Goal: Transaction & Acquisition: Purchase product/service

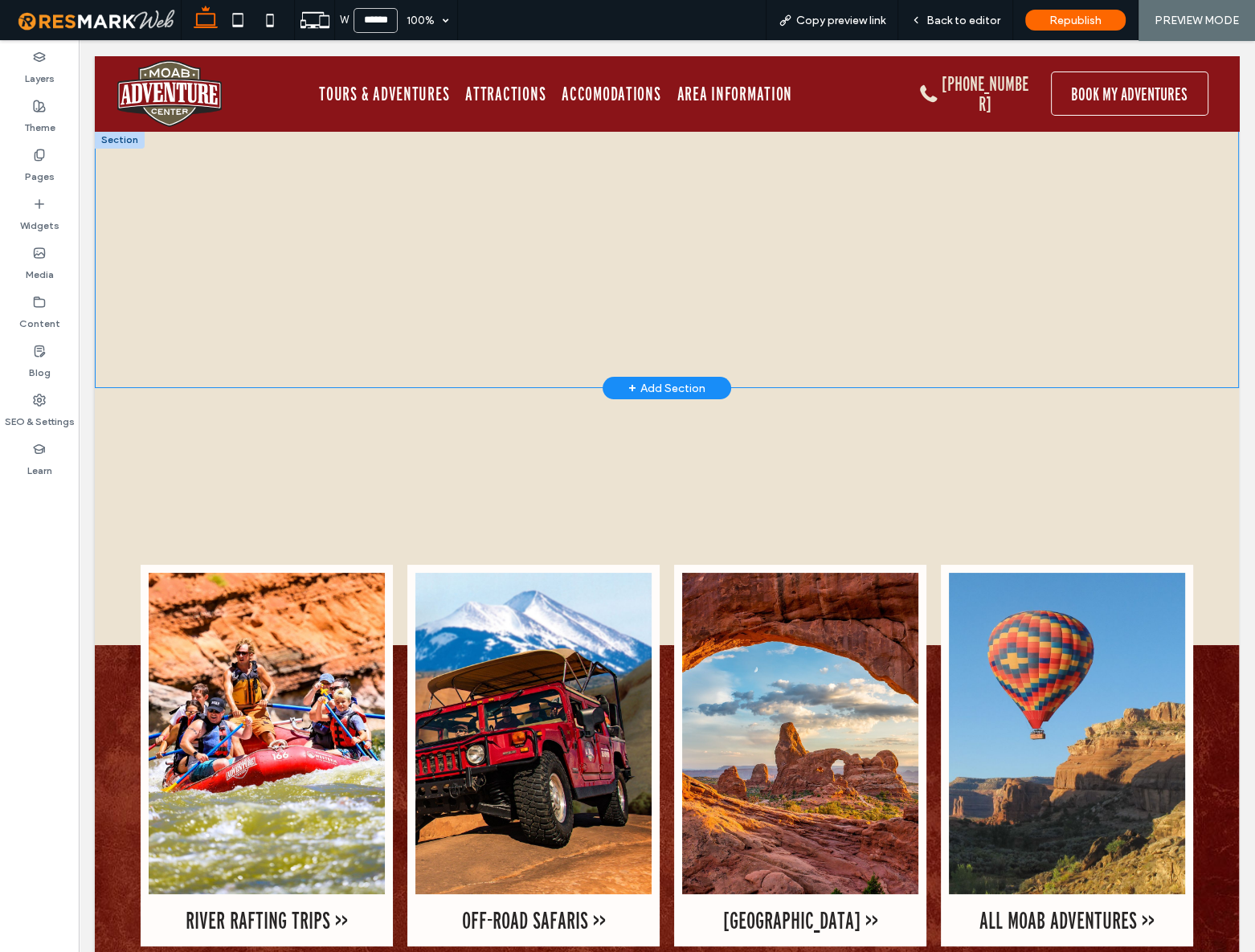
click at [440, 257] on div "< Keep Shopping Start Over Shopping Cart 1 Contact Details Please enter your fi…" at bounding box center [666, 259] width 918 height 165
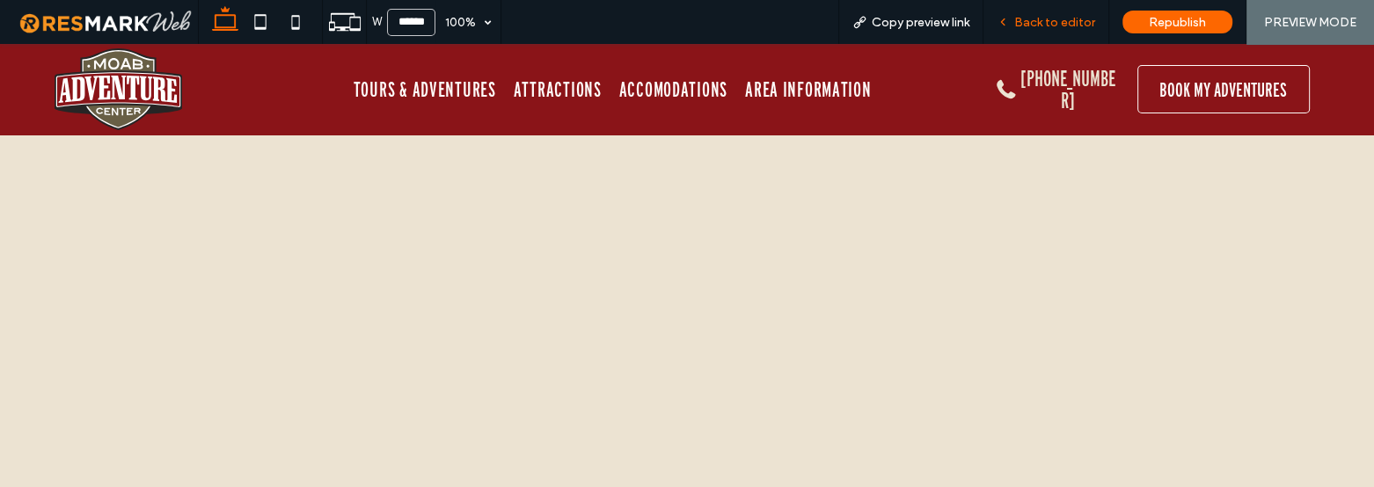
click at [1045, 22] on span "Back to editor" at bounding box center [1054, 22] width 81 height 15
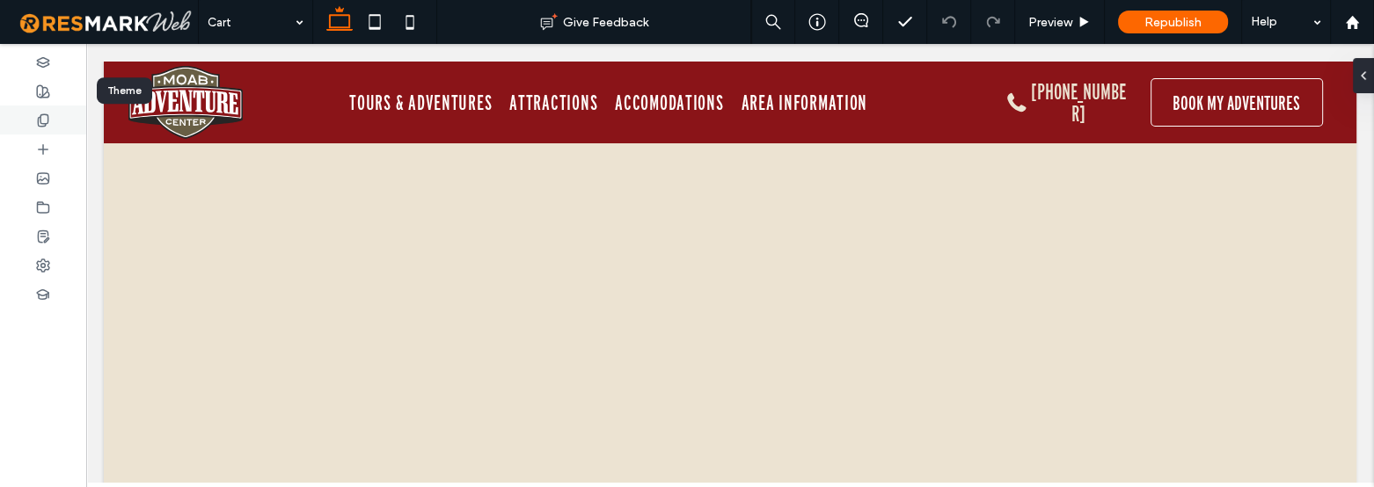
click at [44, 115] on icon at bounding box center [43, 120] width 14 height 14
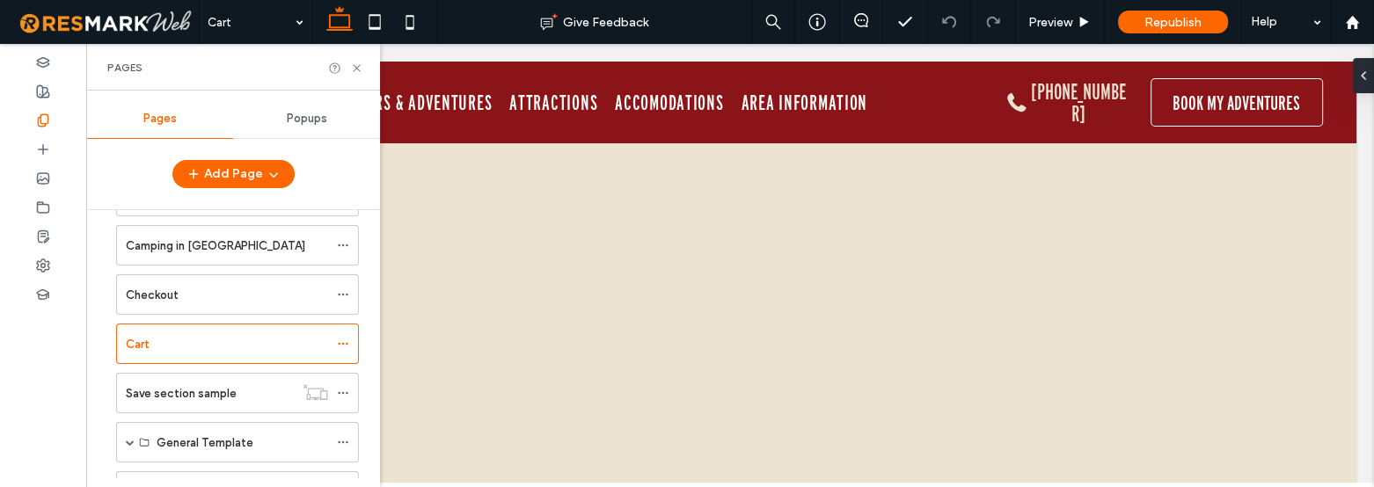
scroll to position [479, 0]
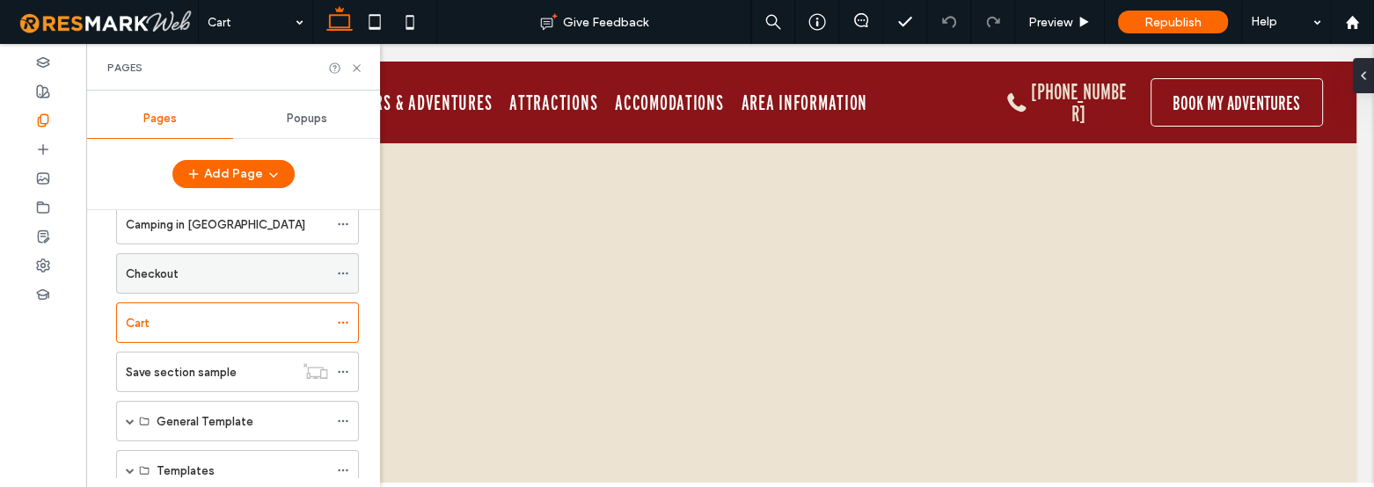
click at [206, 278] on div "Checkout" at bounding box center [227, 274] width 202 height 18
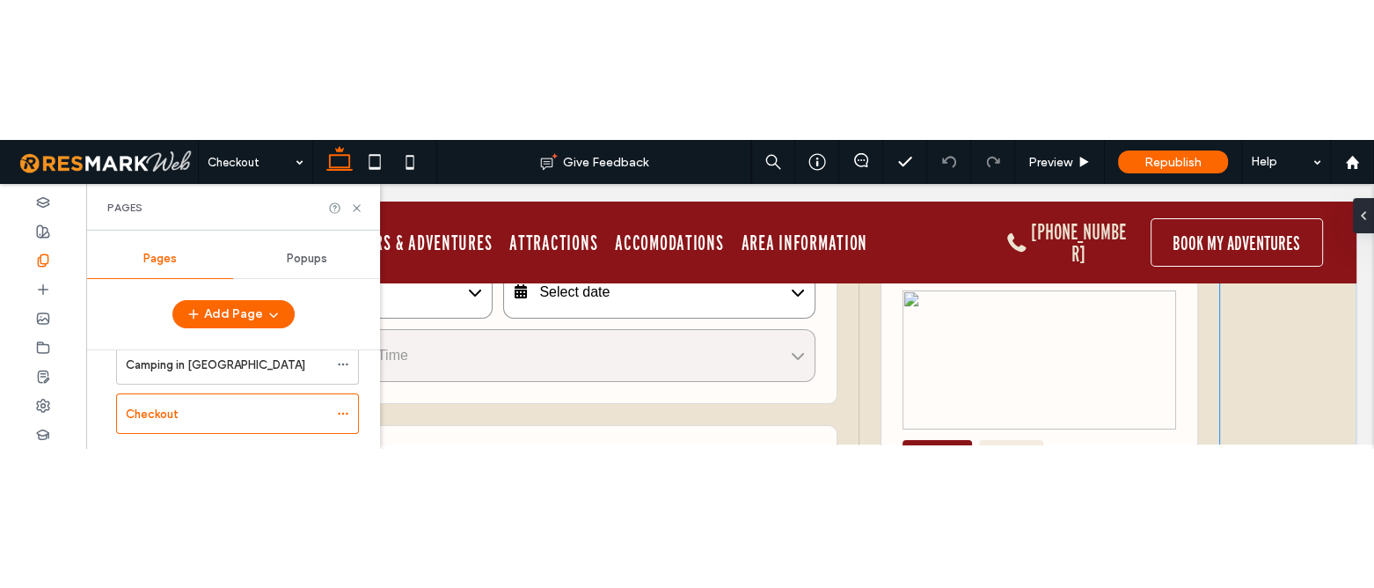
scroll to position [239, 0]
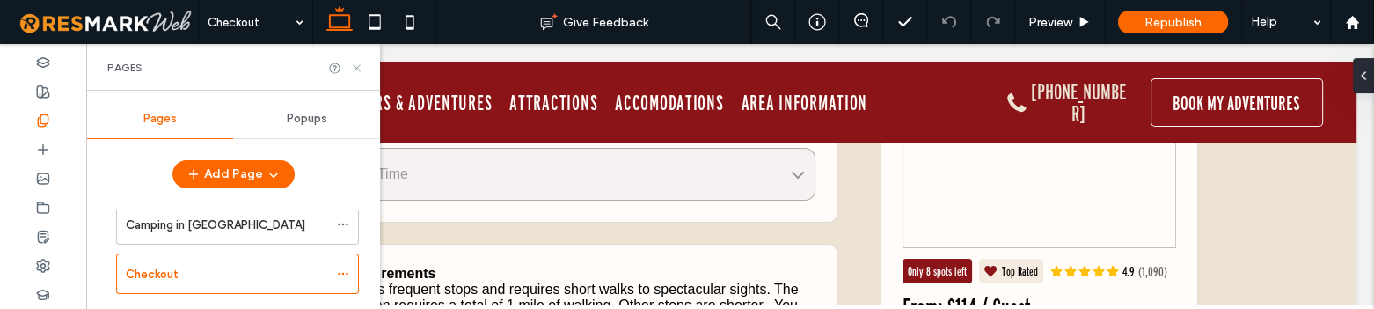
click at [354, 67] on icon at bounding box center [356, 68] width 13 height 13
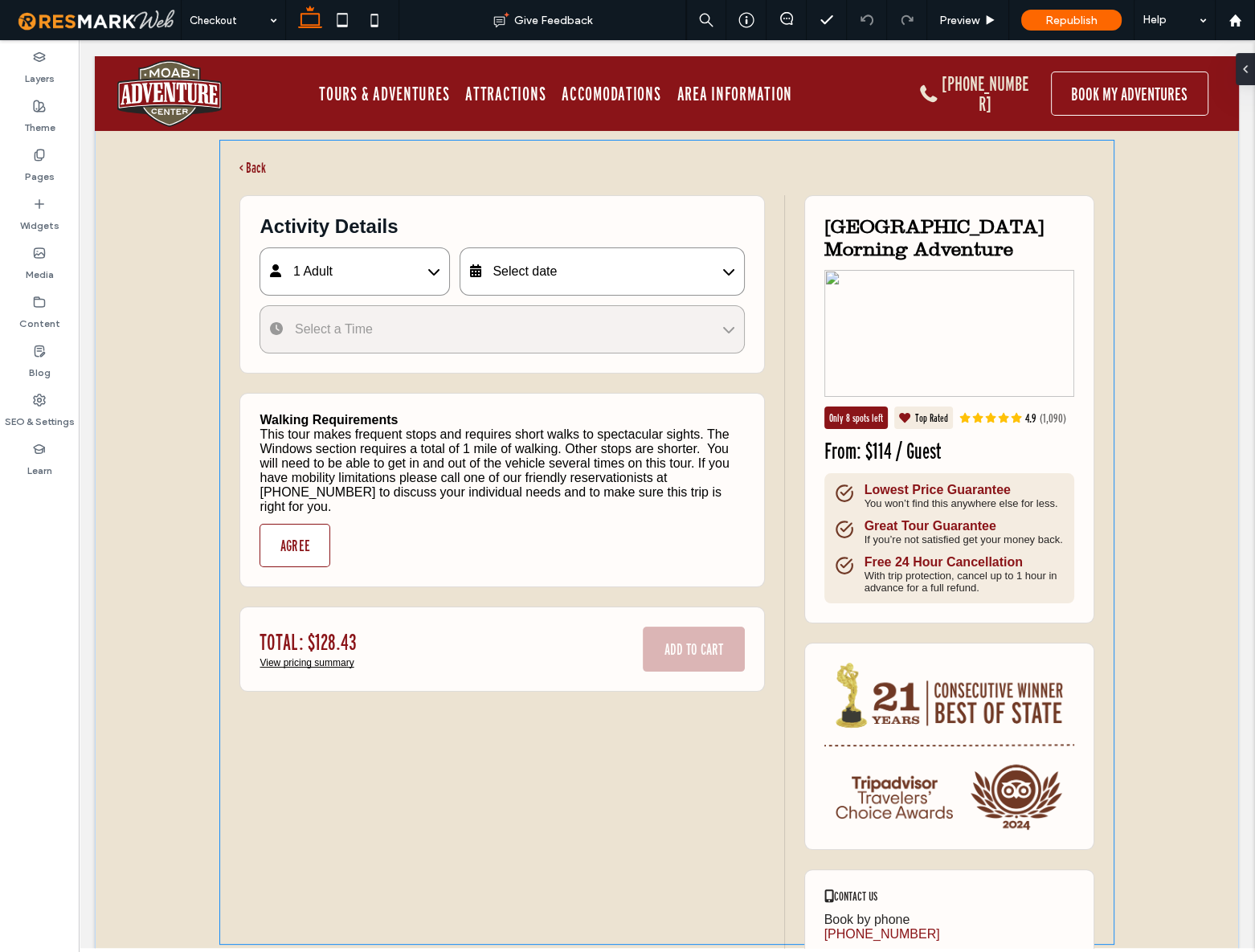
scroll to position [291, 0]
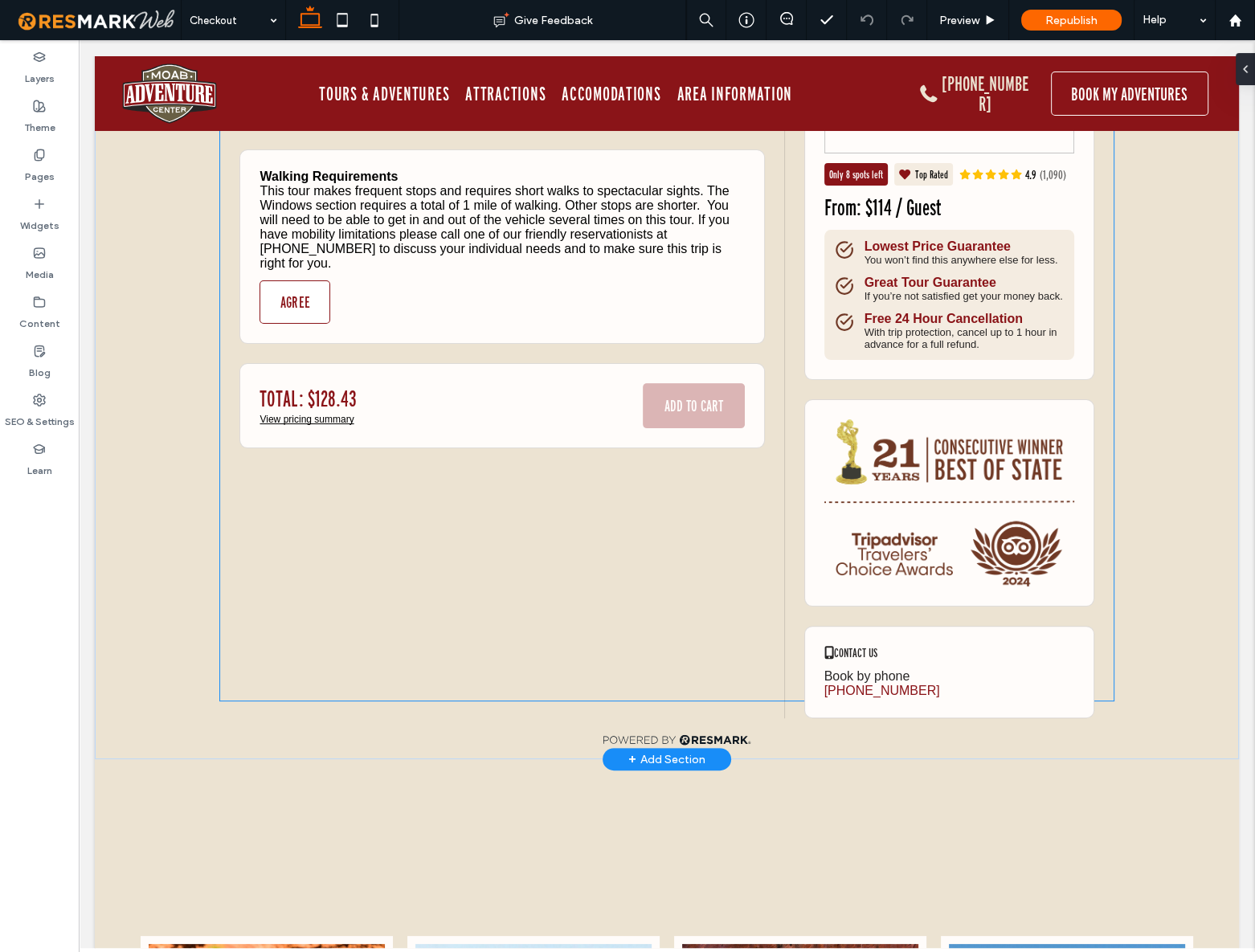
click at [354, 444] on div "Activity Details 1 Adult Adult (13-64) $114 - 1 + Child (5-12) $93 - 0 + Senior…" at bounding box center [501, 334] width 524 height 767
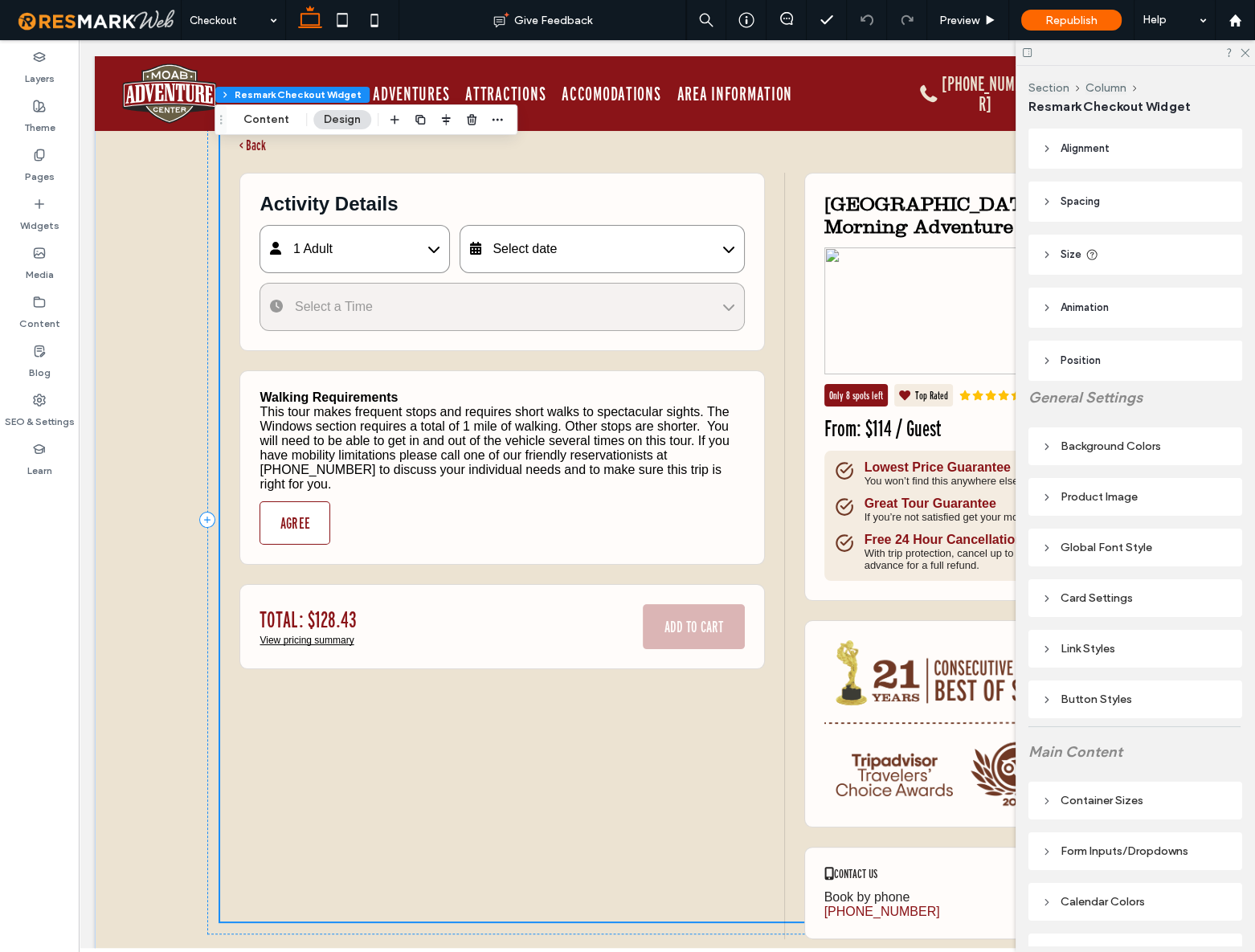
scroll to position [0, 0]
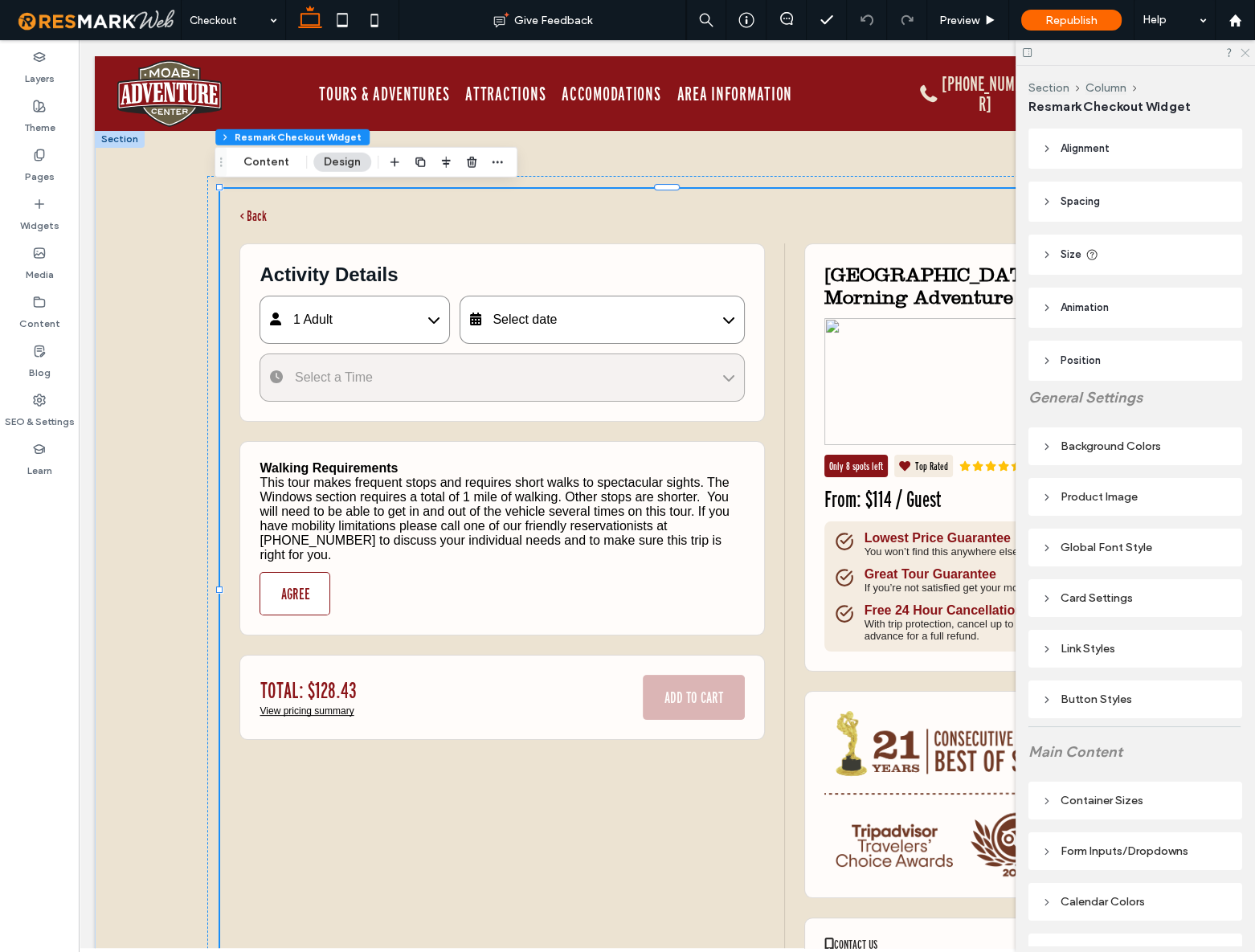
click at [1244, 53] on icon at bounding box center [1243, 51] width 10 height 10
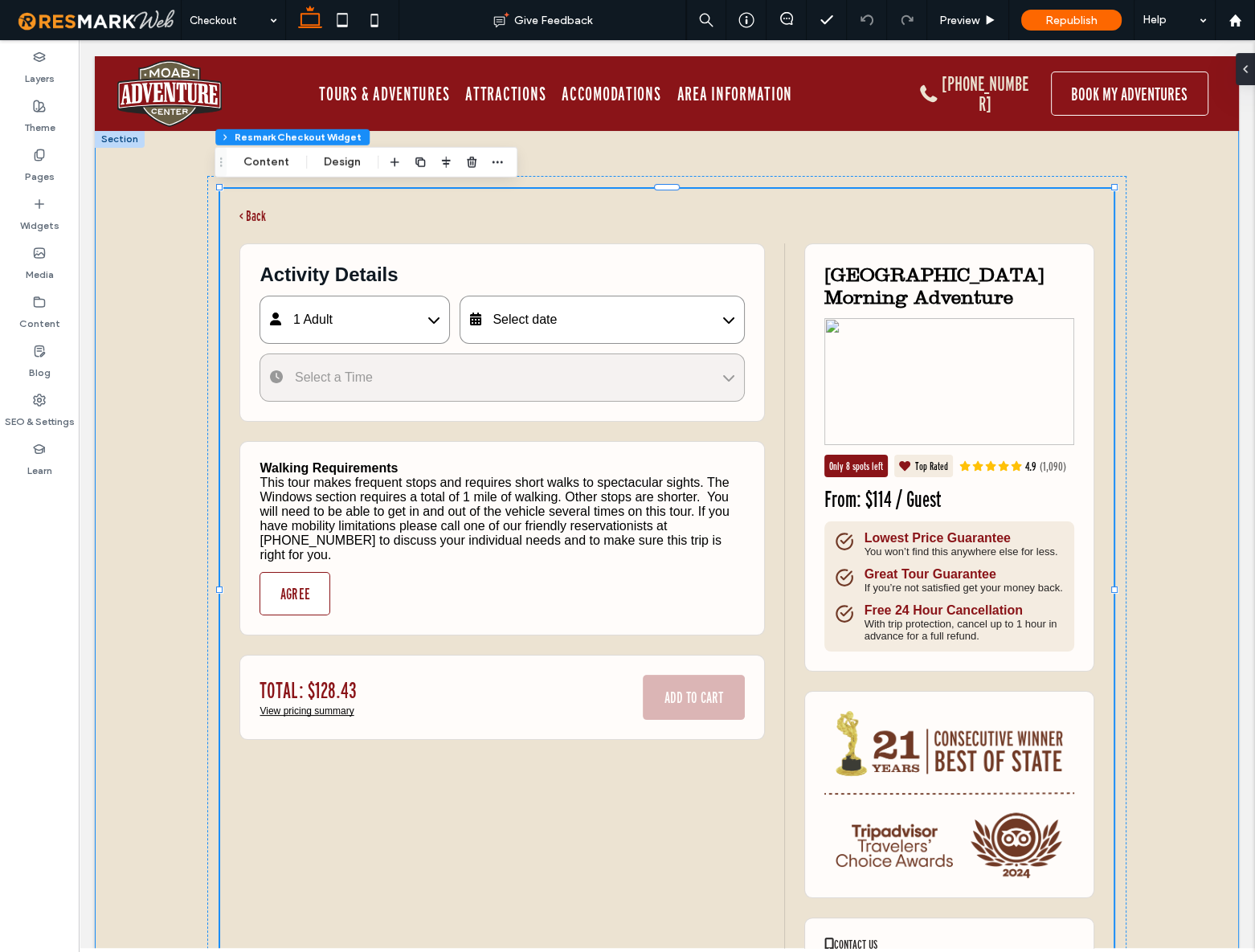
click at [130, 281] on div "< Back Activity Details 1 Adult Adult (13-64) $114 - 1 + Child (5-12) $93 - 0 +…" at bounding box center [667, 590] width 1144 height 921
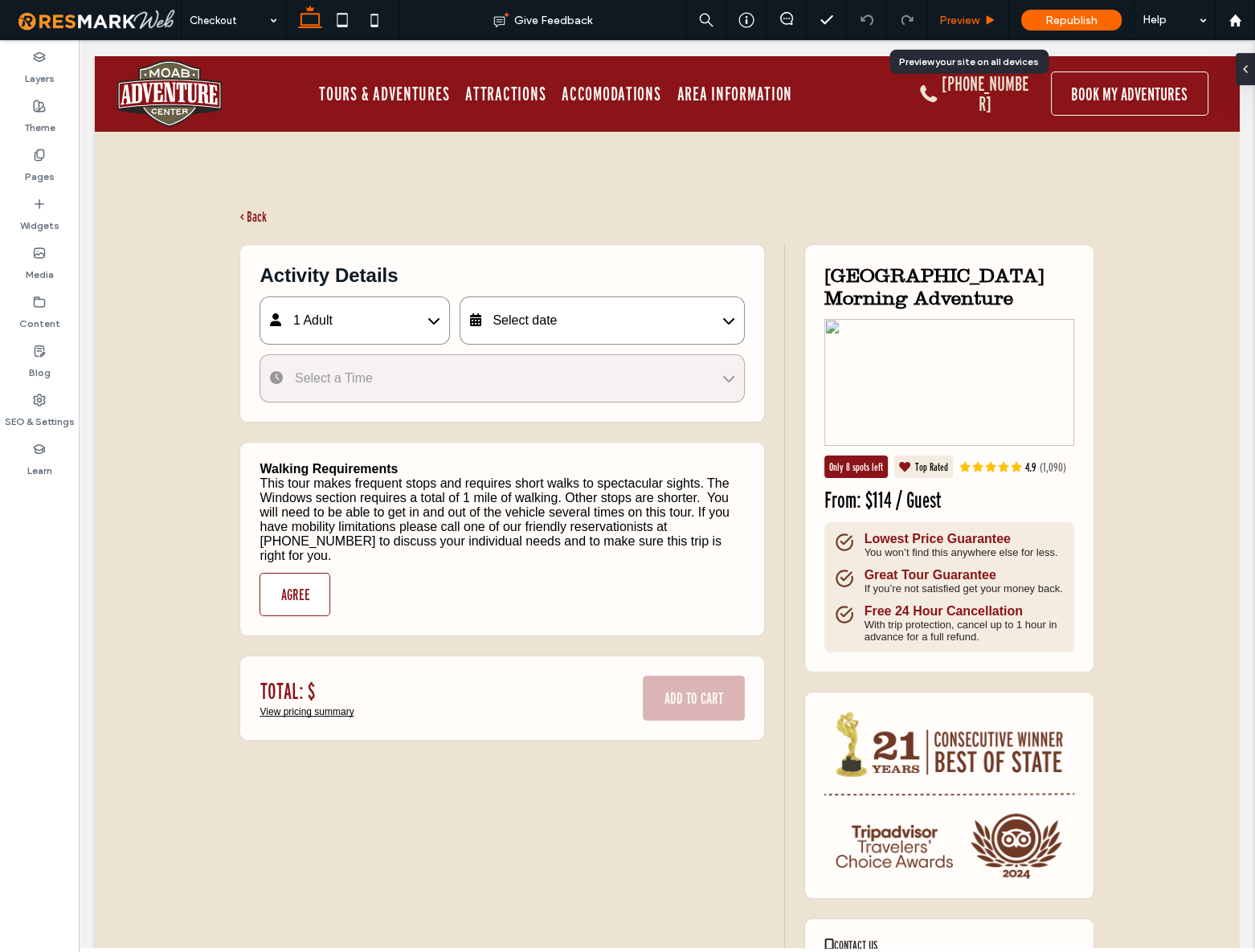
click at [958, 24] on span "Preview" at bounding box center [959, 20] width 40 height 14
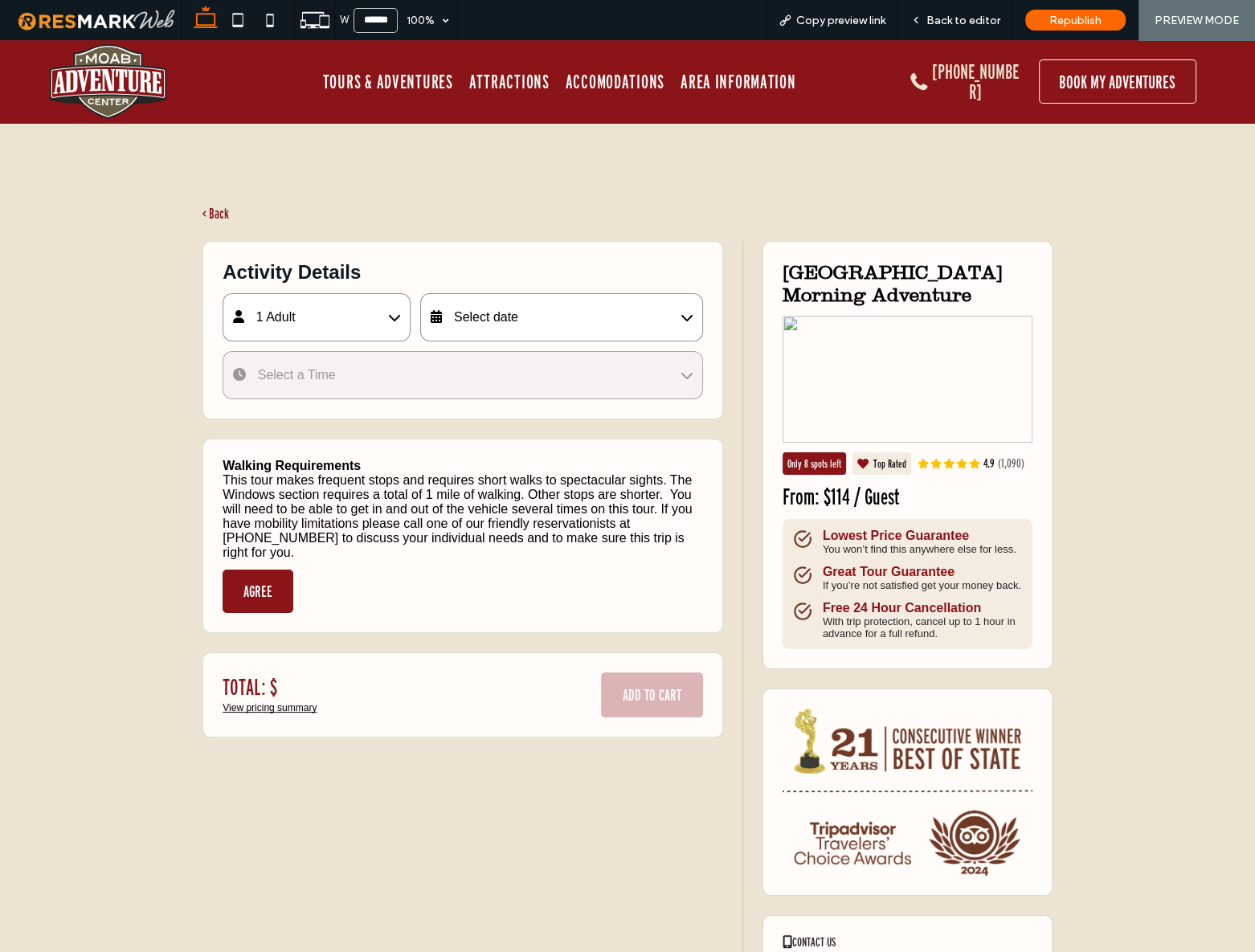
click at [237, 575] on button "AGREE" at bounding box center [258, 591] width 70 height 43
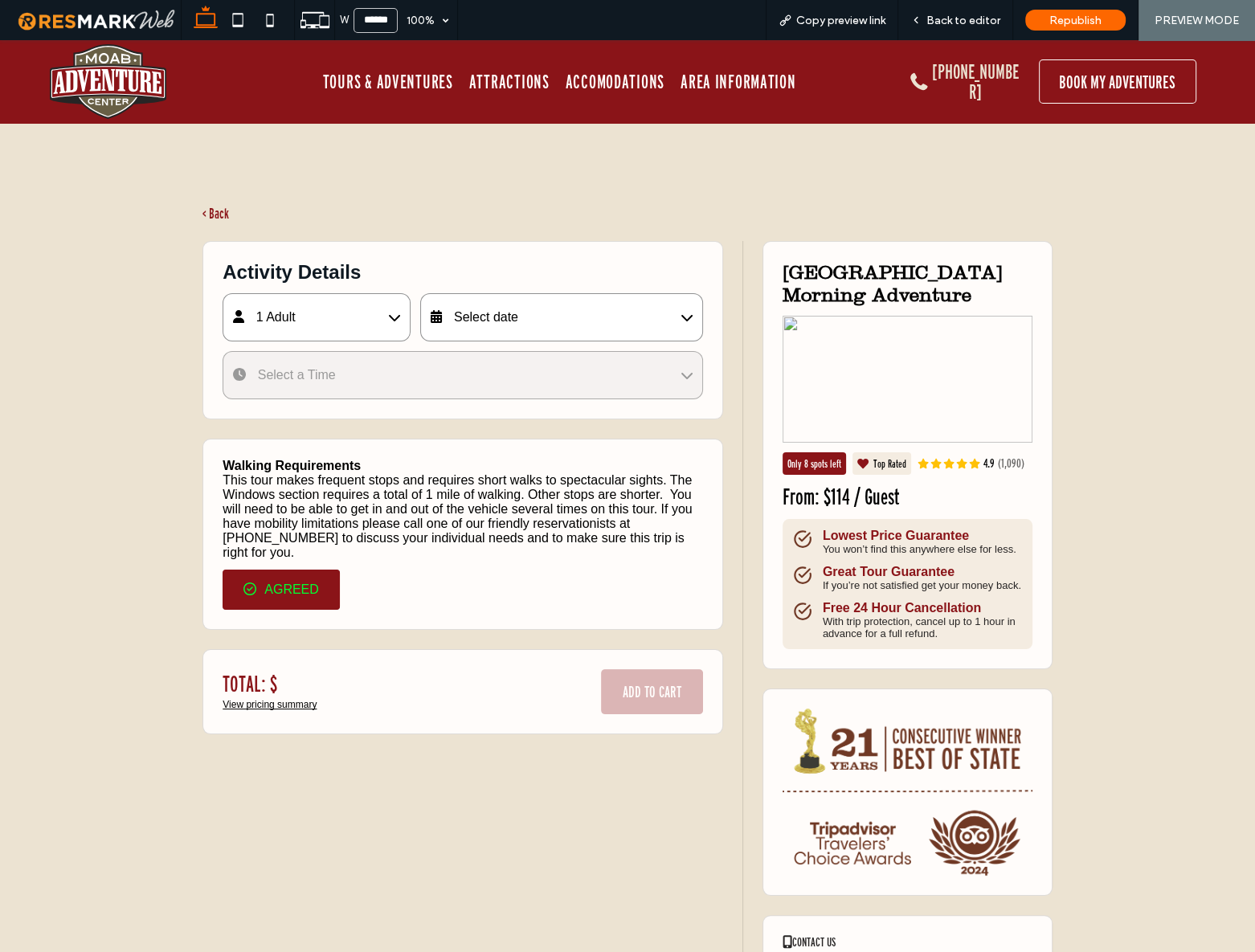
click at [316, 570] on button "AGREED" at bounding box center [281, 590] width 117 height 40
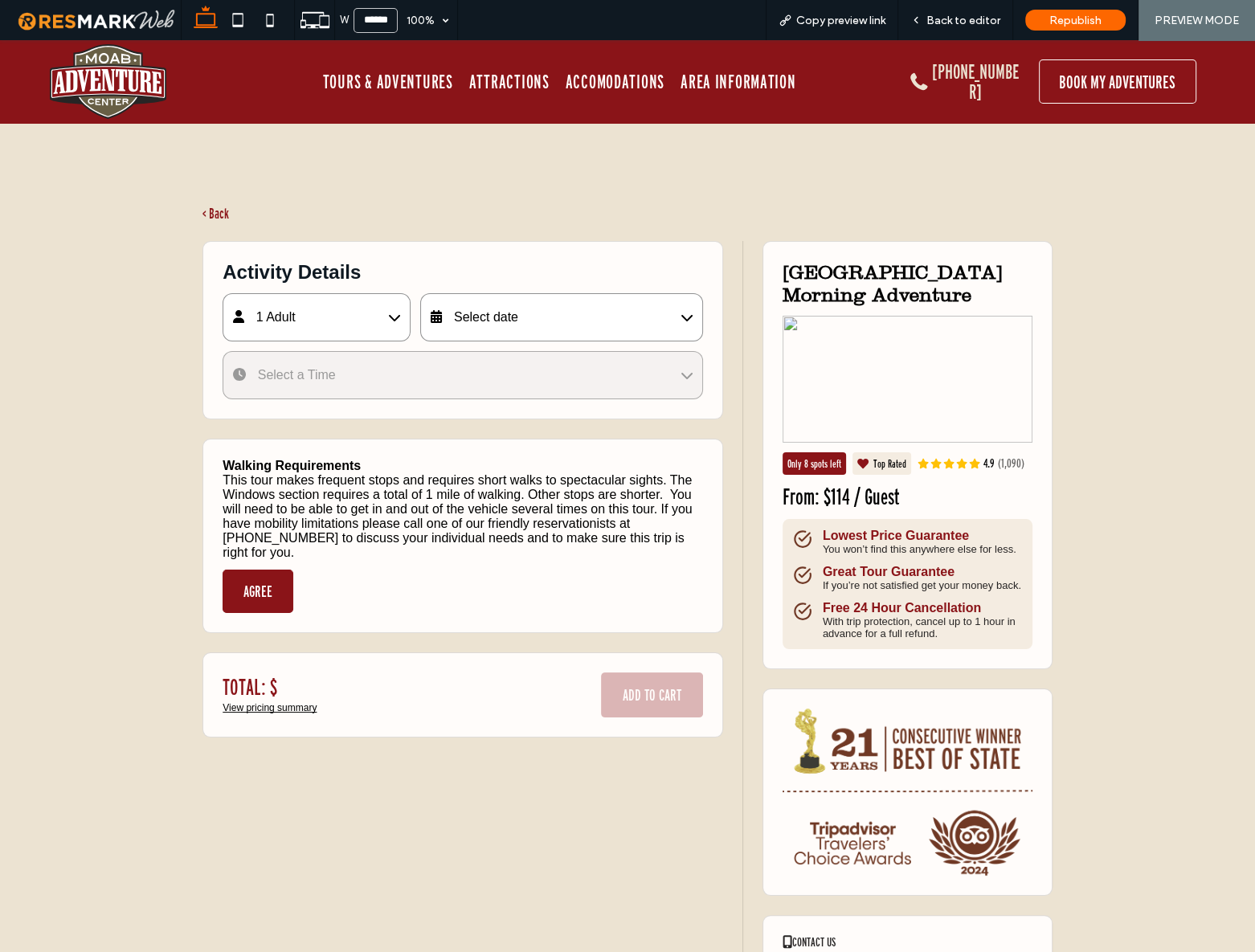
click at [282, 570] on button "AGREE" at bounding box center [258, 591] width 70 height 43
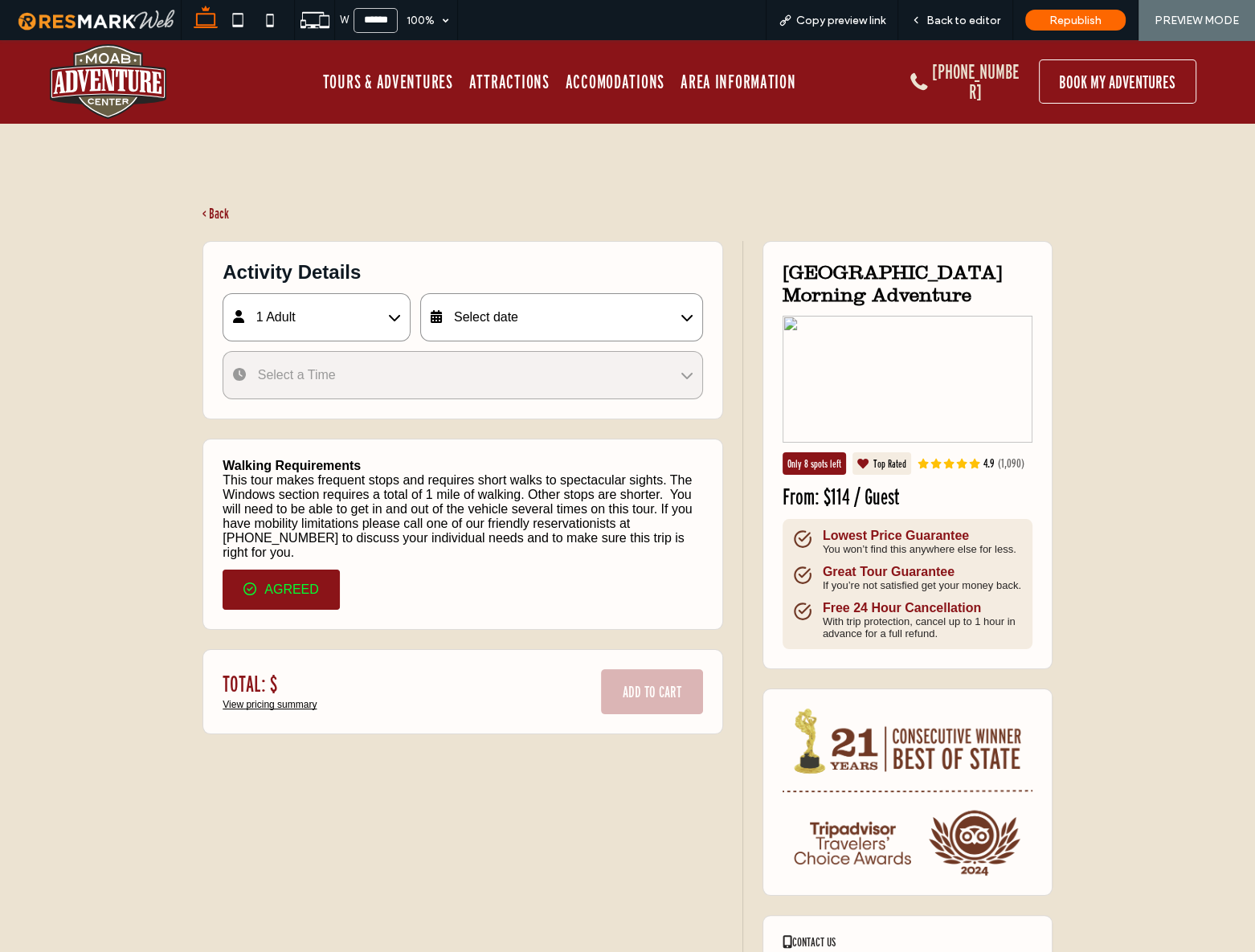
click at [279, 580] on button "AGREED" at bounding box center [281, 590] width 117 height 40
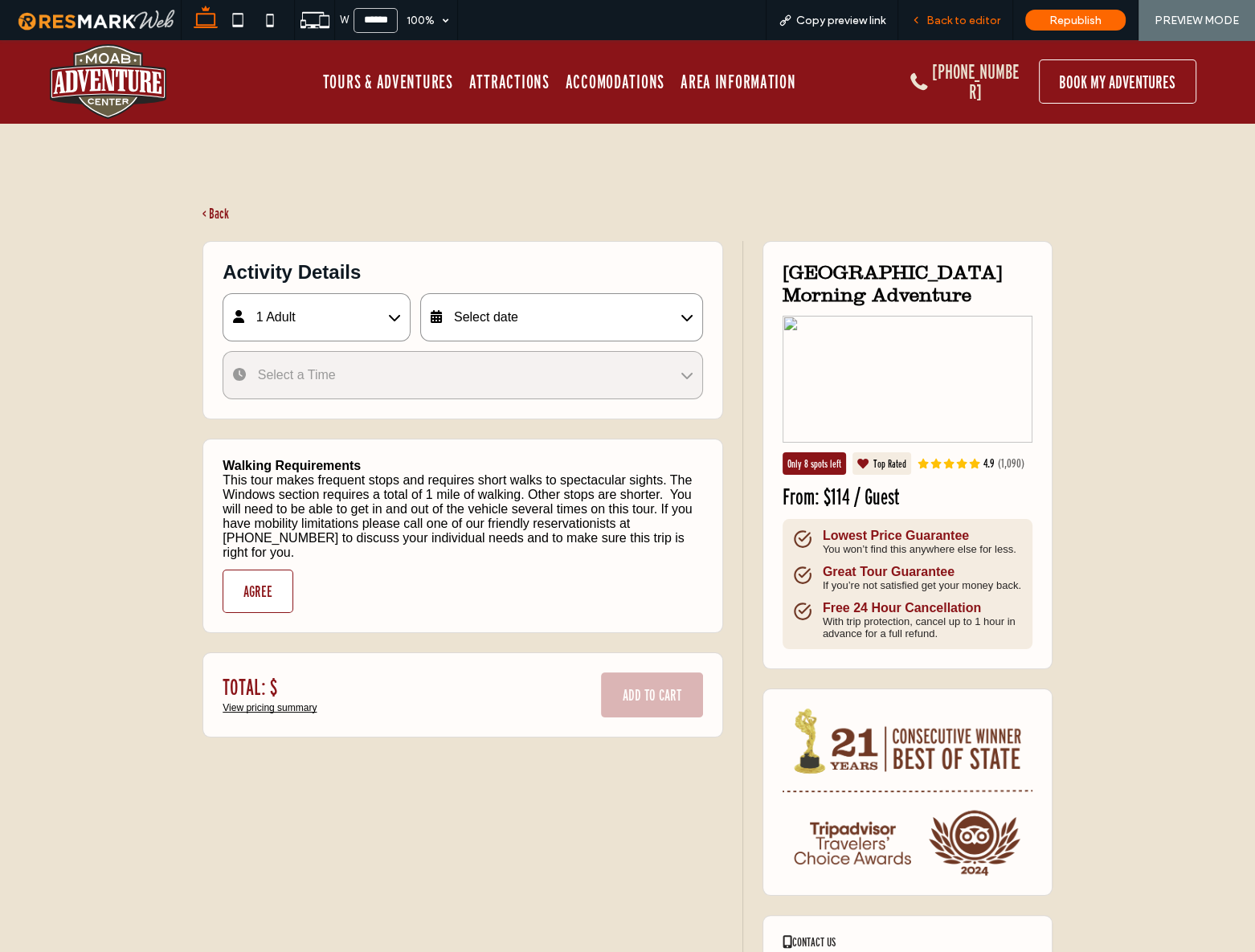
click at [924, 26] on div "Back to editor" at bounding box center [954, 20] width 114 height 14
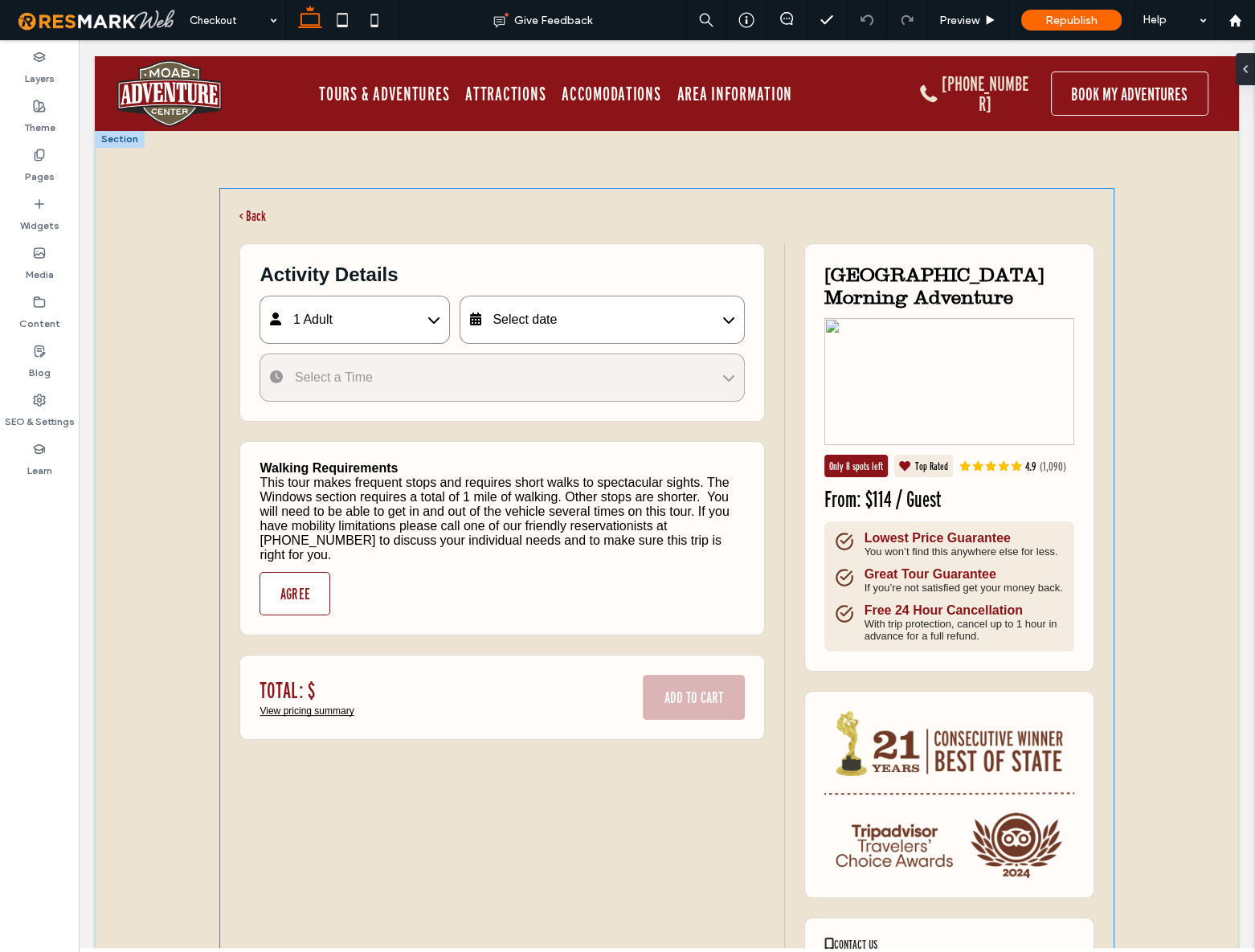
click at [324, 439] on div "Activity Details 1 Adult Adult (13-64) $114 - 1 + Child (5-12) $93 - 0 + Senior…" at bounding box center [501, 627] width 524 height 767
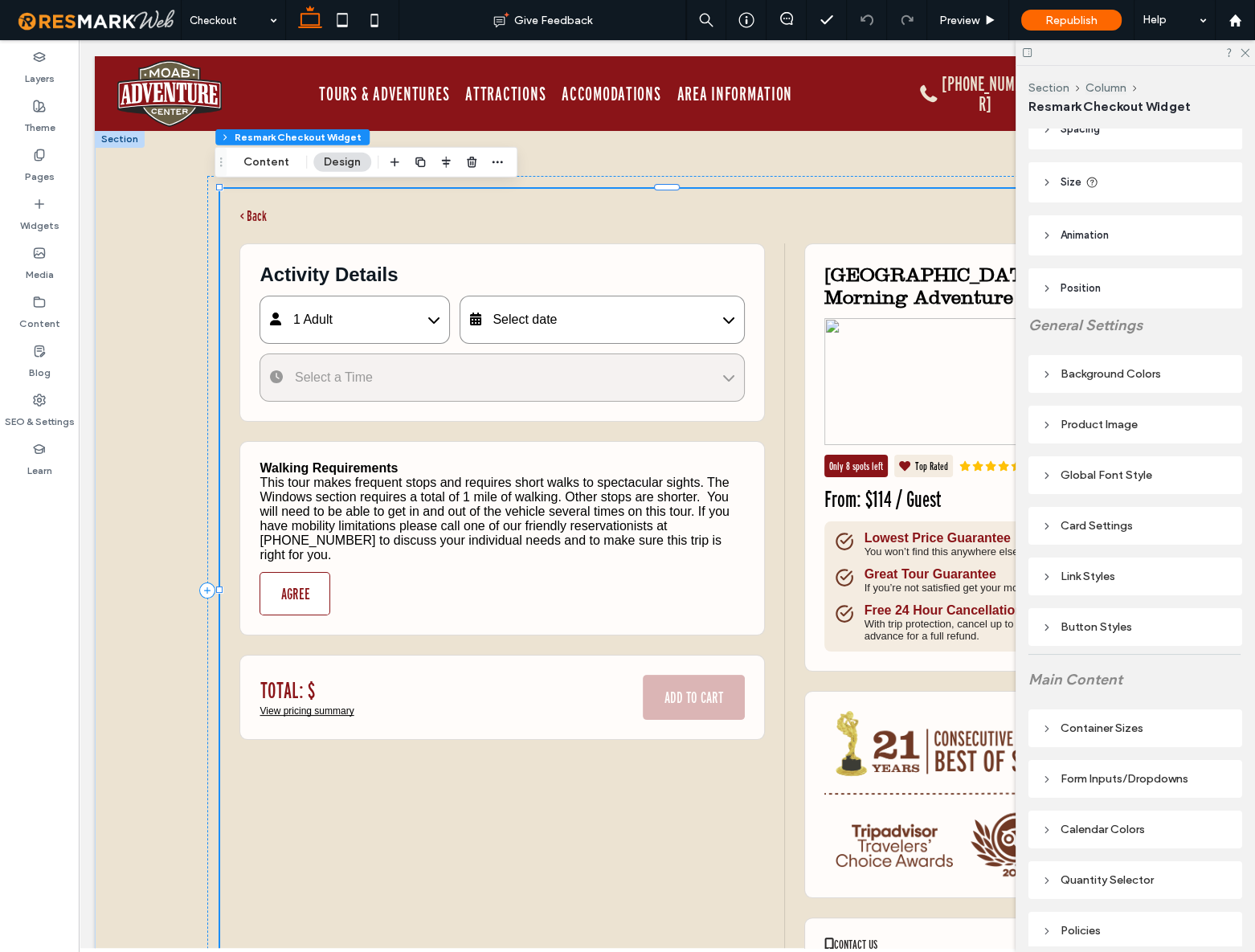
drag, startPoint x: 1092, startPoint y: 621, endPoint x: 1110, endPoint y: 428, distance: 193.8
click at [1091, 622] on div "Button Styles" at bounding box center [1135, 627] width 188 height 14
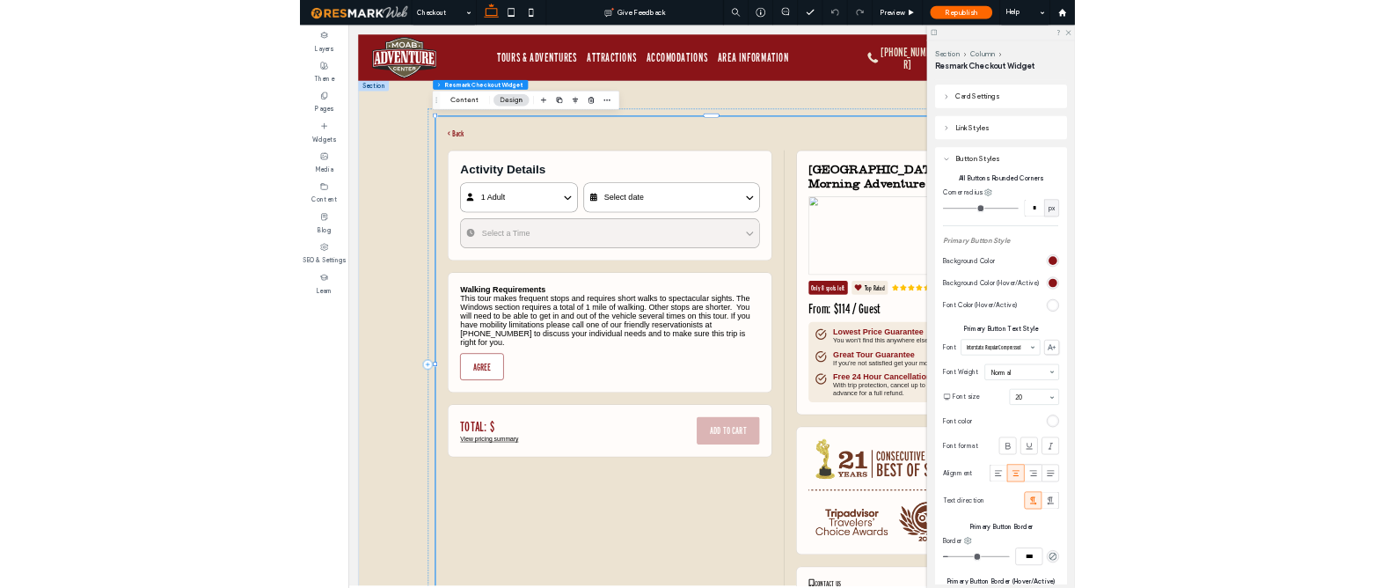
scroll to position [479, 0]
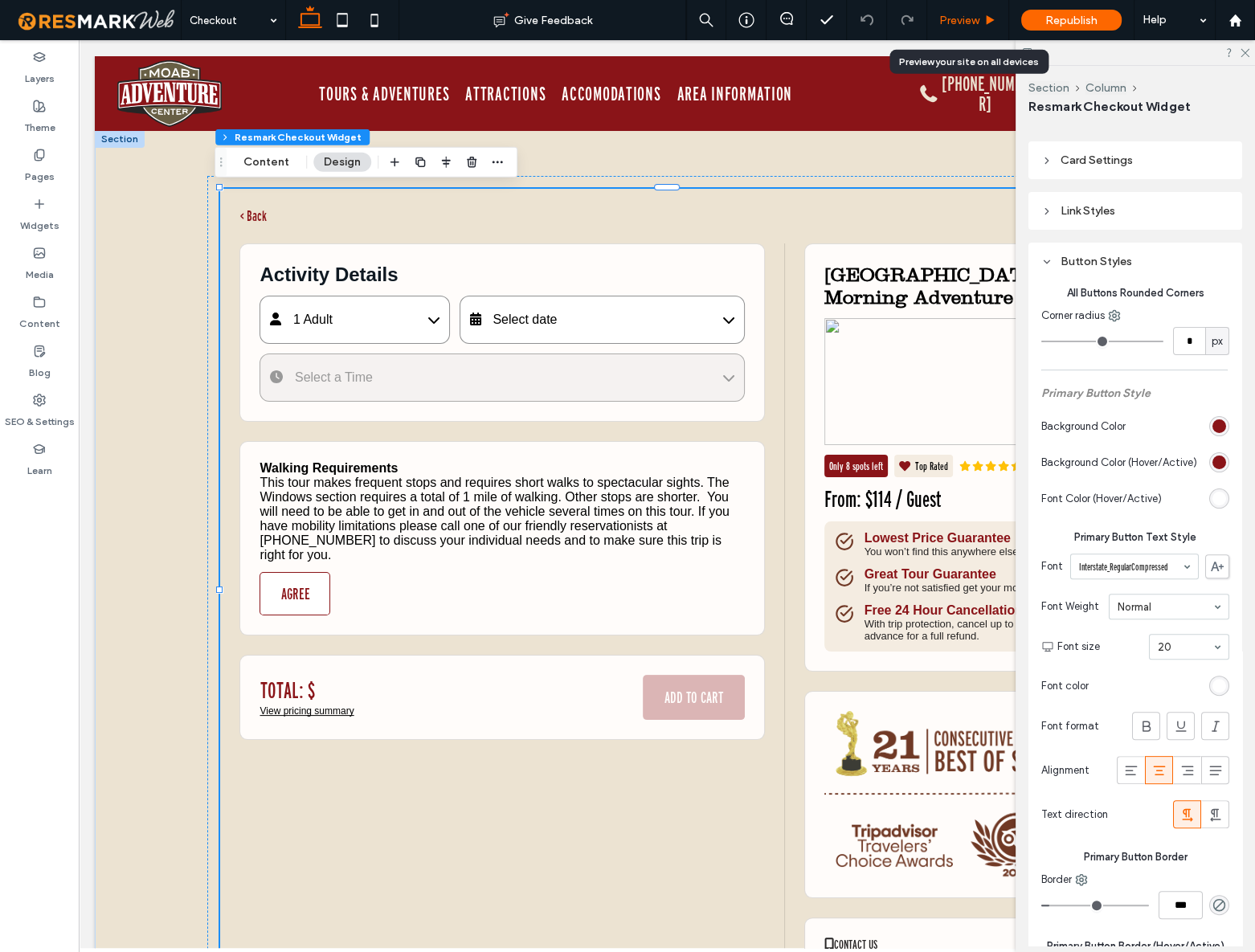
click at [961, 14] on span "Preview" at bounding box center [959, 20] width 40 height 14
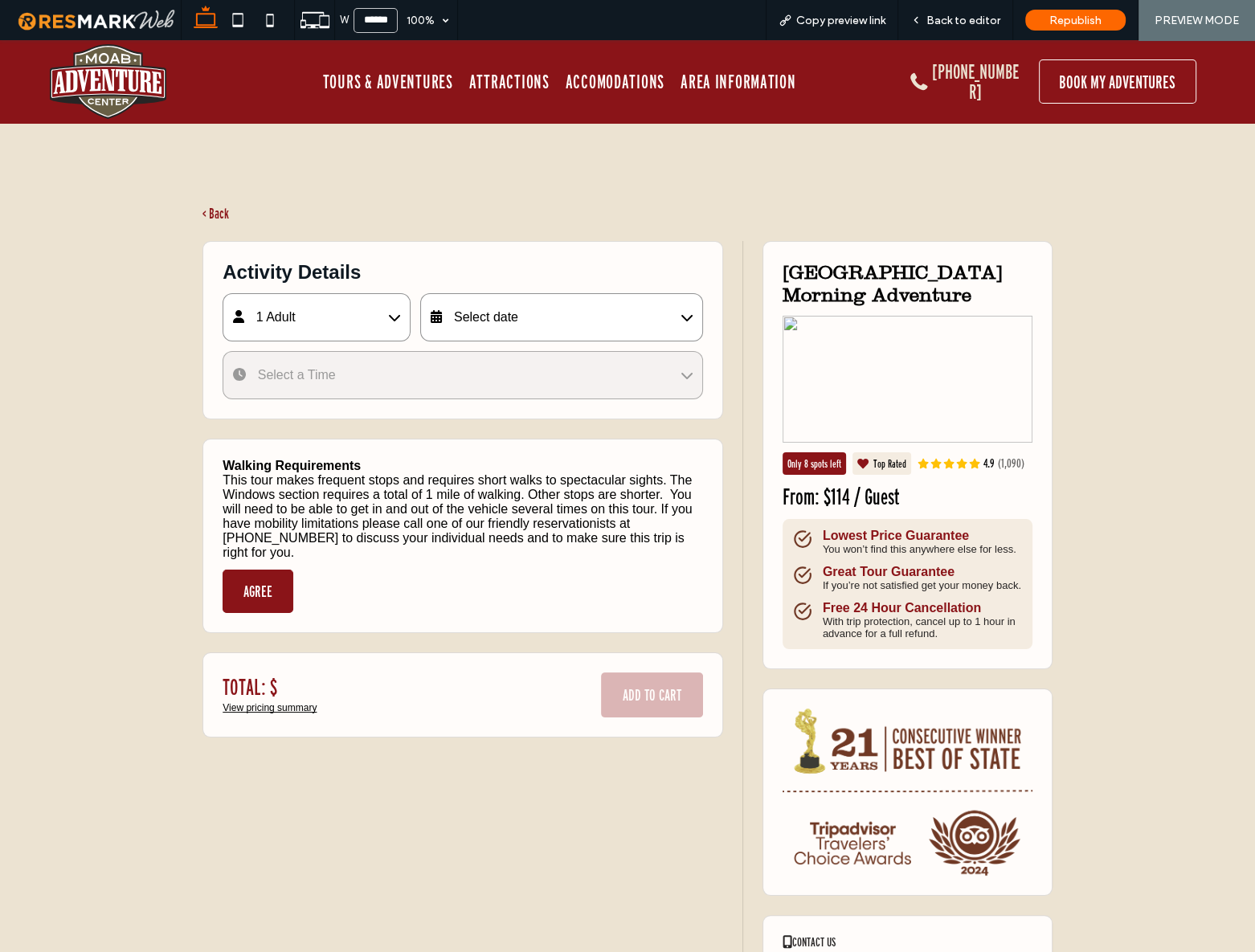
click at [255, 581] on button "AGREE" at bounding box center [258, 591] width 70 height 43
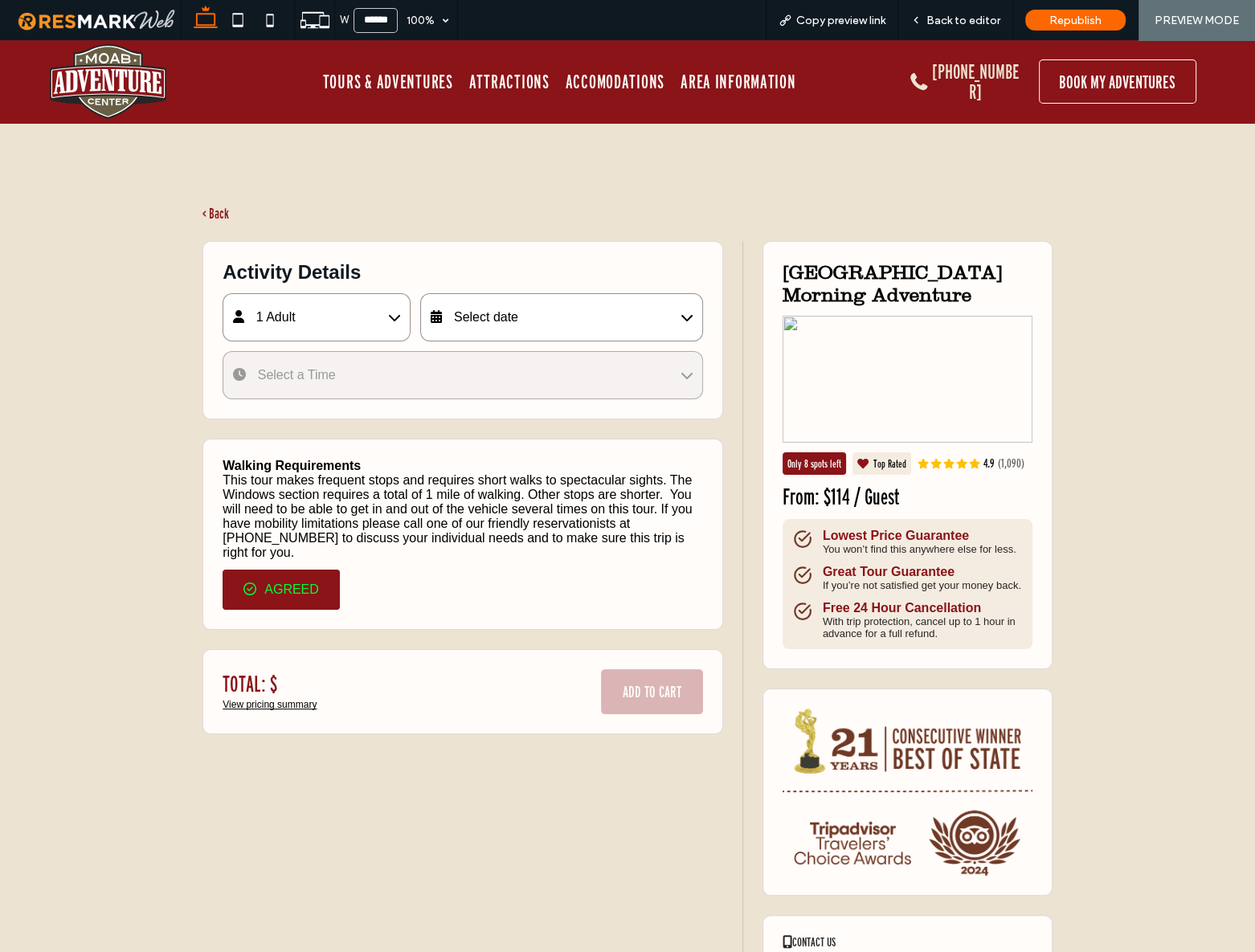
click at [398, 521] on div "This tour makes frequent stops and requires short walks to spectacular sights. …" at bounding box center [463, 516] width 480 height 87
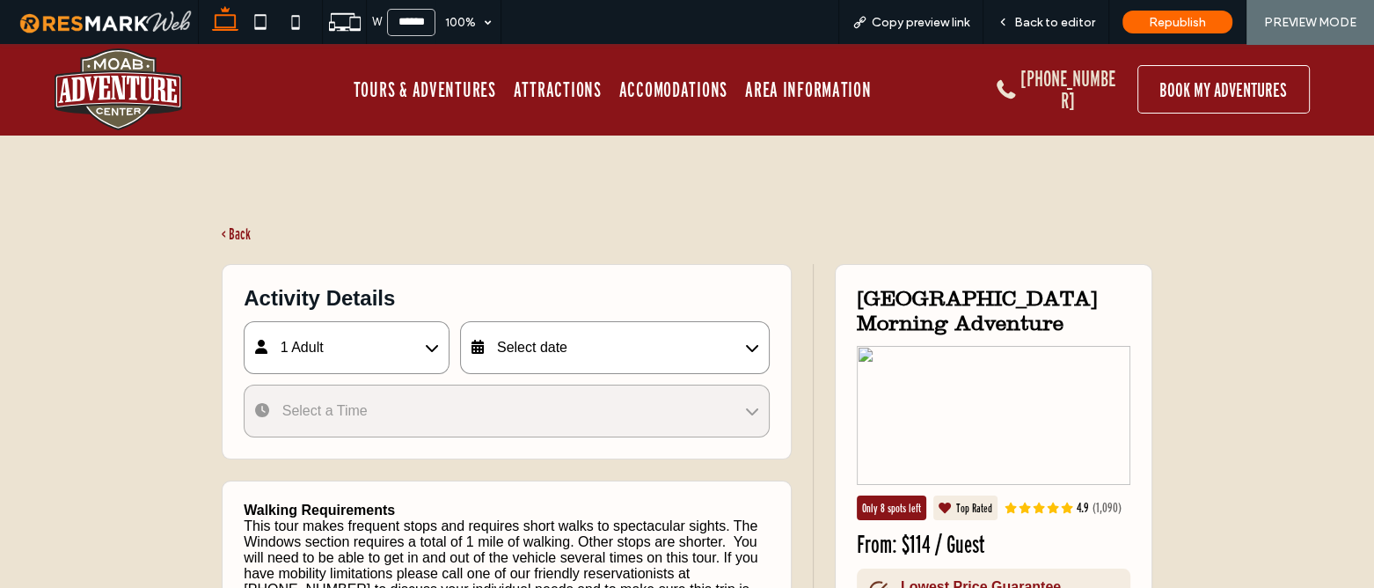
scroll to position [319, 0]
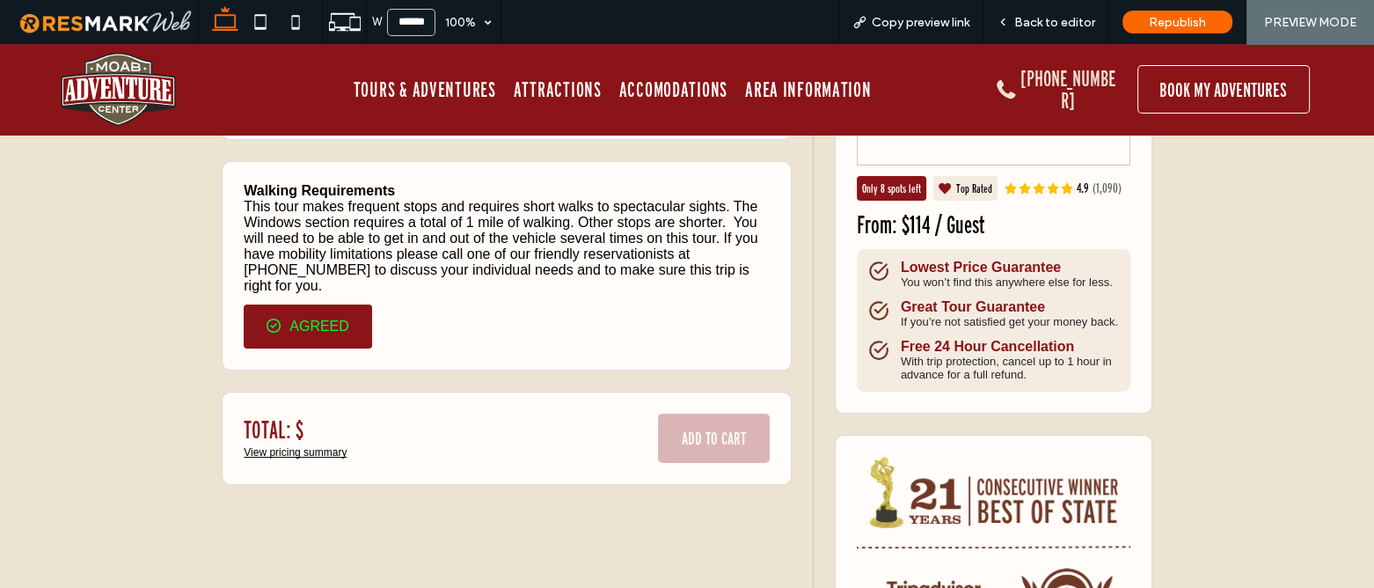
drag, startPoint x: 1075, startPoint y: 20, endPoint x: 109, endPoint y: 0, distance: 966.0
click at [1075, 20] on span "Back to editor" at bounding box center [1054, 22] width 81 height 15
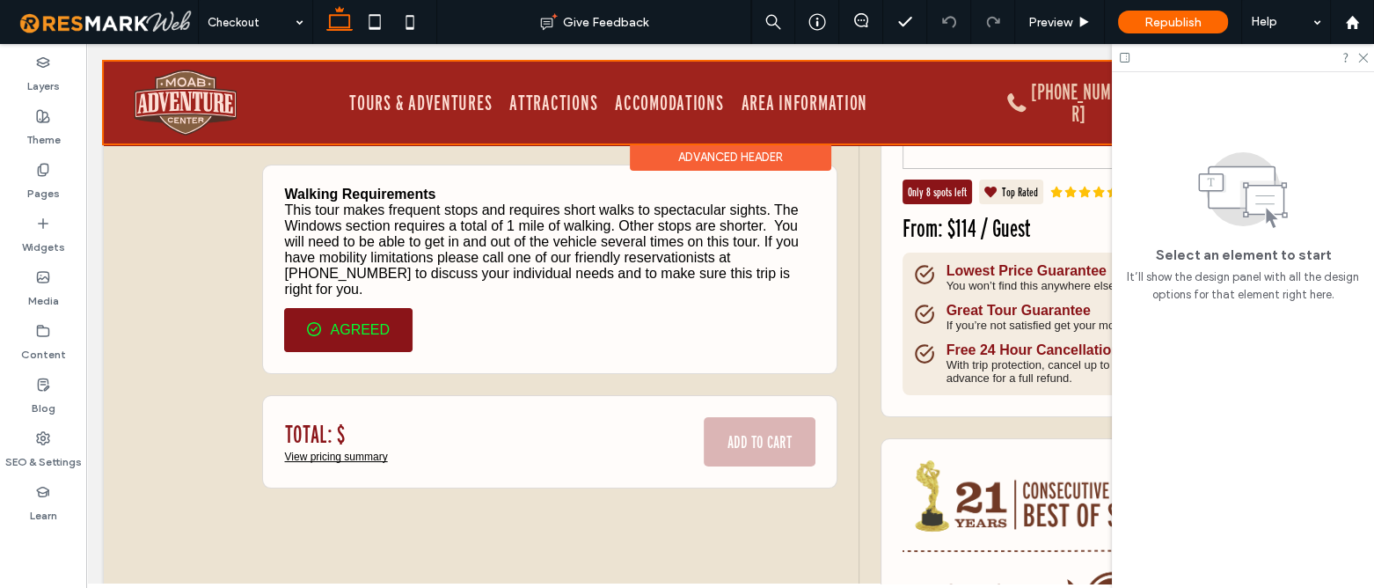
scroll to position [323, 0]
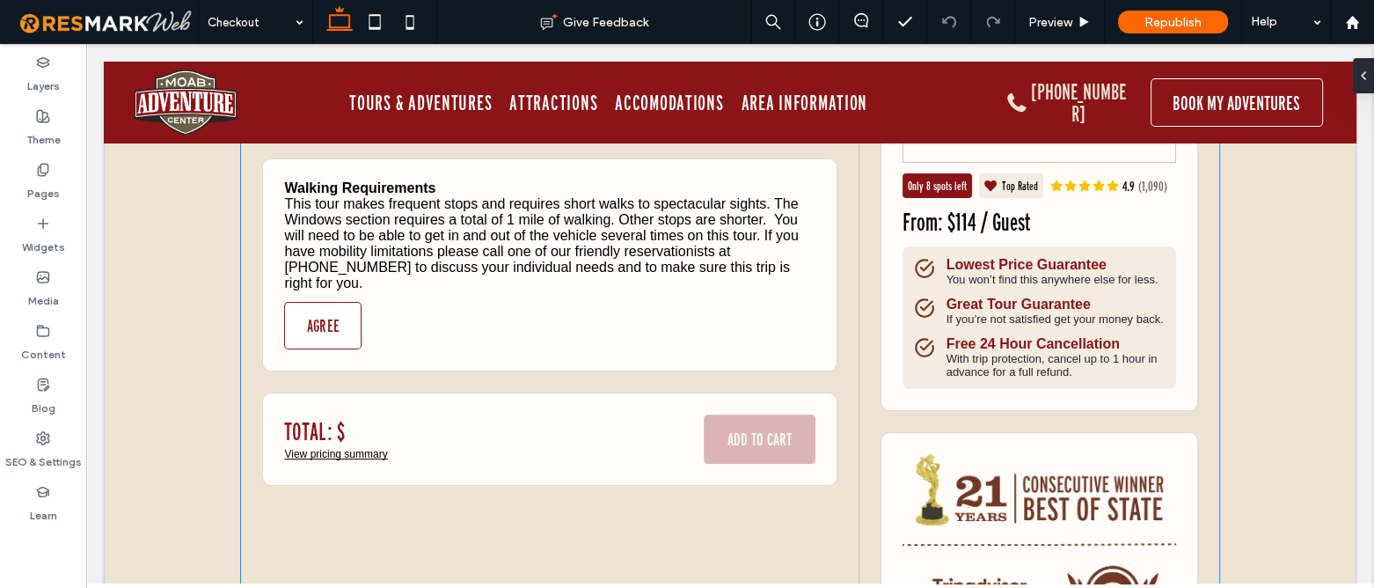
scroll to position [319, 0]
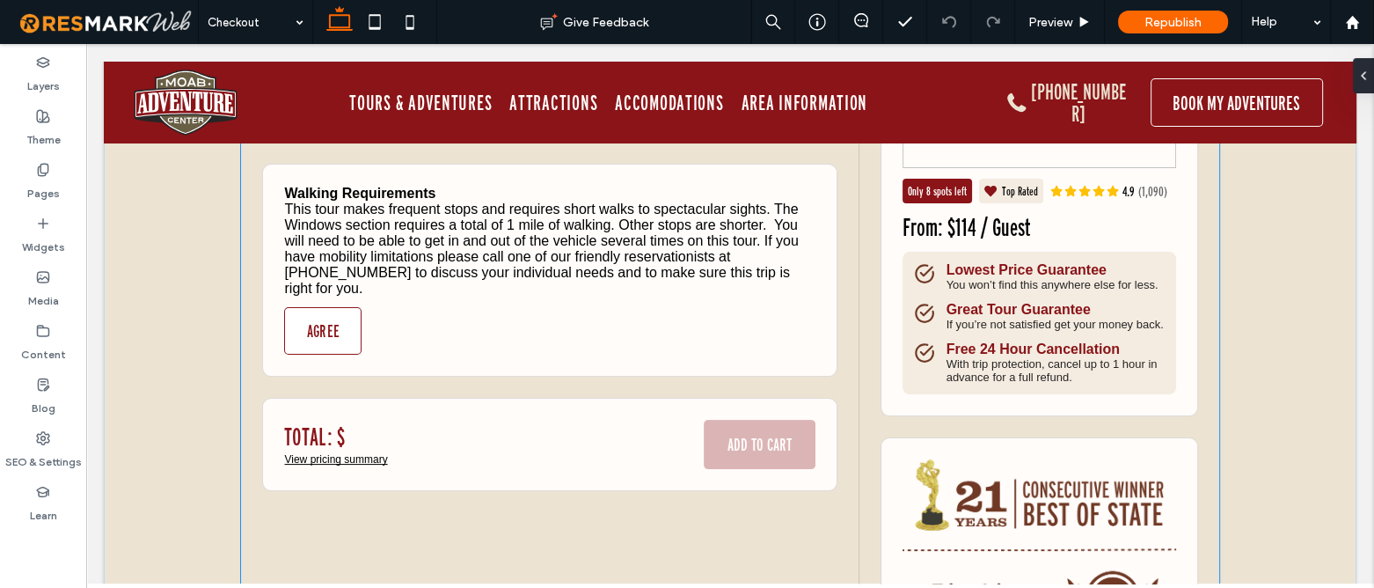
click at [417, 337] on div "Walking Requirements This tour makes frequent stops and requires short walks to…" at bounding box center [549, 270] width 574 height 213
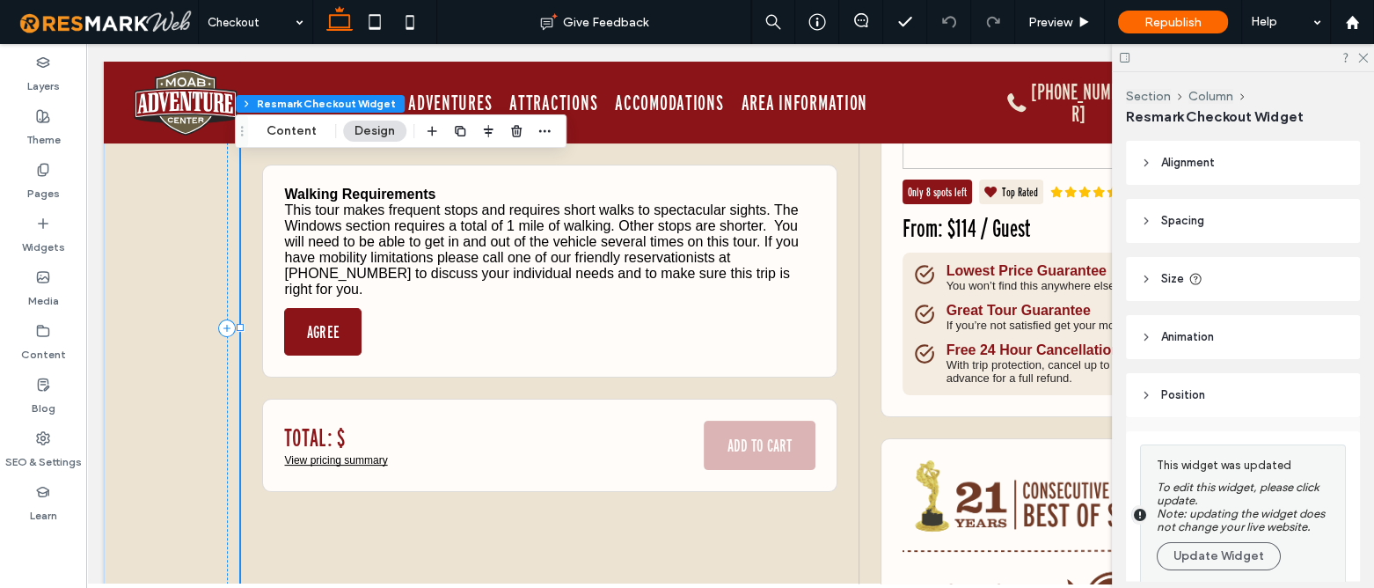
click at [310, 332] on button "AGREE" at bounding box center [322, 331] width 77 height 47
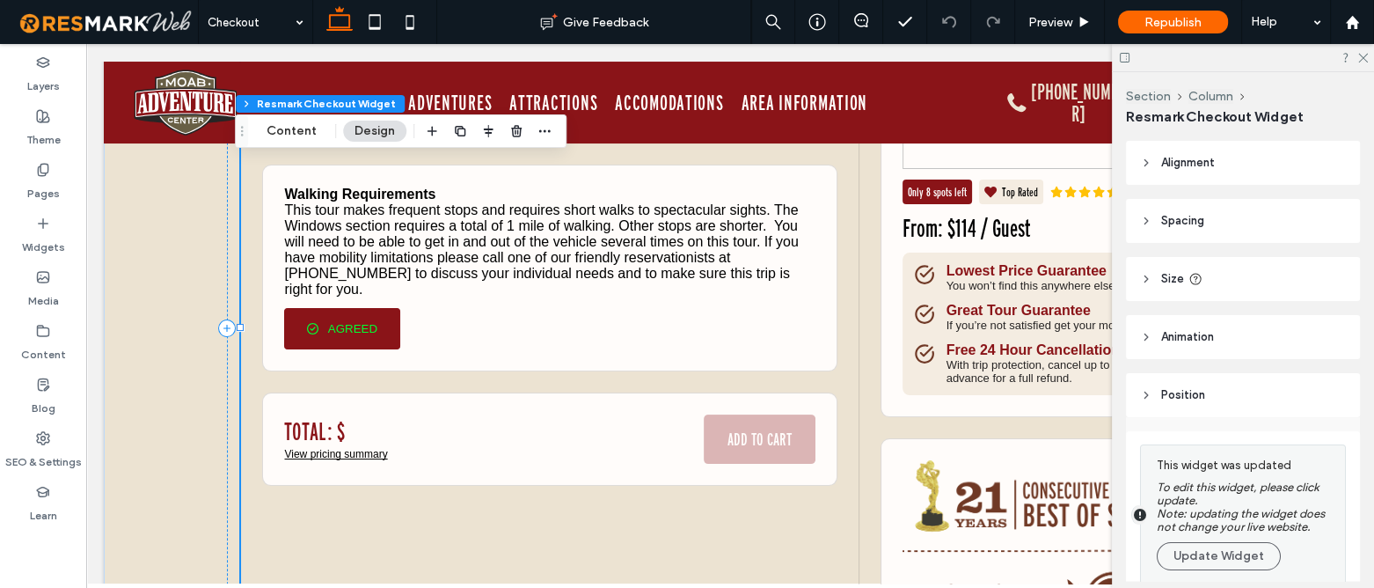
click at [375, 326] on button "AGREED" at bounding box center [342, 328] width 116 height 41
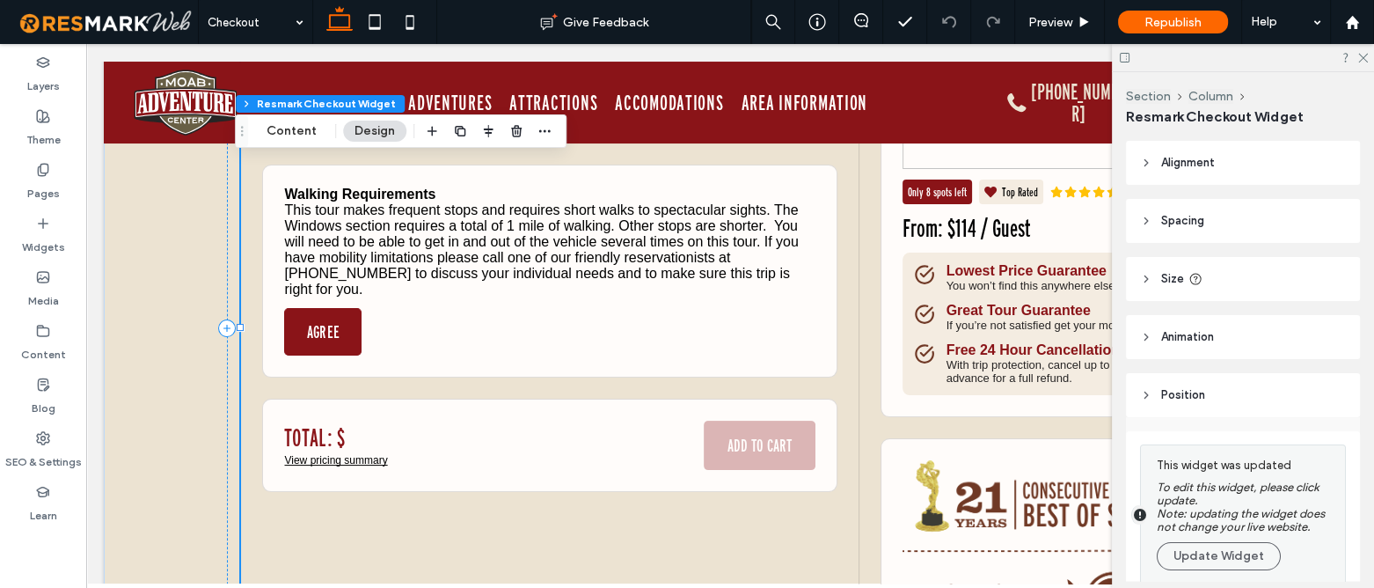
click at [334, 335] on button "AGREE" at bounding box center [322, 331] width 77 height 47
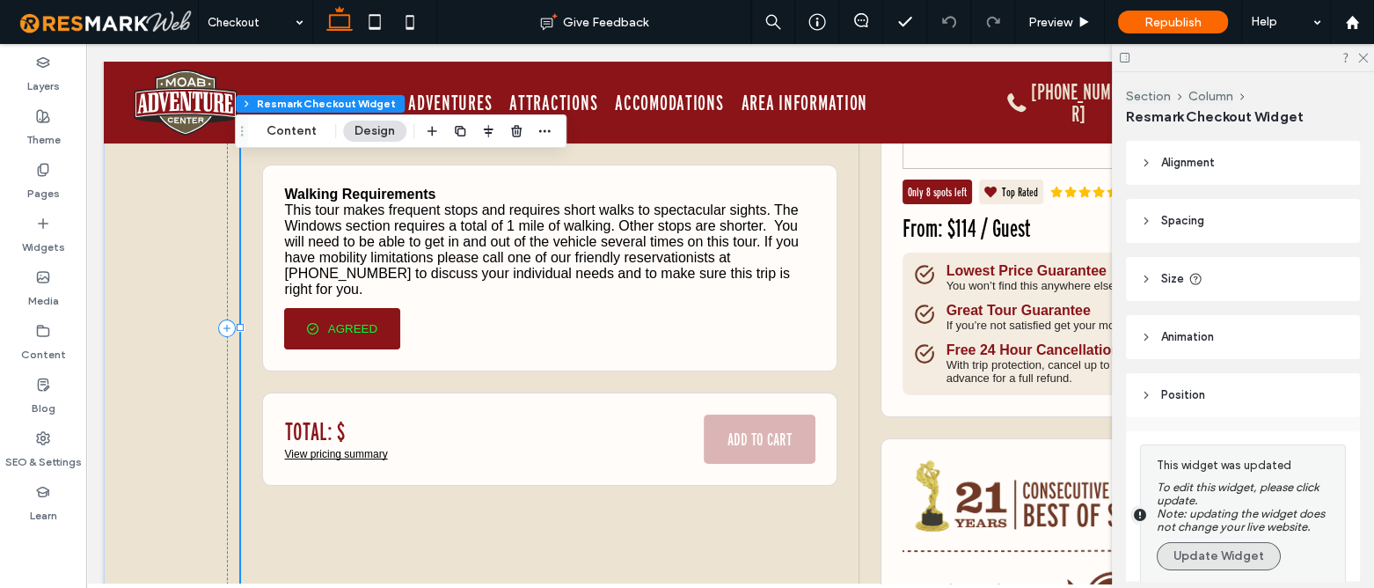
click at [1200, 556] on button "Update Widget" at bounding box center [1219, 556] width 124 height 28
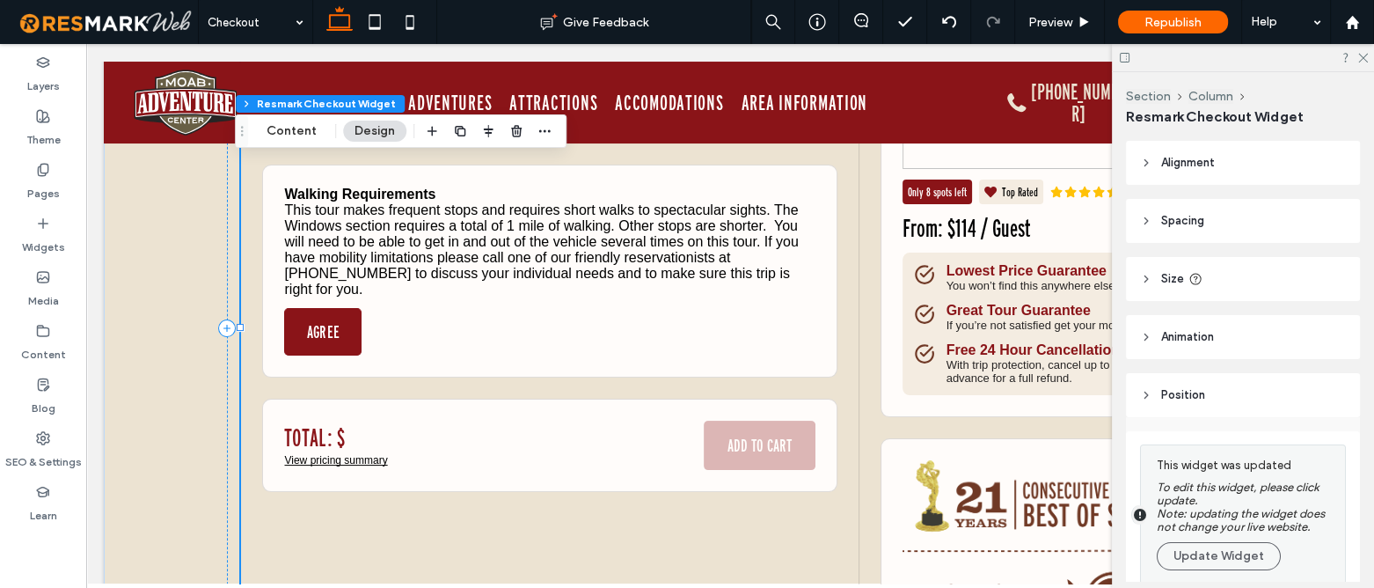
click at [330, 335] on button "AGREE" at bounding box center [322, 331] width 77 height 47
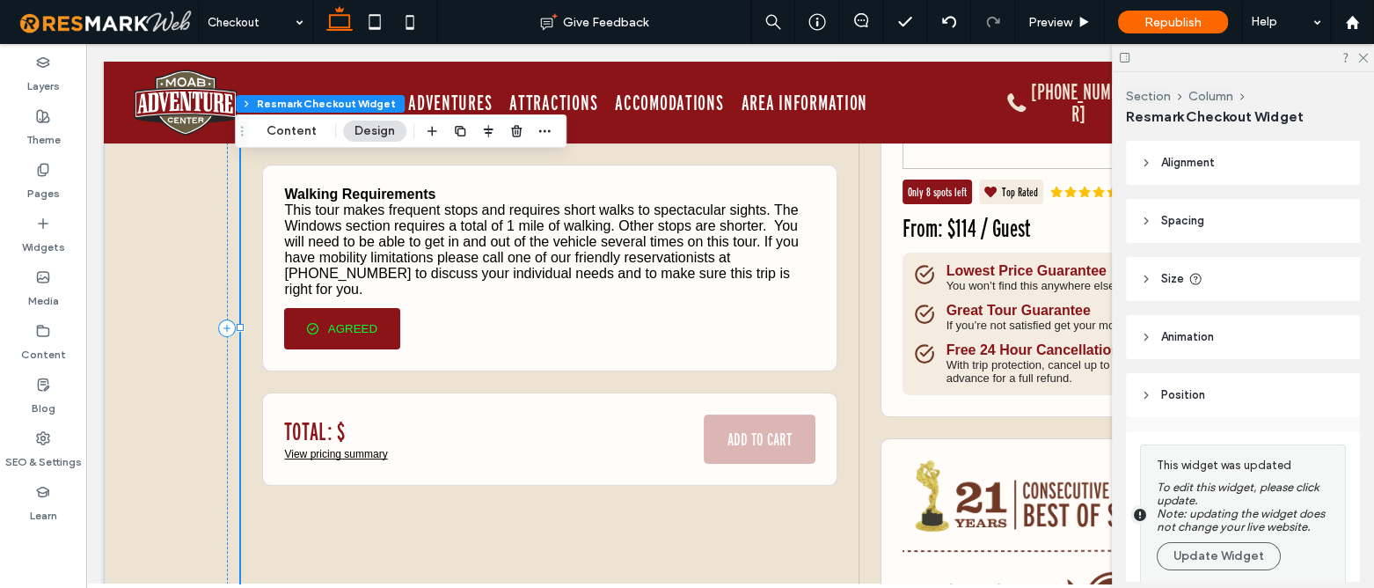
click at [382, 331] on button "AGREED" at bounding box center [342, 328] width 116 height 41
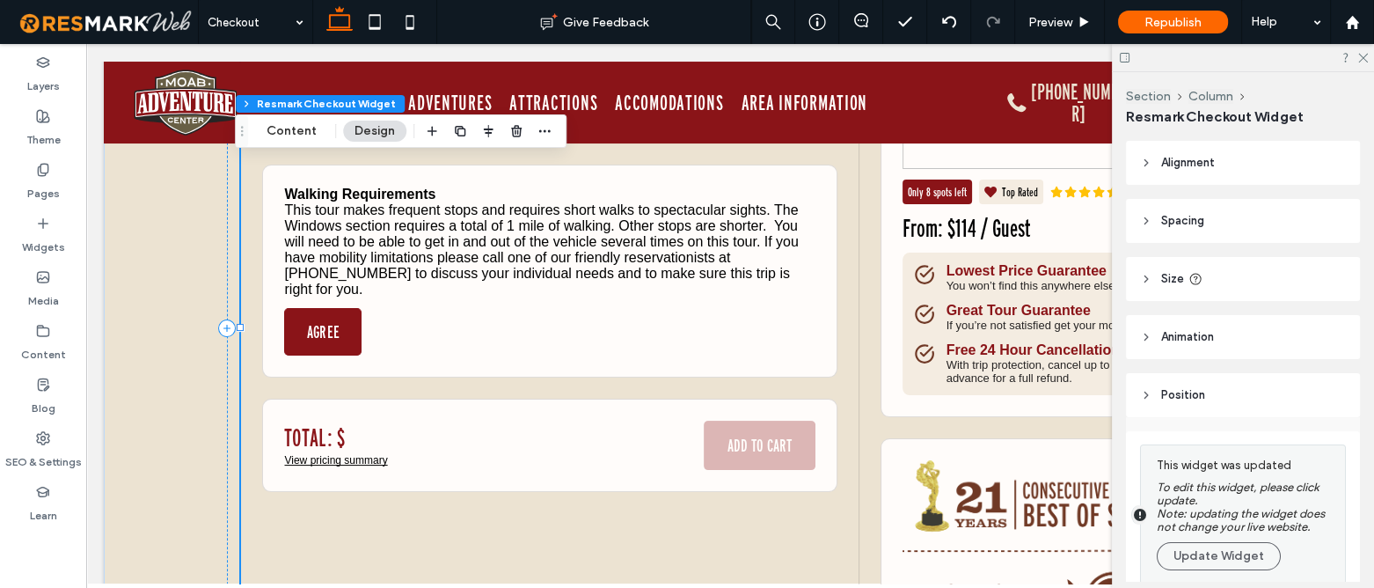
click at [327, 325] on button "AGREE" at bounding box center [322, 331] width 77 height 47
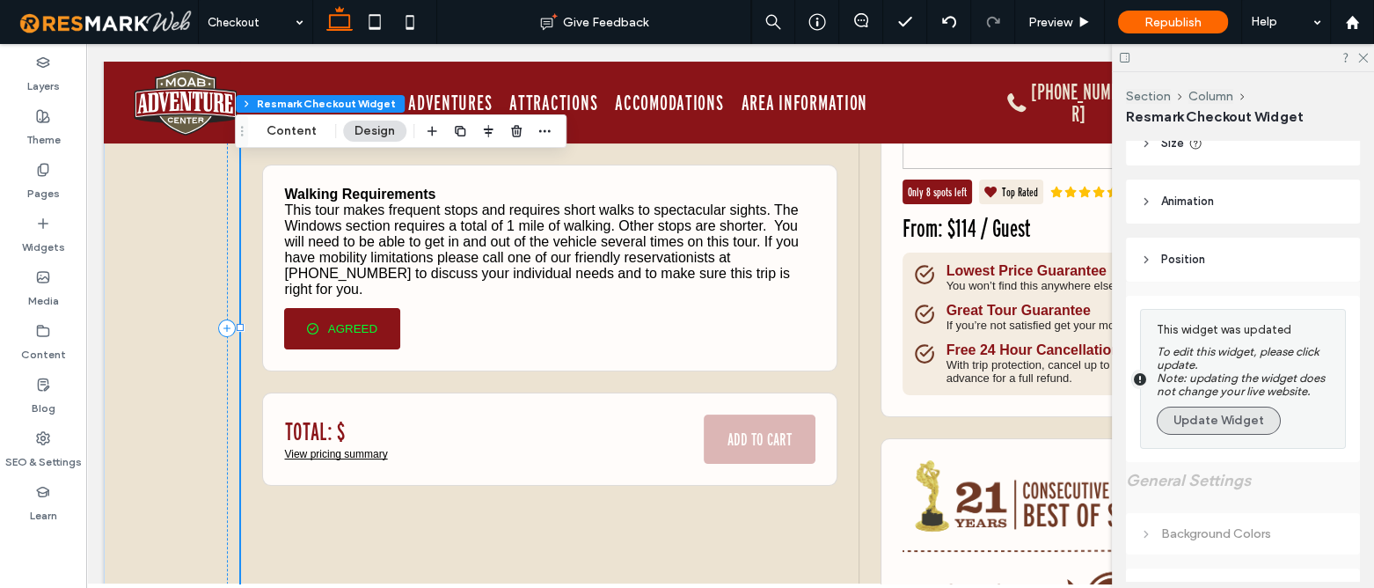
scroll to position [159, 0]
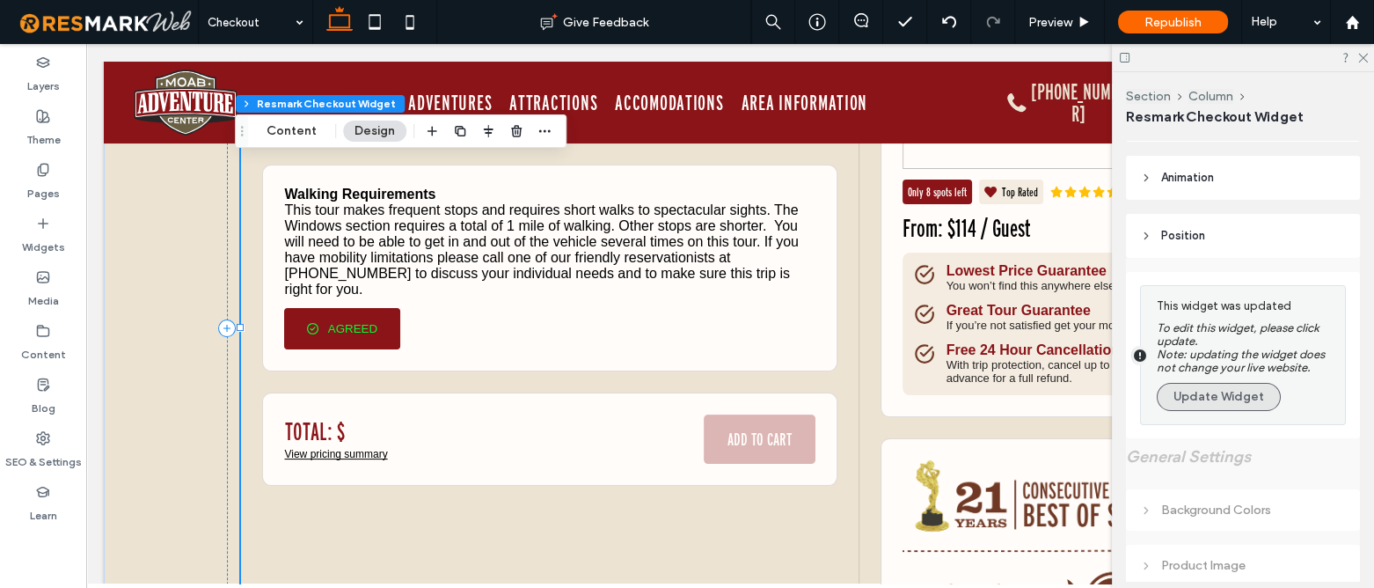
click at [1212, 397] on button "Update Widget" at bounding box center [1219, 397] width 124 height 28
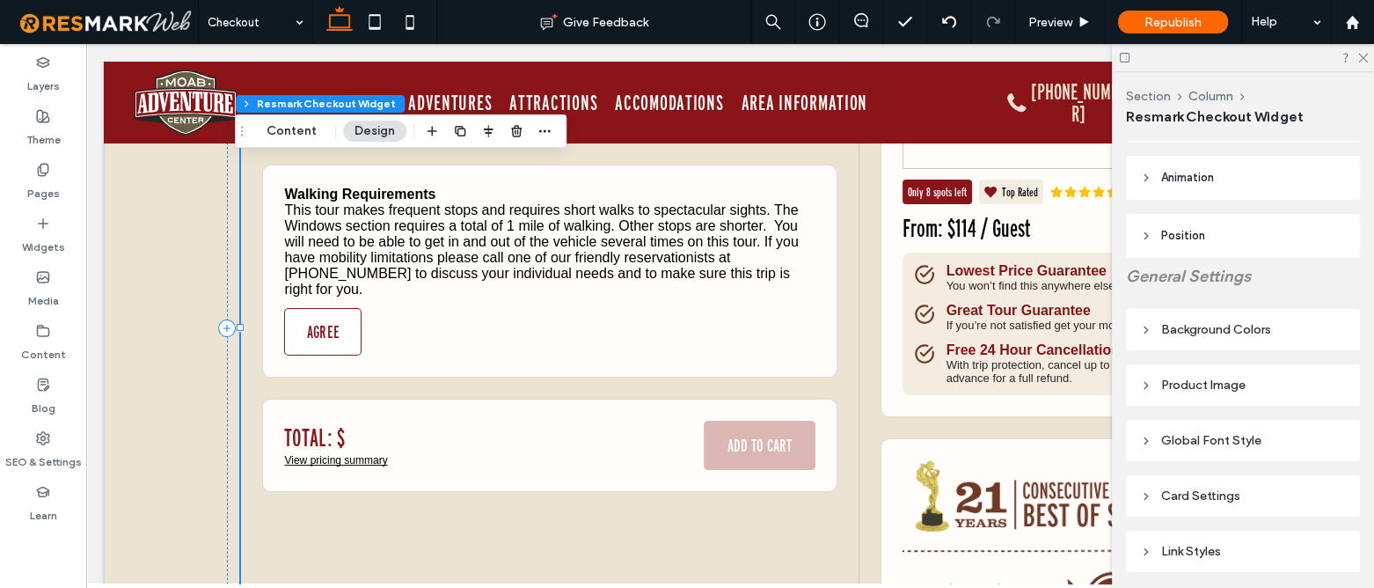
click at [273, 327] on div "Walking Requirements This tour makes frequent stops and requires short walks to…" at bounding box center [549, 270] width 574 height 213
click at [308, 332] on button "AGREE" at bounding box center [322, 331] width 77 height 47
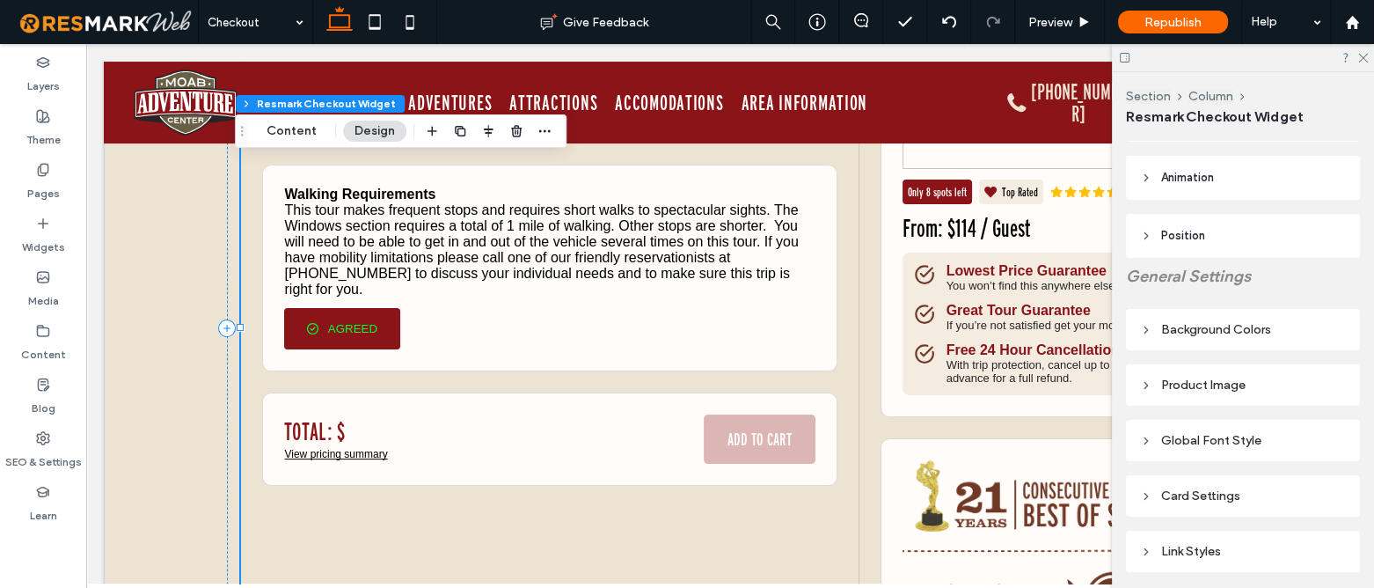
click at [369, 314] on button "AGREED" at bounding box center [342, 328] width 116 height 41
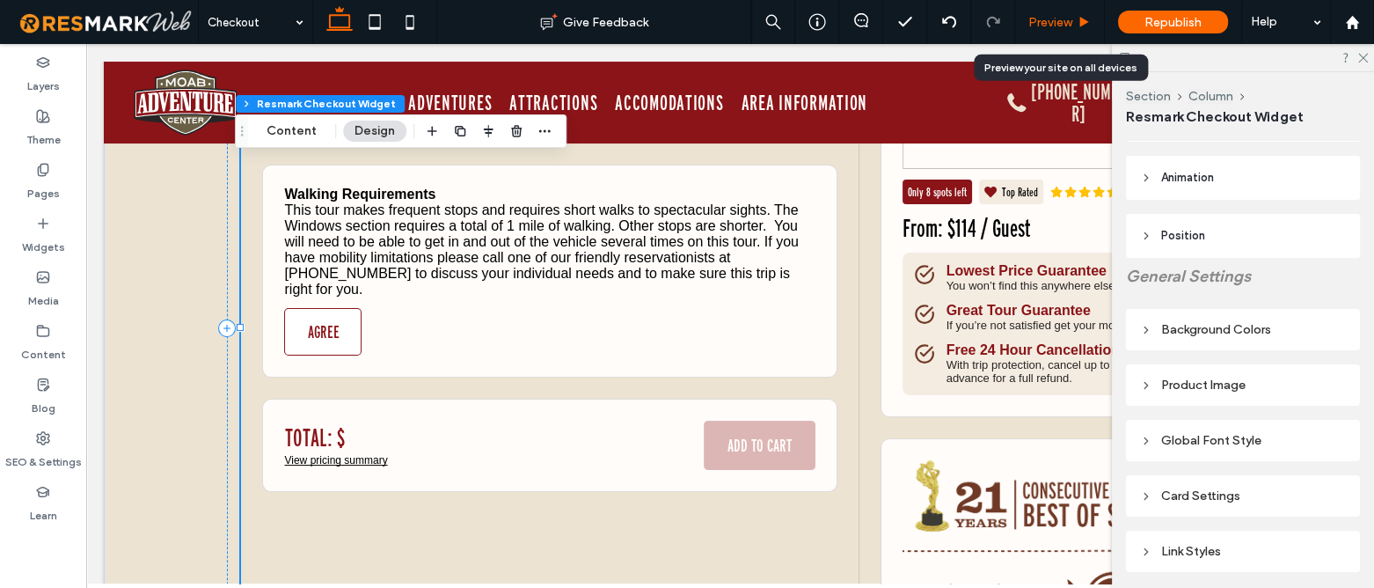
click at [1056, 27] on span "Preview" at bounding box center [1050, 22] width 44 height 15
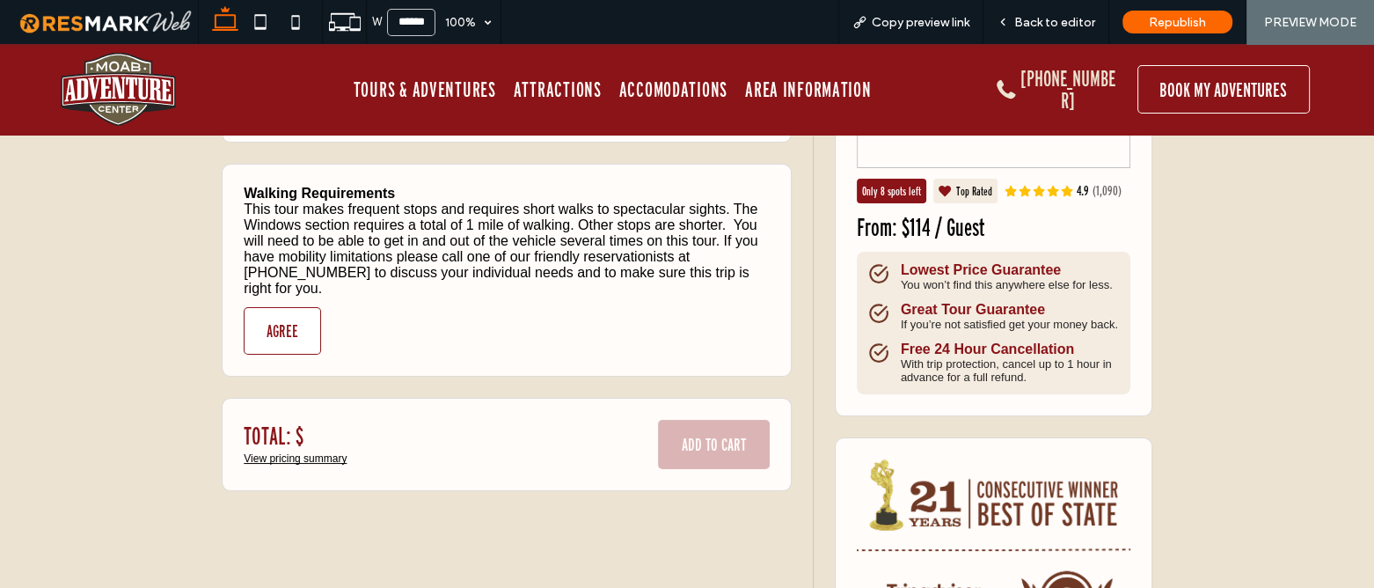
scroll to position [299, 0]
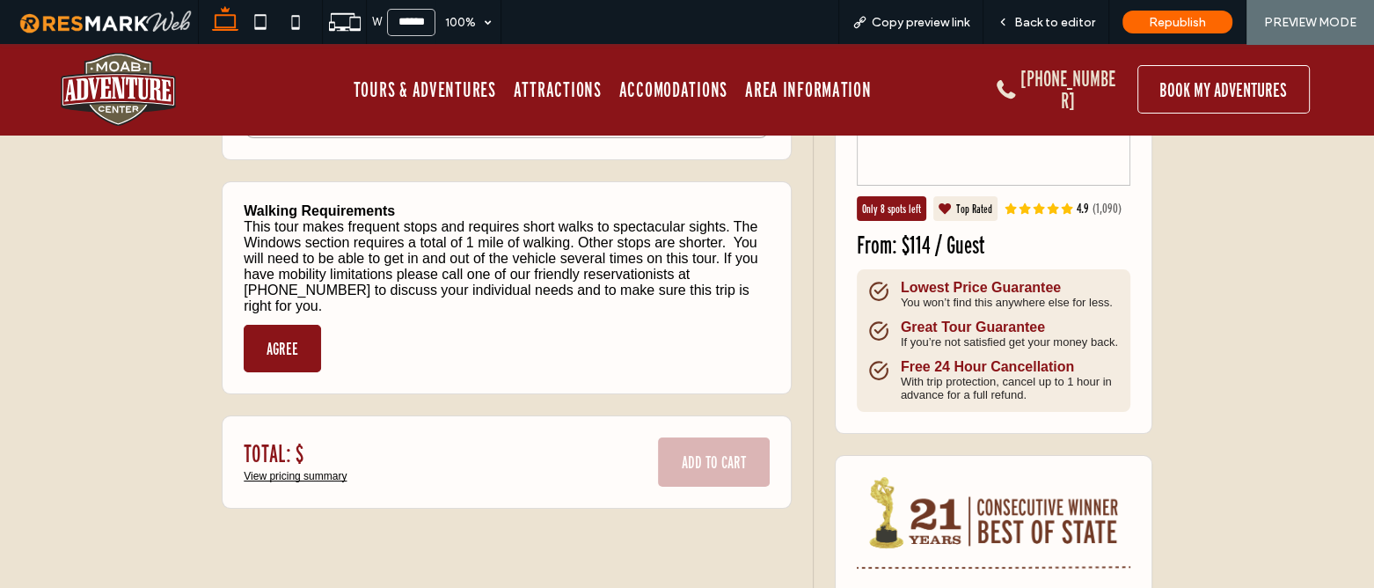
click at [245, 339] on button "AGREE" at bounding box center [282, 348] width 77 height 47
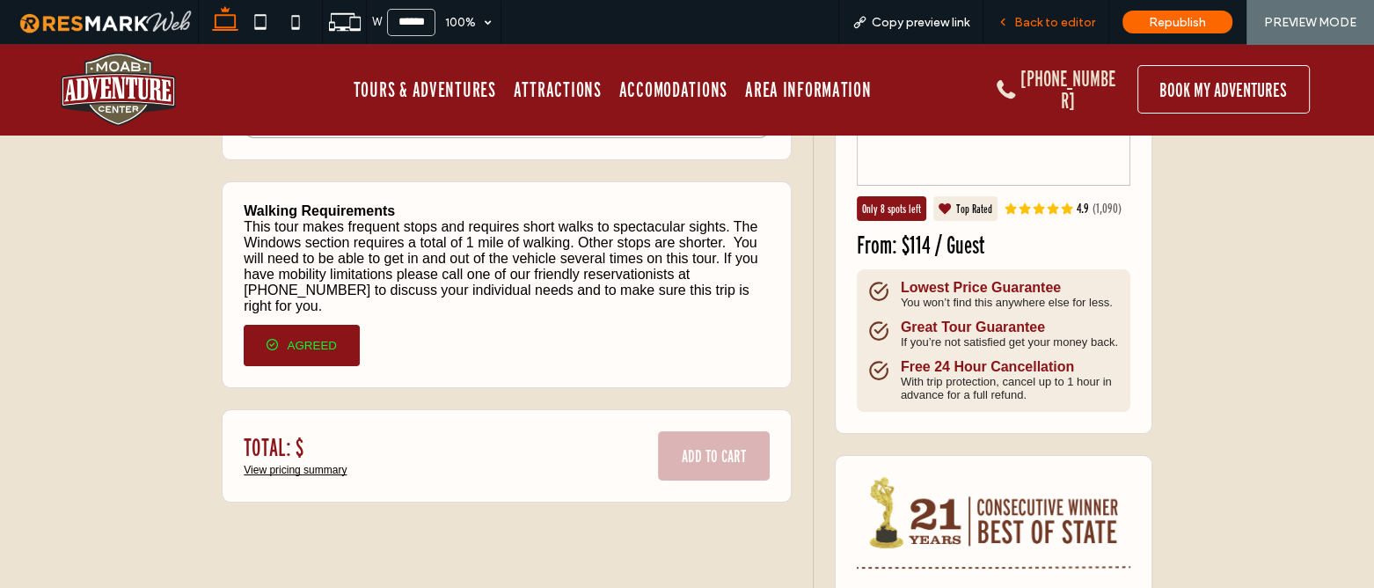
click at [1060, 18] on span "Back to editor" at bounding box center [1054, 22] width 81 height 15
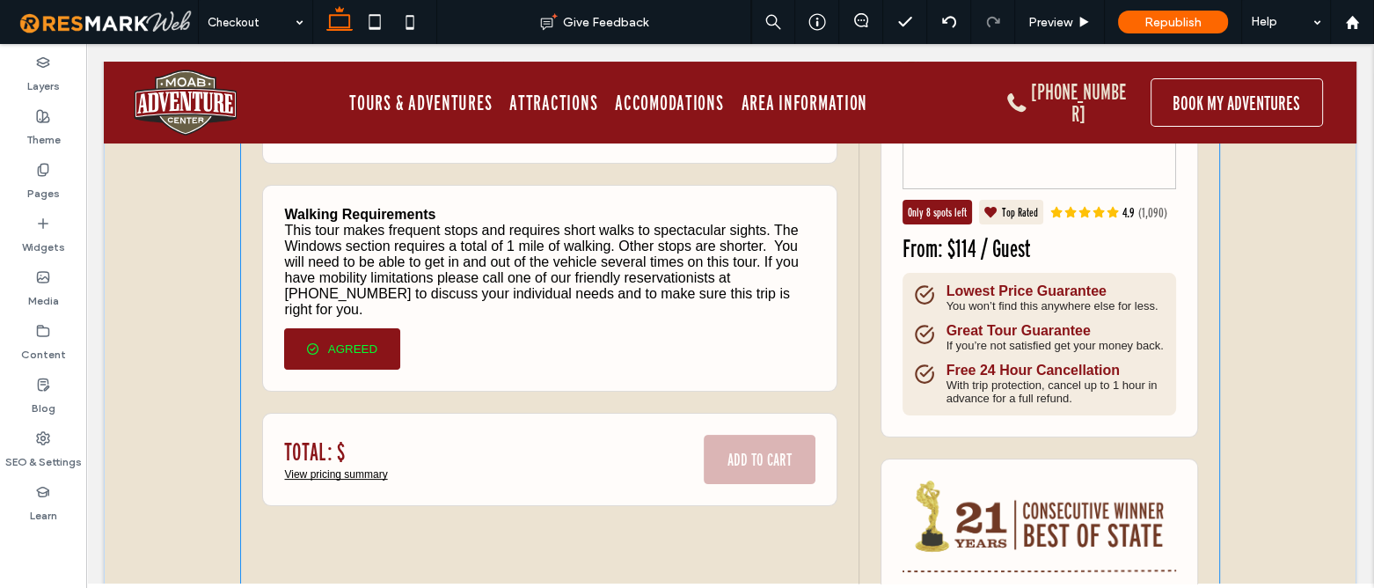
scroll to position [287, 0]
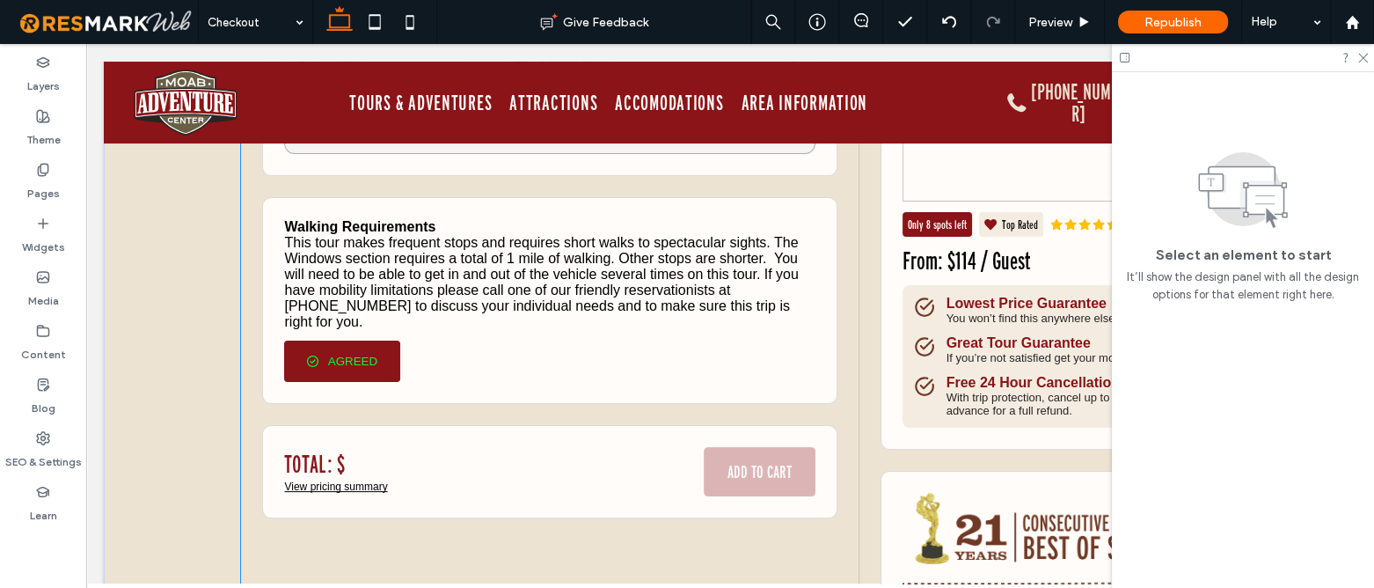
click at [465, 347] on div "Walking Requirements This tour makes frequent stops and requires short walks to…" at bounding box center [549, 300] width 574 height 207
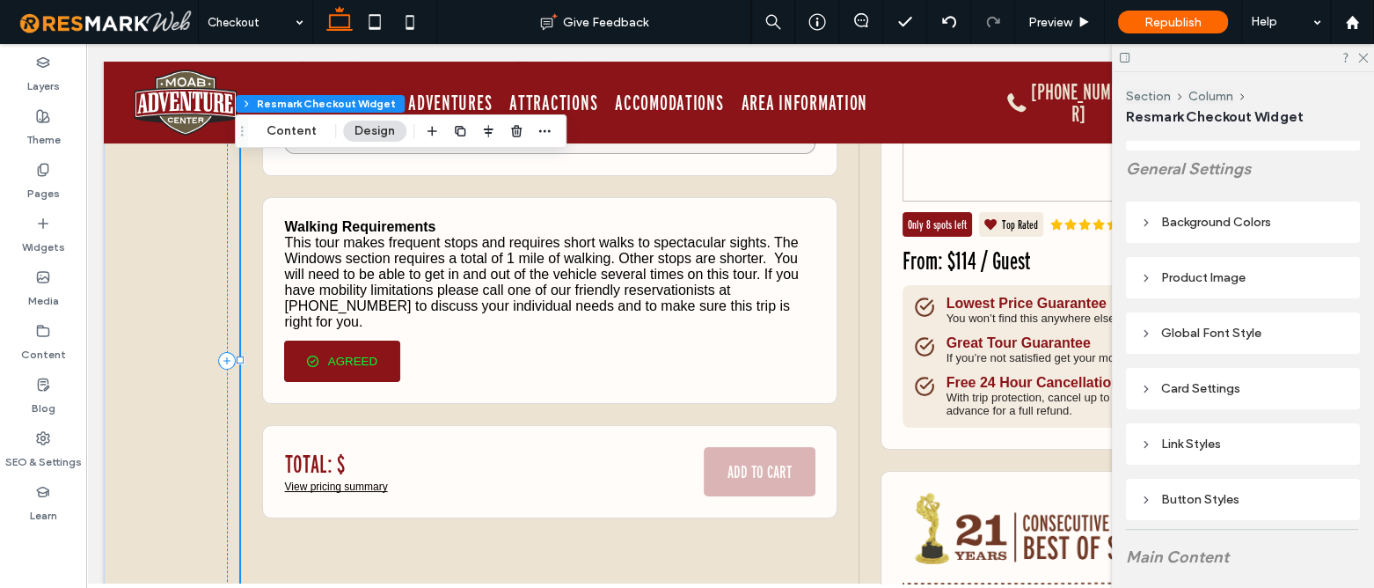
scroll to position [319, 0]
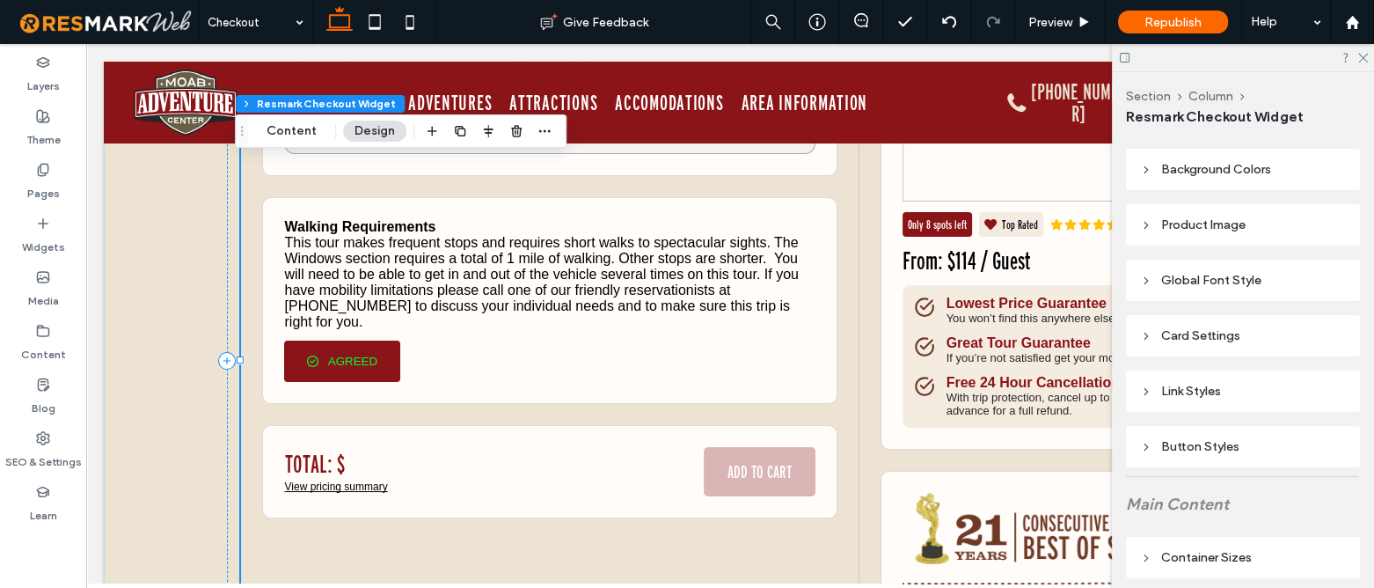
click at [1215, 448] on div "Button Styles" at bounding box center [1243, 446] width 206 height 15
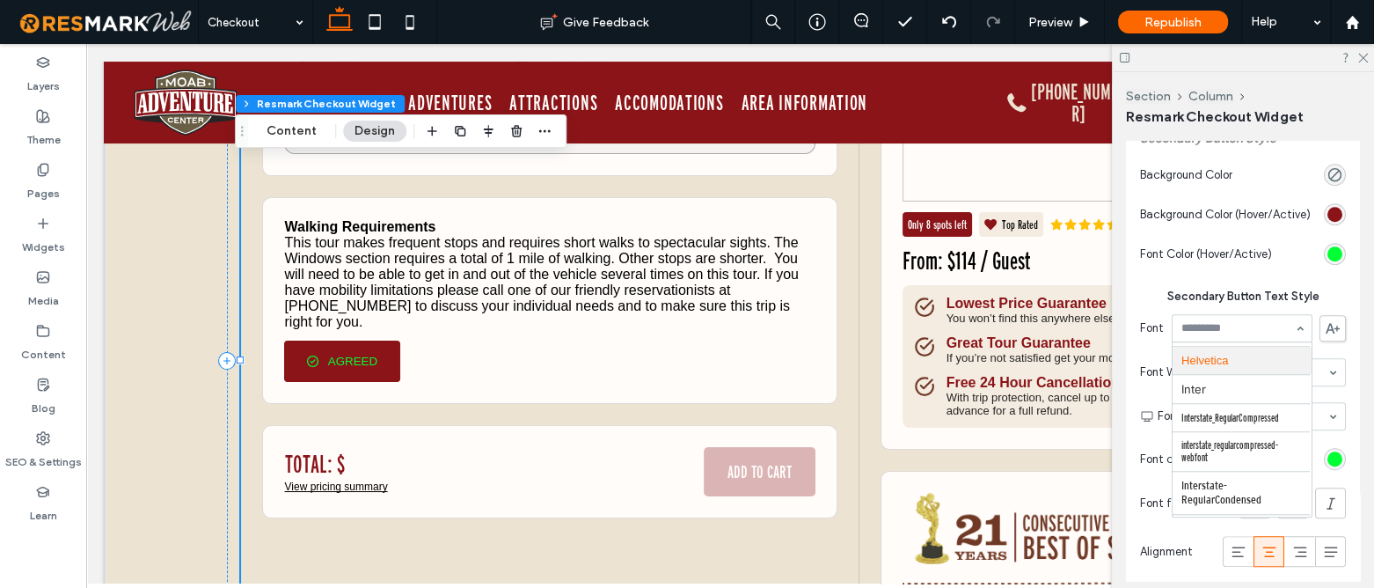
scroll to position [1599, 0]
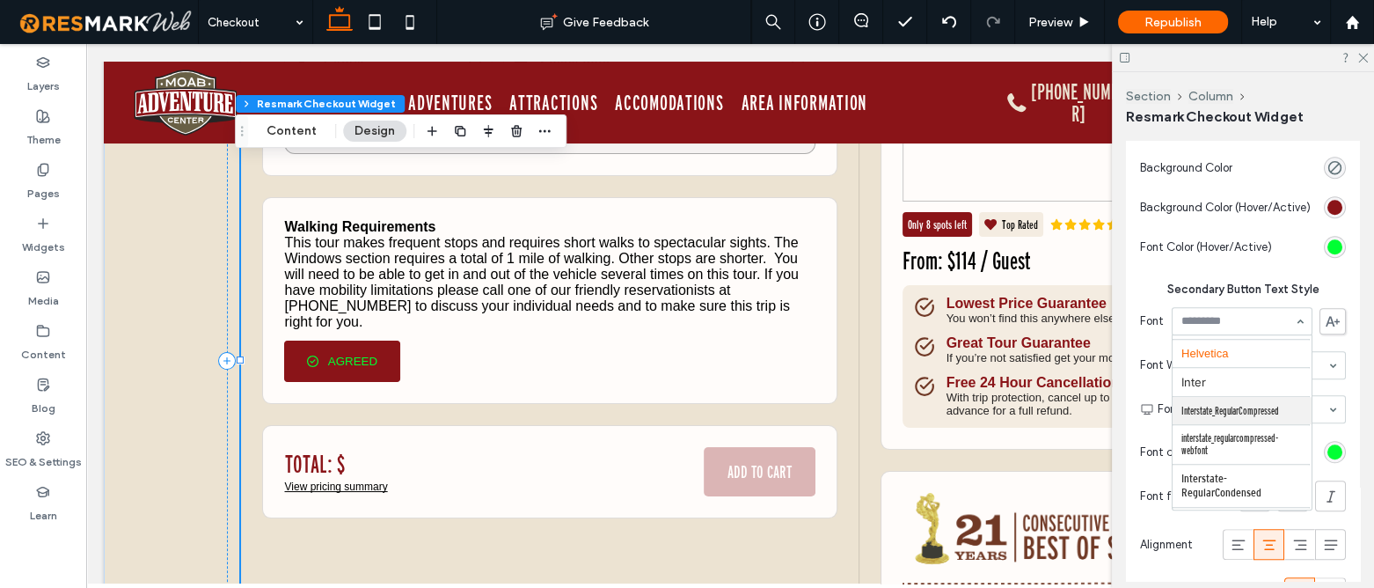
type input "*"
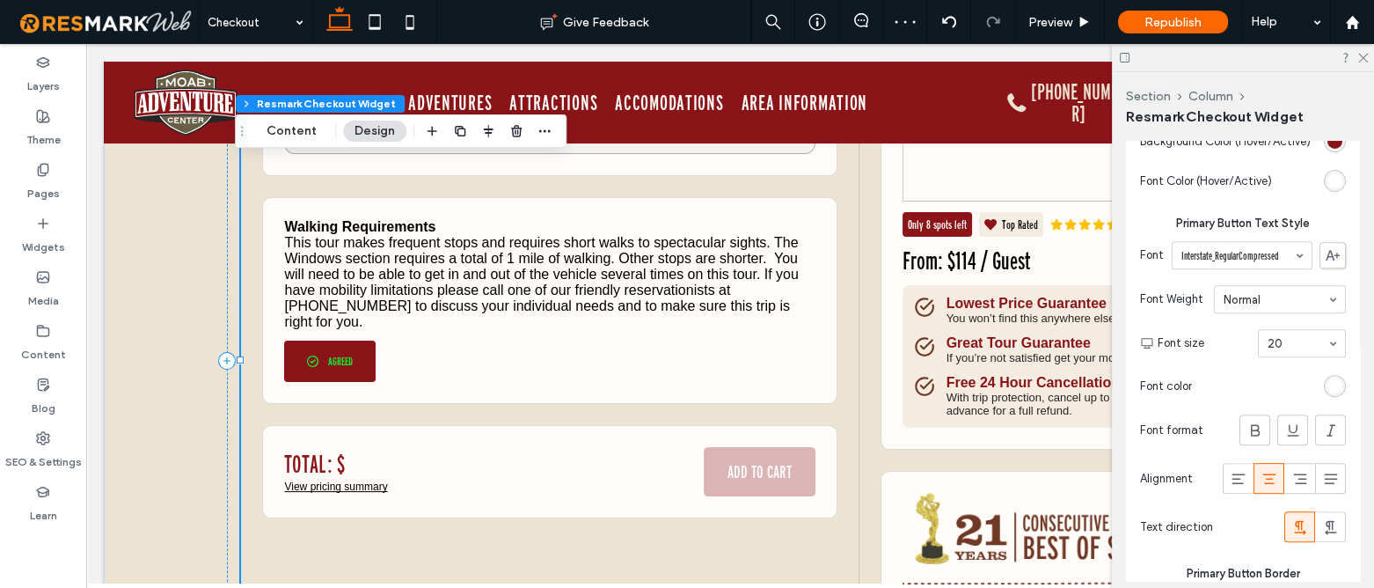
scroll to position [719, 0]
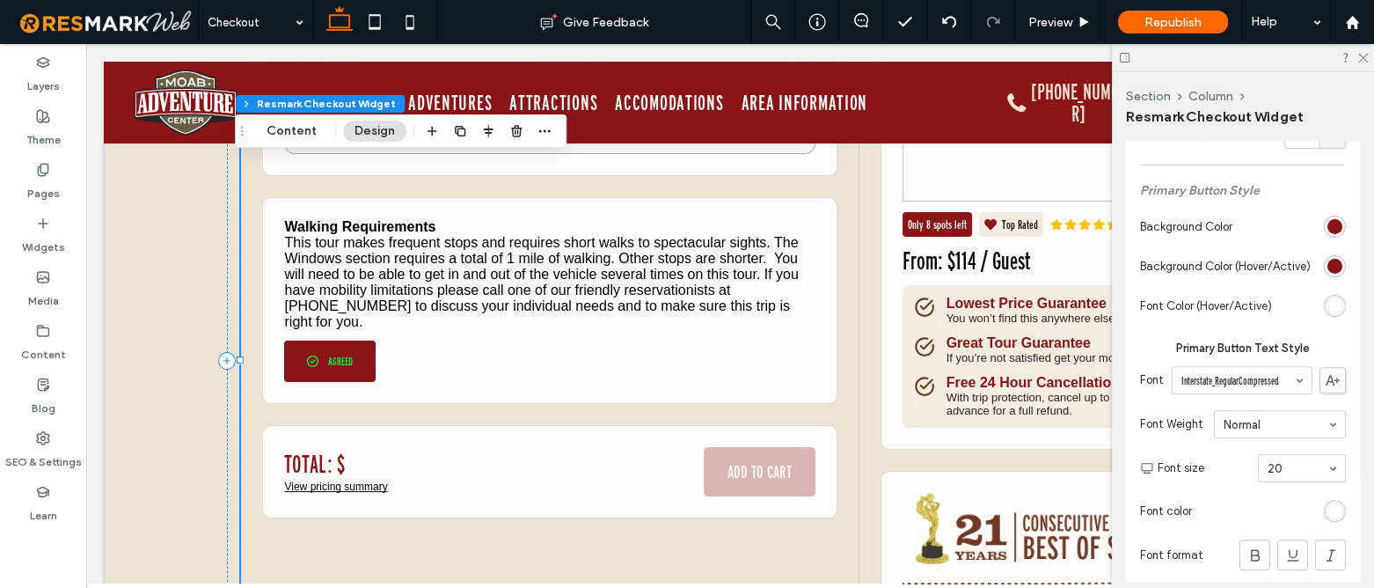
click at [325, 356] on button "AGREED" at bounding box center [329, 360] width 91 height 41
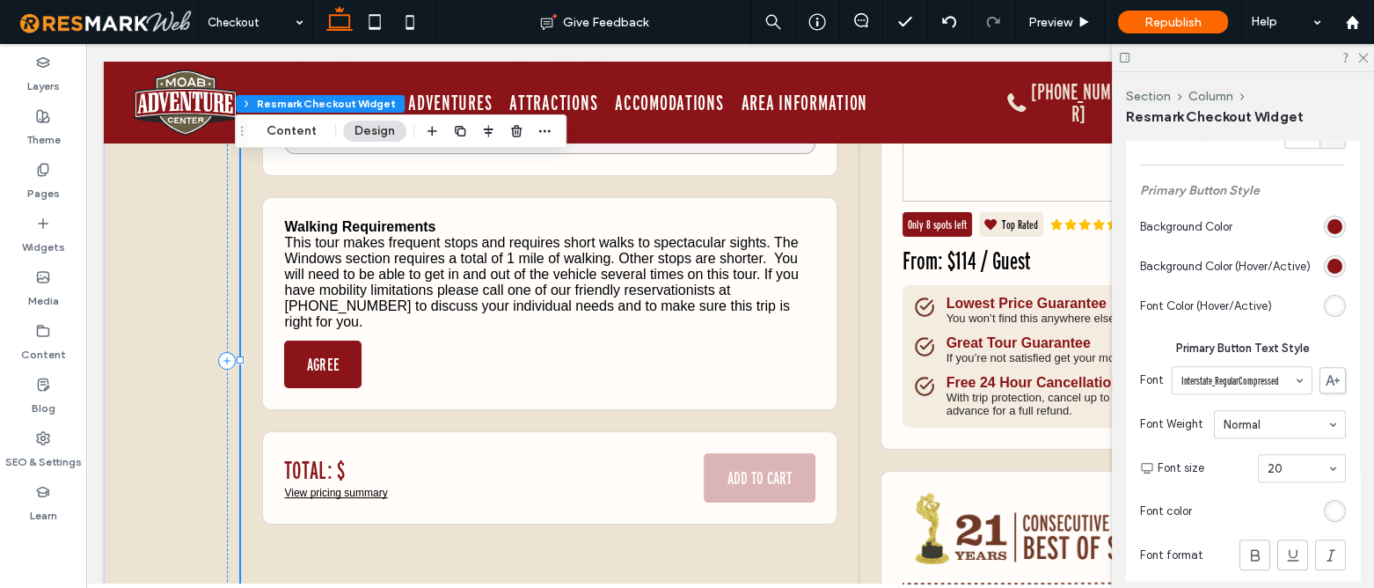
click at [333, 368] on button "AGREE" at bounding box center [322, 363] width 77 height 47
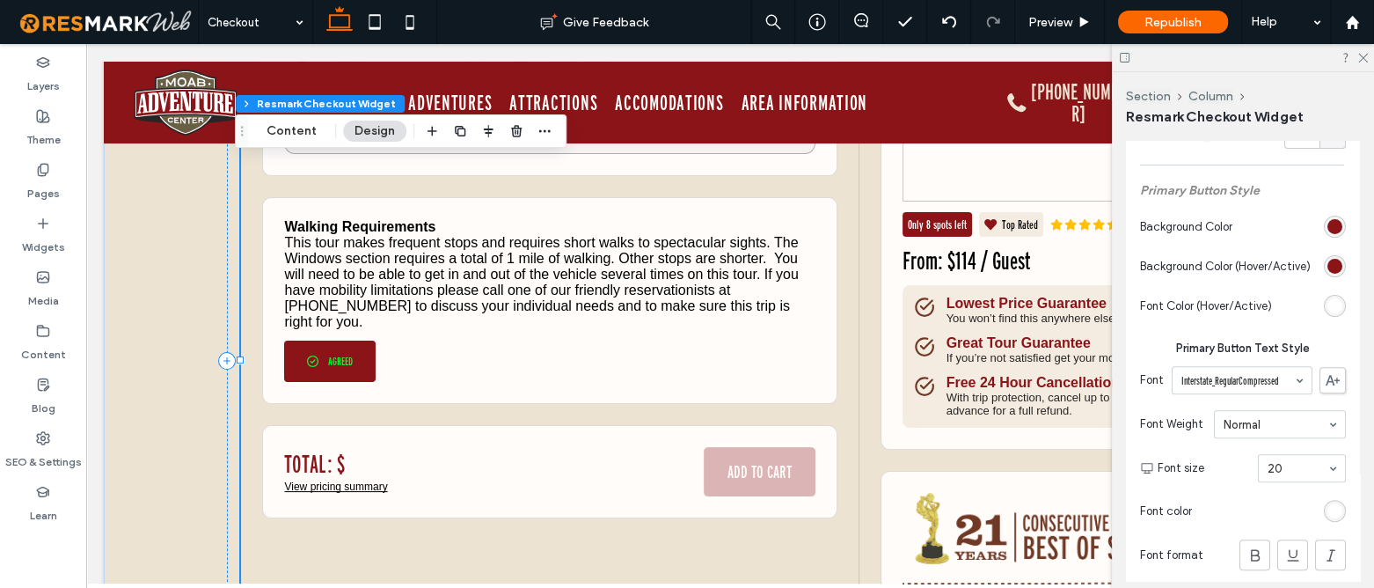
click at [338, 347] on button "AGREED" at bounding box center [329, 360] width 91 height 41
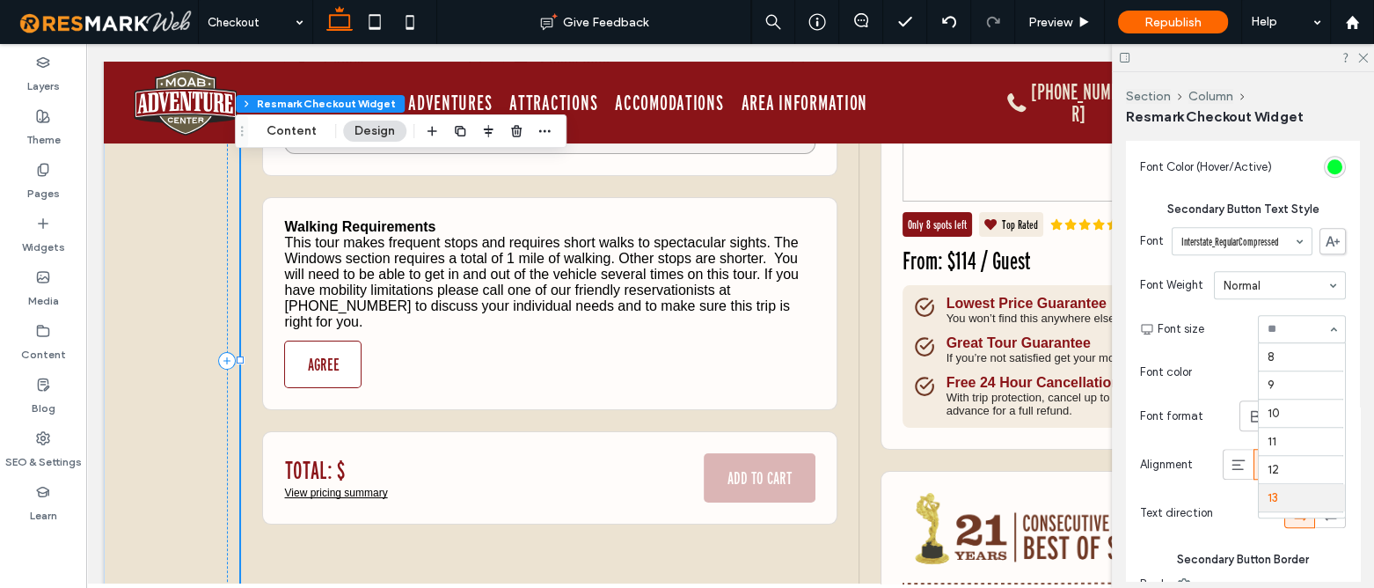
scroll to position [146, 0]
type input "*"
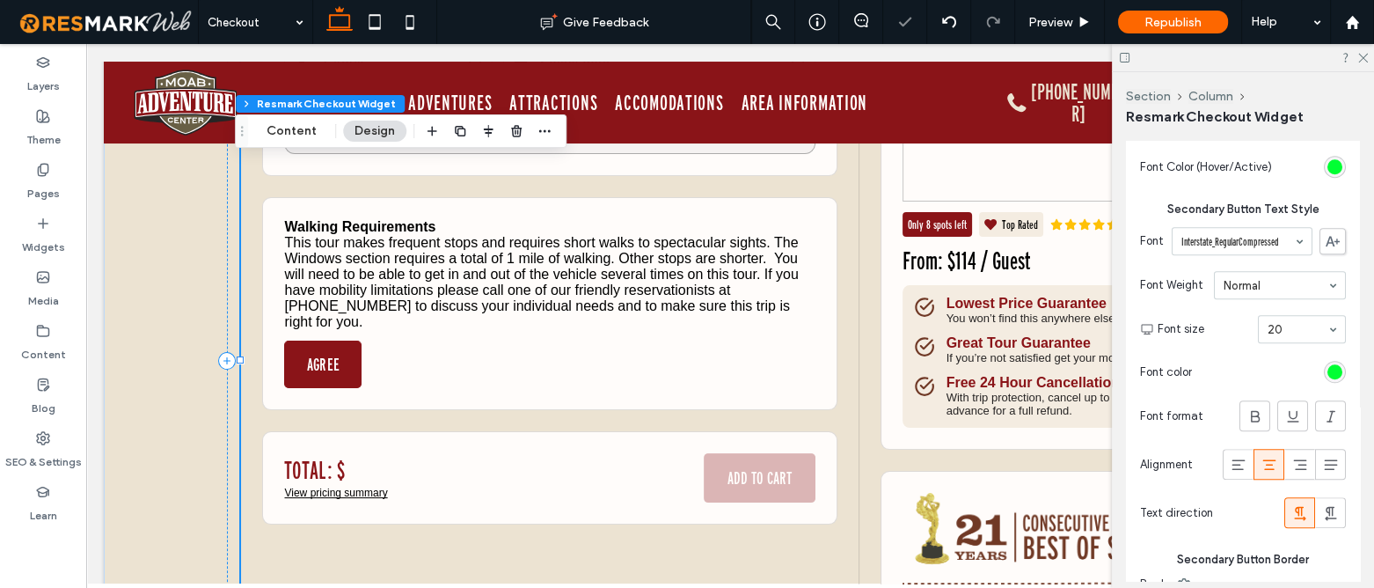
click at [325, 361] on button "AGREE" at bounding box center [322, 363] width 77 height 47
click at [369, 376] on button "AGREED" at bounding box center [339, 363] width 111 height 47
click at [339, 365] on button "AGREE" at bounding box center [322, 363] width 77 height 47
click at [331, 357] on button "AGREED" at bounding box center [339, 363] width 111 height 47
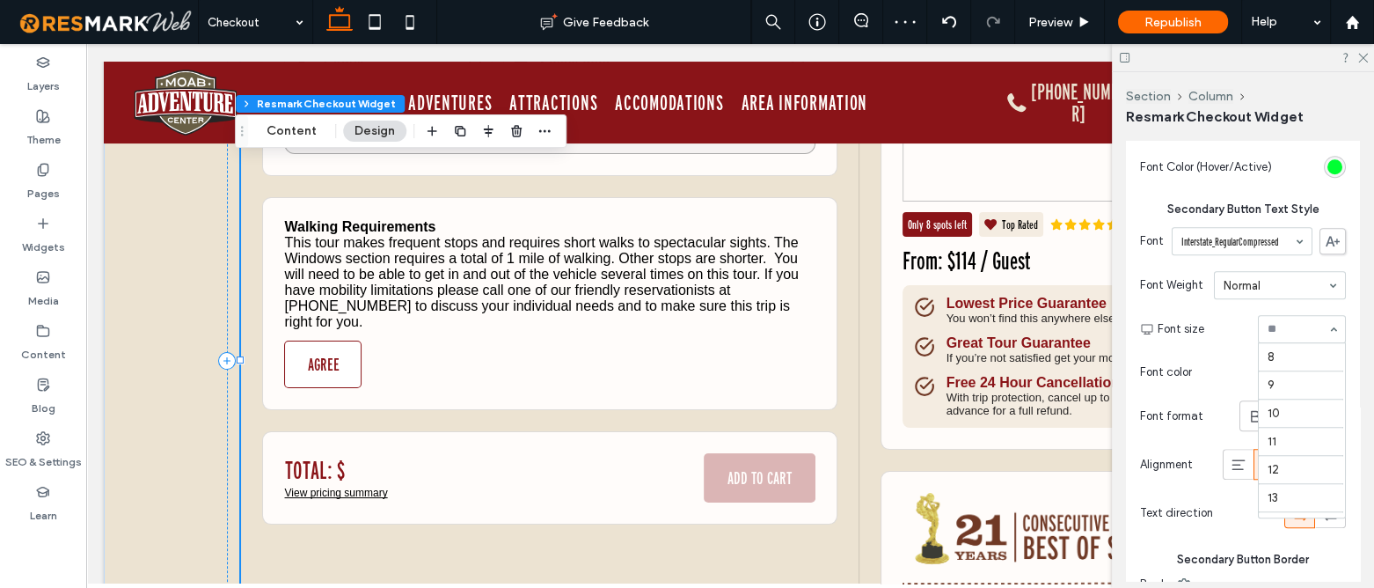
click at [1259, 342] on div at bounding box center [1302, 329] width 86 height 26
type input "*"
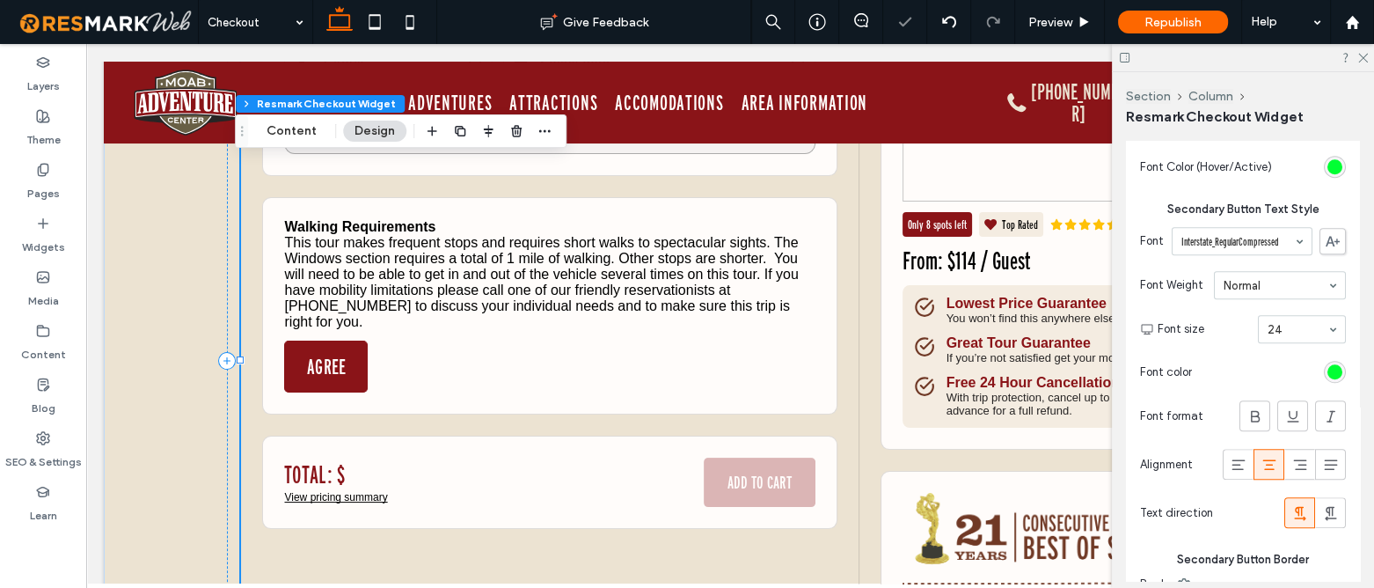
click at [310, 352] on button "AGREE" at bounding box center [326, 366] width 84 height 52
click at [358, 369] on button "AGREED" at bounding box center [344, 366] width 121 height 52
click at [1291, 335] on input at bounding box center [1297, 329] width 60 height 12
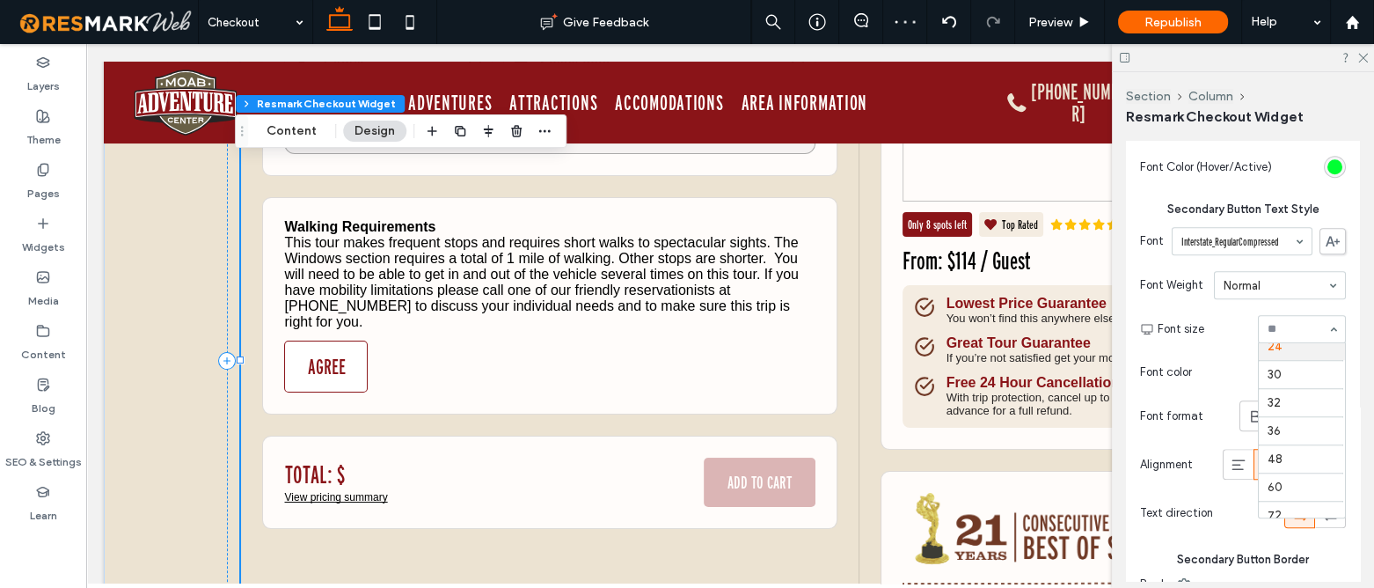
scroll to position [212, 0]
type input "*"
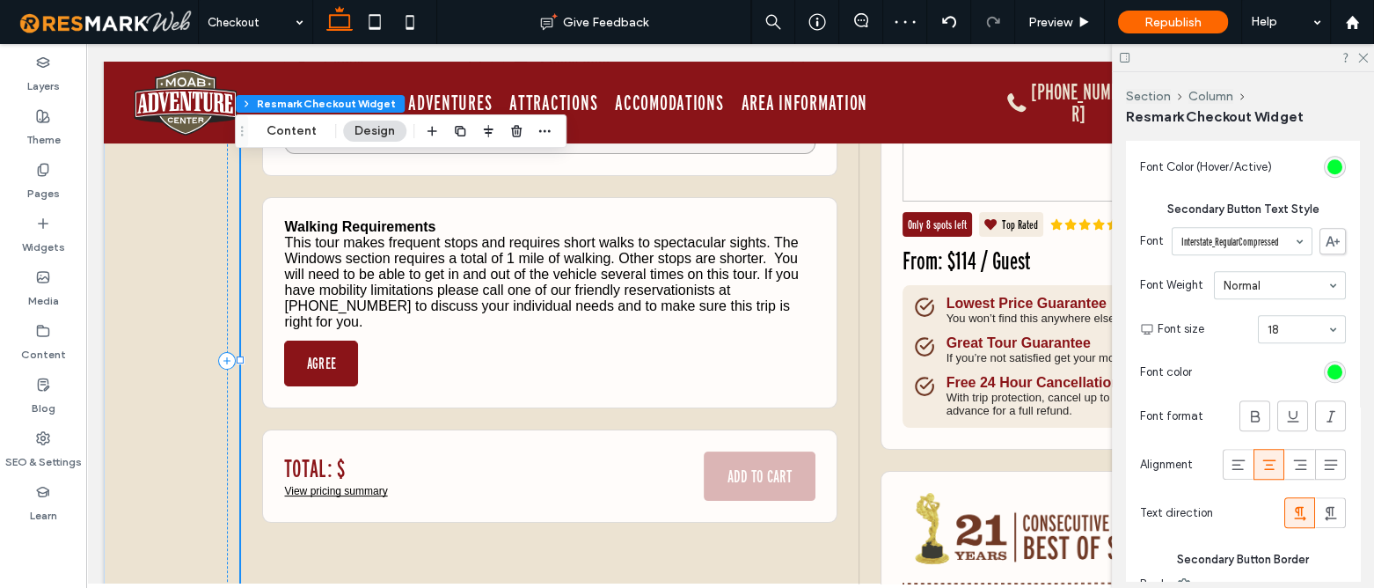
click at [343, 365] on button "AGREE" at bounding box center [321, 363] width 74 height 46
click at [1294, 342] on div at bounding box center [1302, 329] width 86 height 26
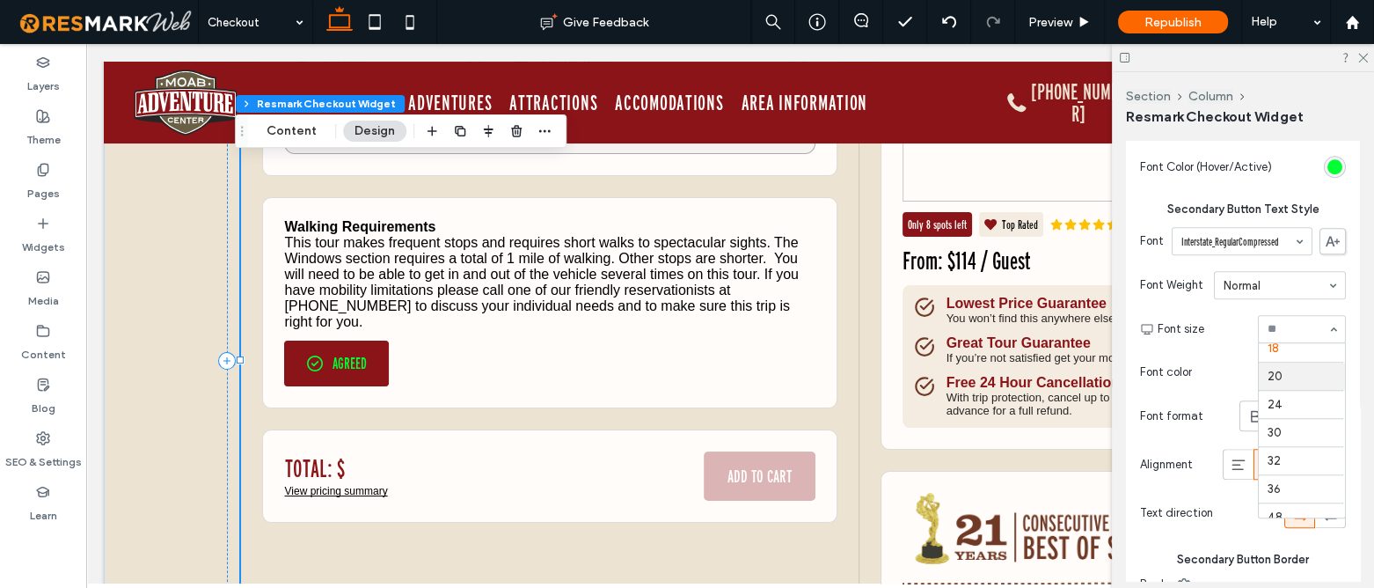
type input "*"
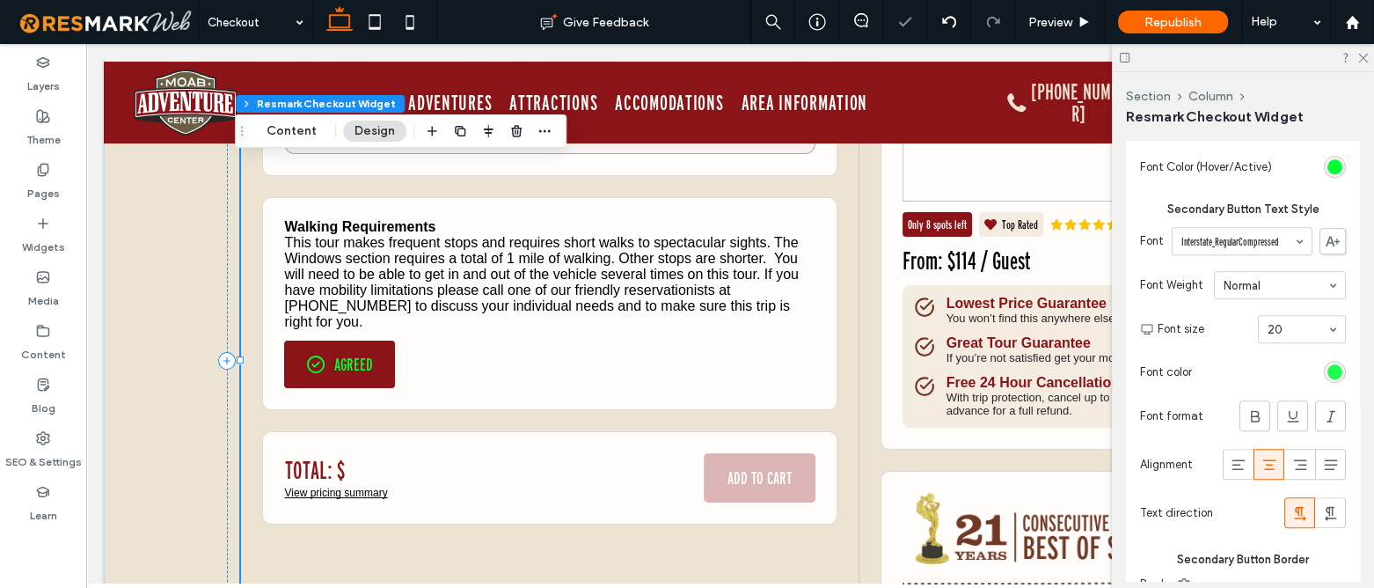
click at [1327, 379] on div "rgb(0, 255, 51)" at bounding box center [1334, 371] width 15 height 15
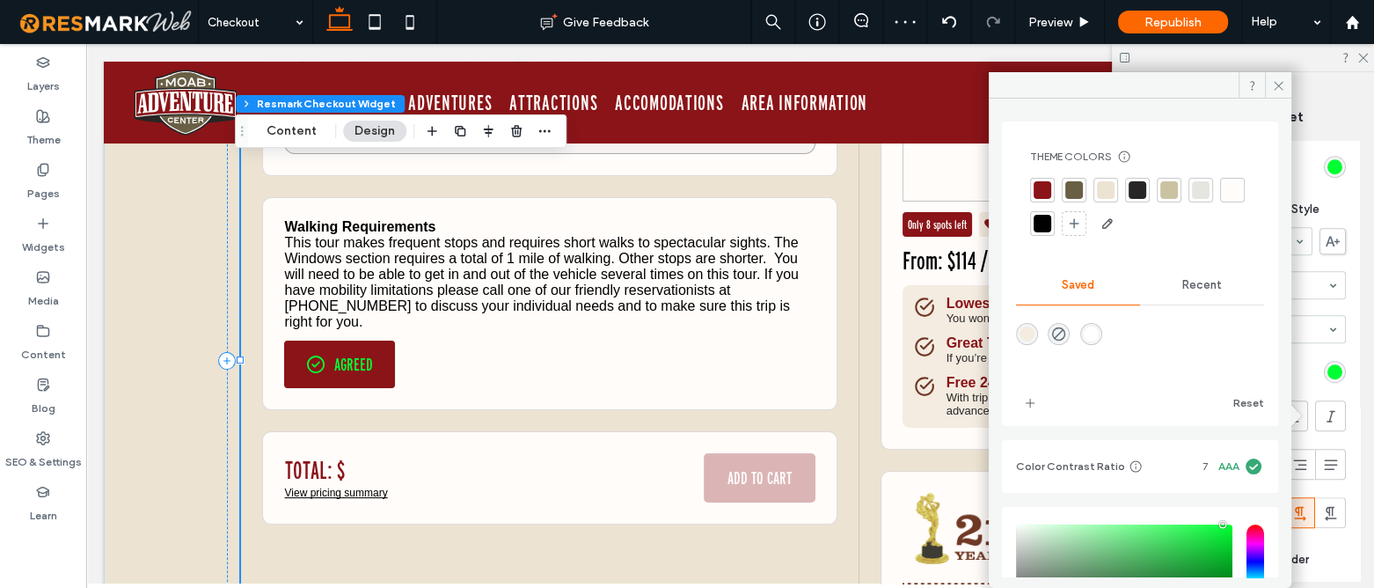
click at [1111, 190] on div at bounding box center [1106, 190] width 18 height 18
type input "*"
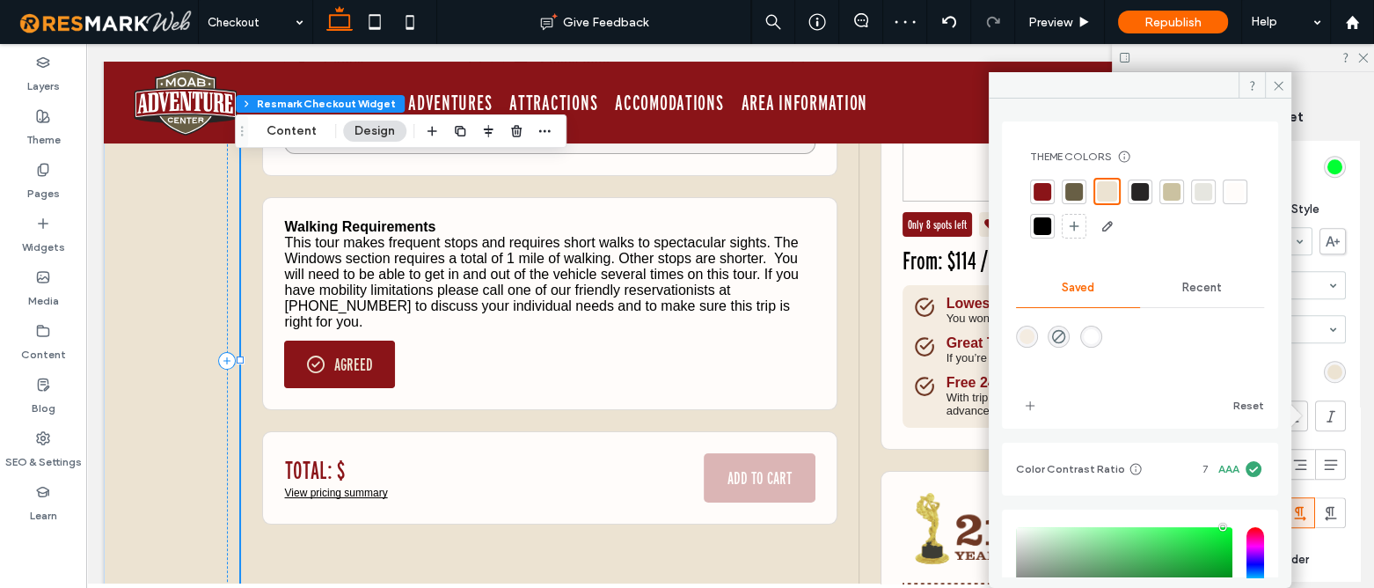
click at [1226, 201] on div at bounding box center [1235, 192] width 18 height 18
type input "*"
click at [1275, 88] on icon at bounding box center [1278, 85] width 13 height 13
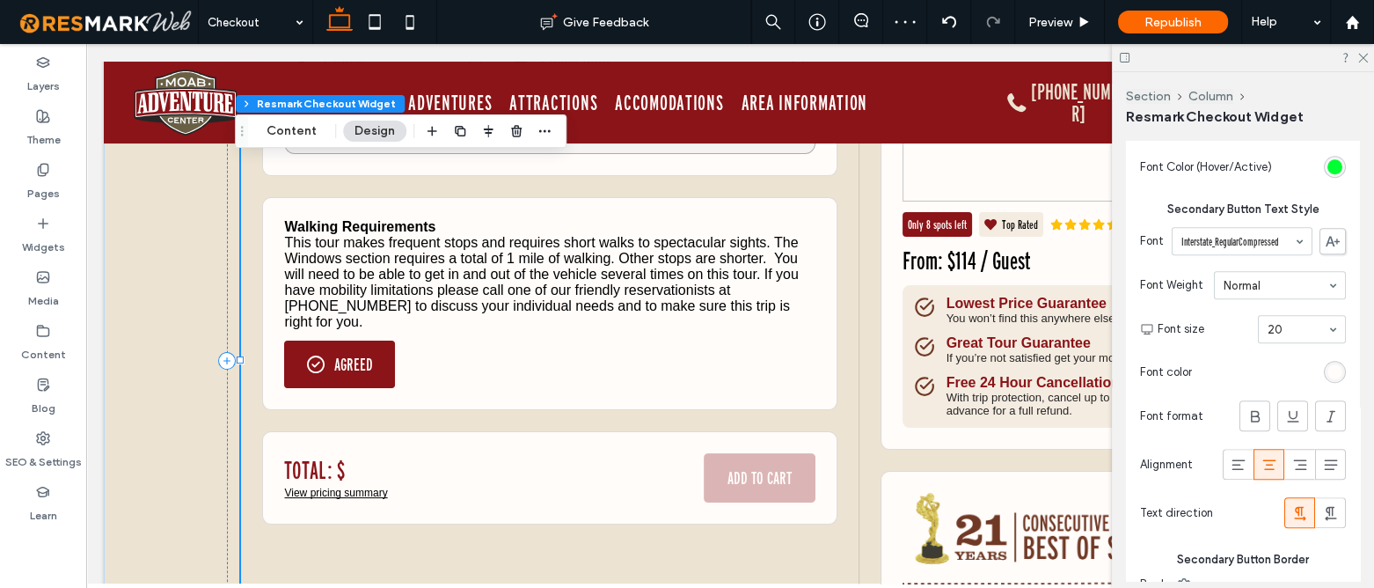
click at [318, 355] on icon at bounding box center [316, 364] width 18 height 18
click at [347, 360] on button "AGREE" at bounding box center [322, 363] width 77 height 47
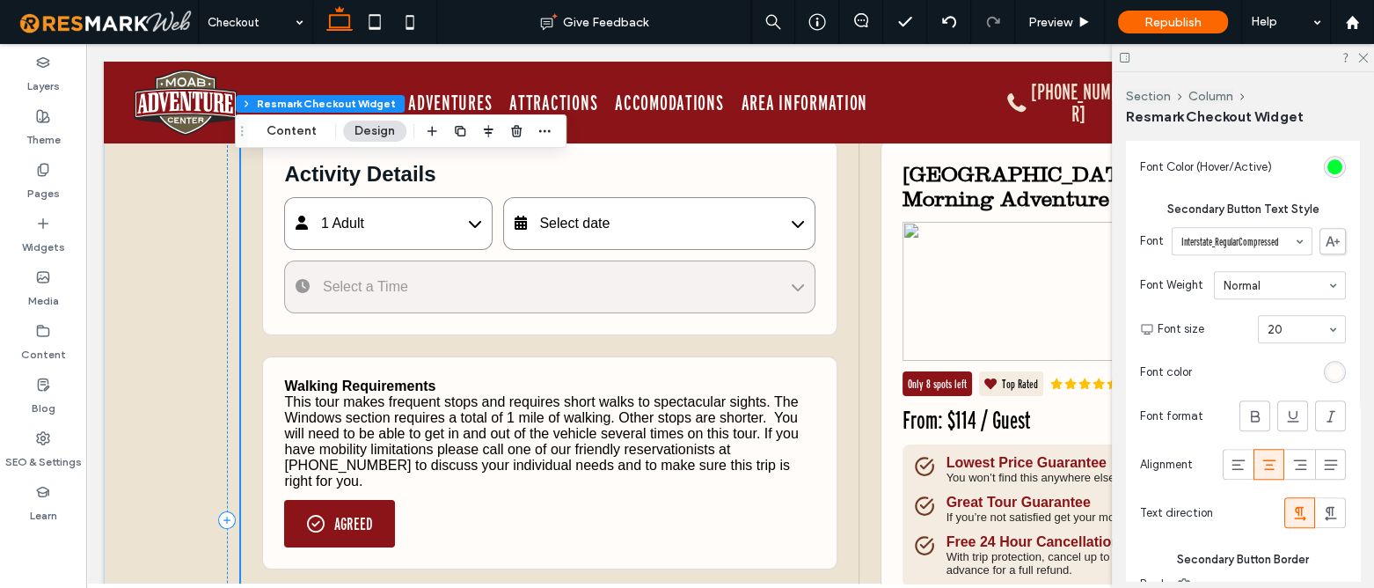
scroll to position [127, 0]
drag, startPoint x: 1359, startPoint y: 62, endPoint x: 1247, endPoint y: 74, distance: 112.4
click at [1359, 61] on icon at bounding box center [1361, 56] width 11 height 11
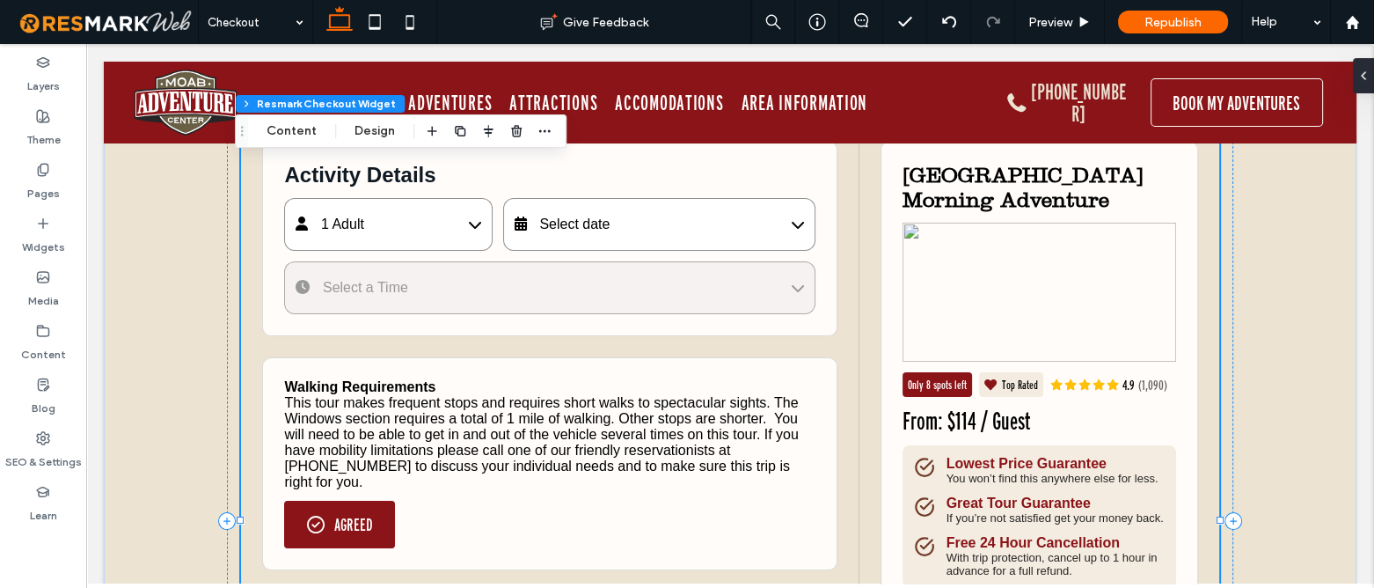
click at [638, 231] on div "Select date" at bounding box center [659, 224] width 312 height 53
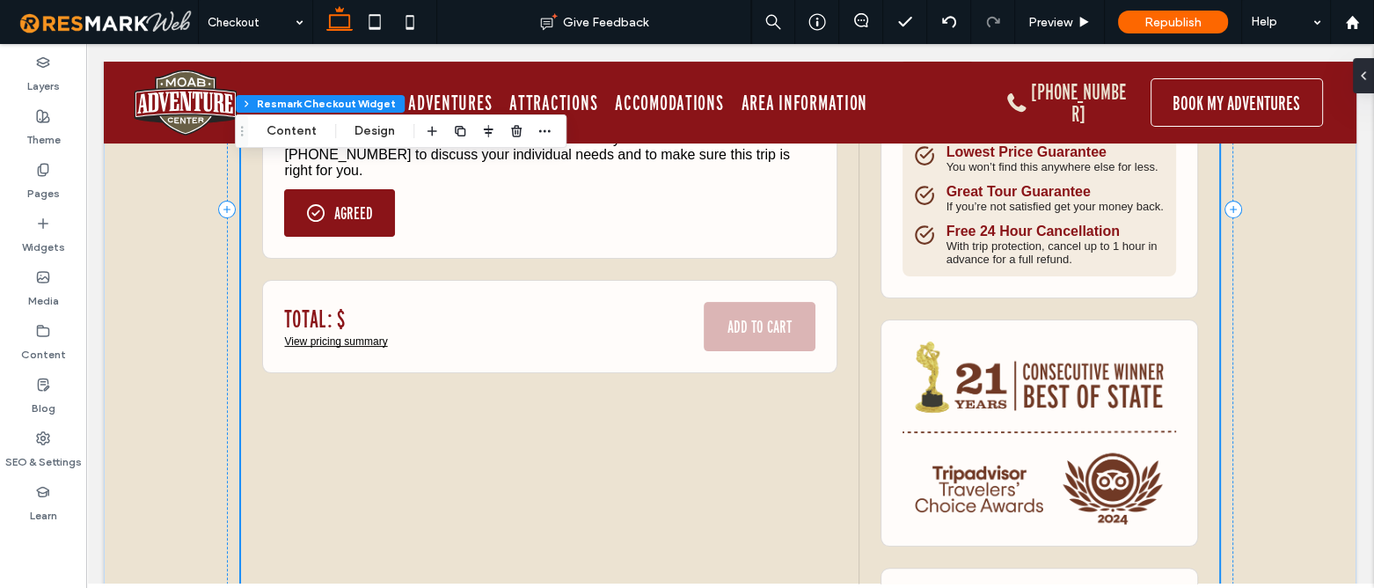
scroll to position [447, 0]
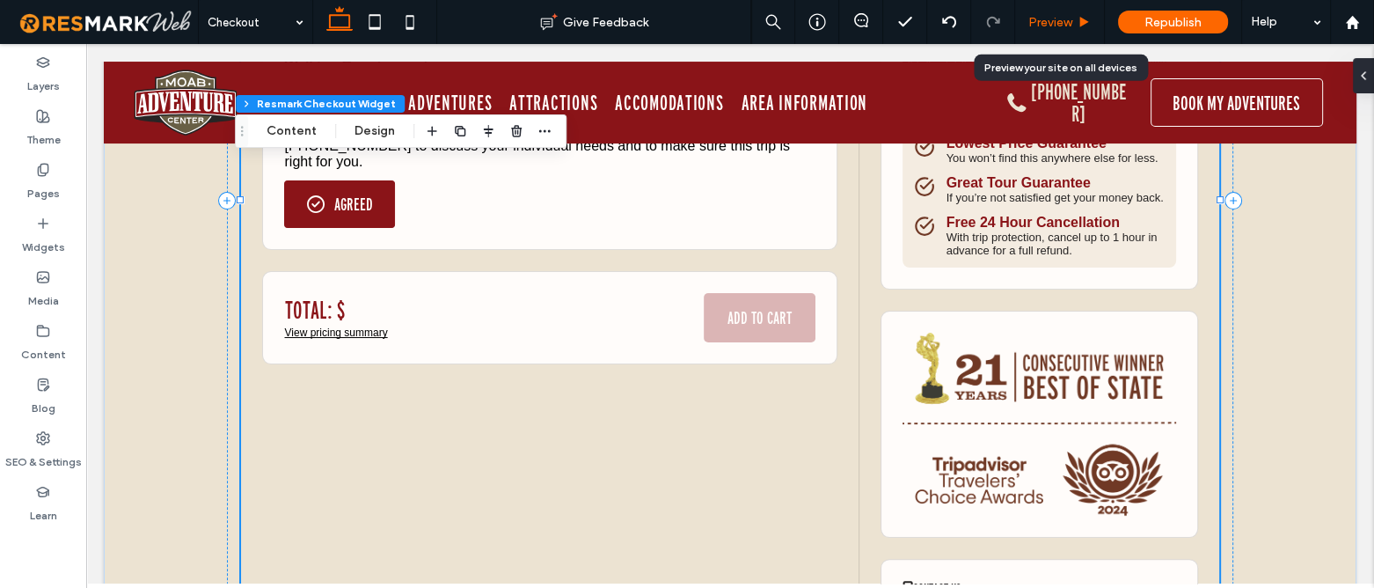
click at [1060, 19] on span "Preview" at bounding box center [1050, 22] width 44 height 15
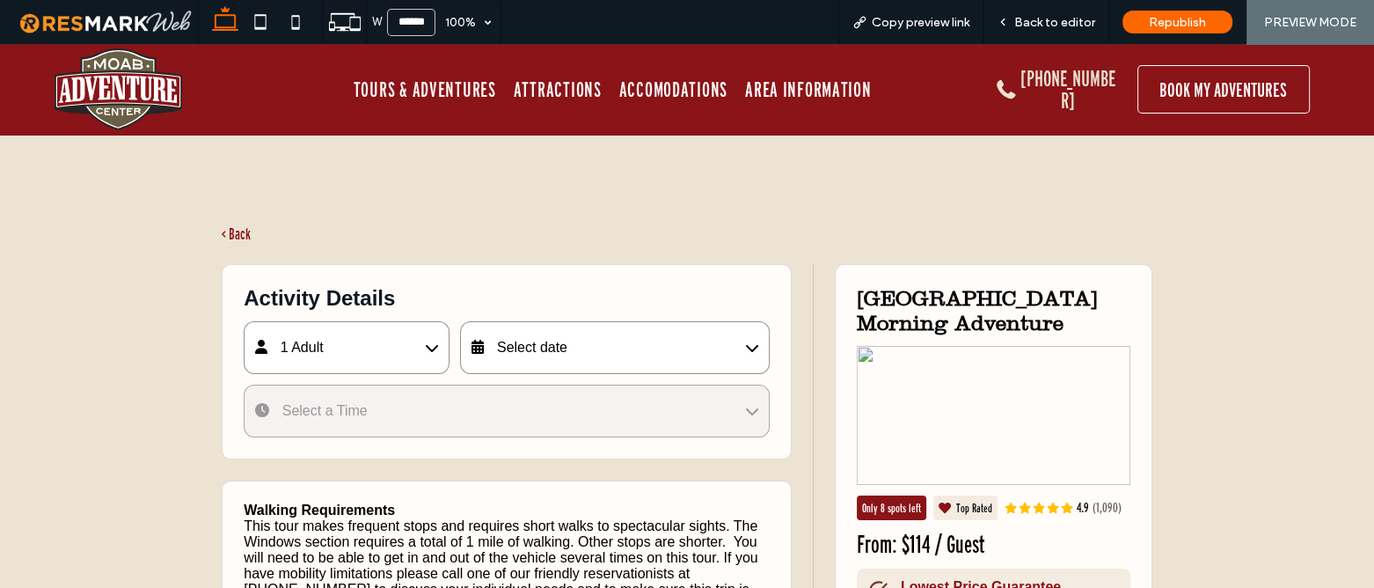
click at [582, 341] on div "Select date" at bounding box center [614, 347] width 309 height 53
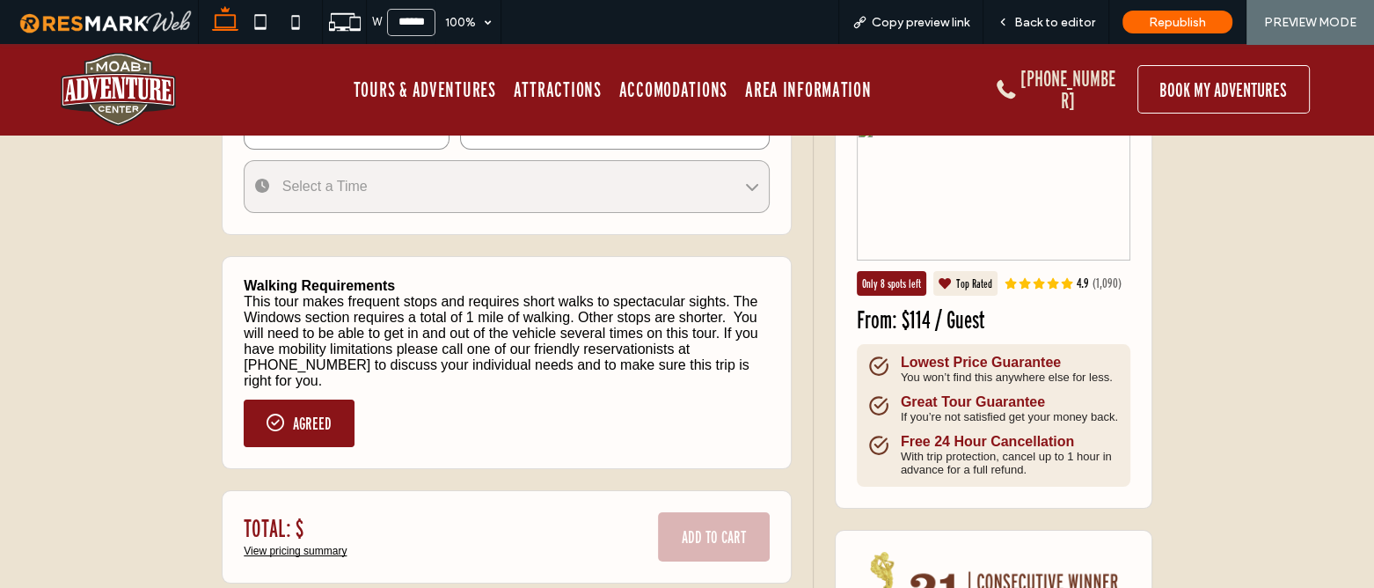
scroll to position [239, 0]
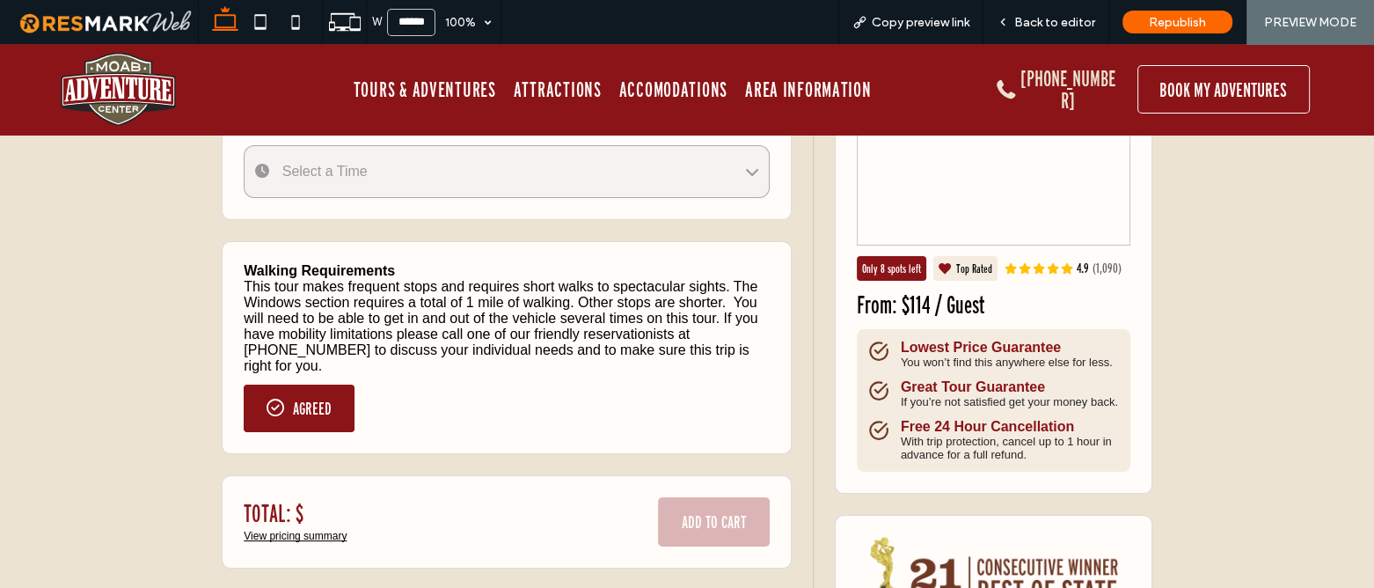
click at [297, 390] on button "AGREED" at bounding box center [299, 407] width 111 height 47
click at [278, 396] on button "AGREE" at bounding box center [282, 407] width 77 height 47
click at [317, 399] on button "AGREED" at bounding box center [299, 407] width 111 height 47
drag, startPoint x: 1012, startPoint y: 23, endPoint x: 747, endPoint y: 221, distance: 330.5
click at [1012, 23] on div "Back to editor" at bounding box center [1045, 22] width 125 height 15
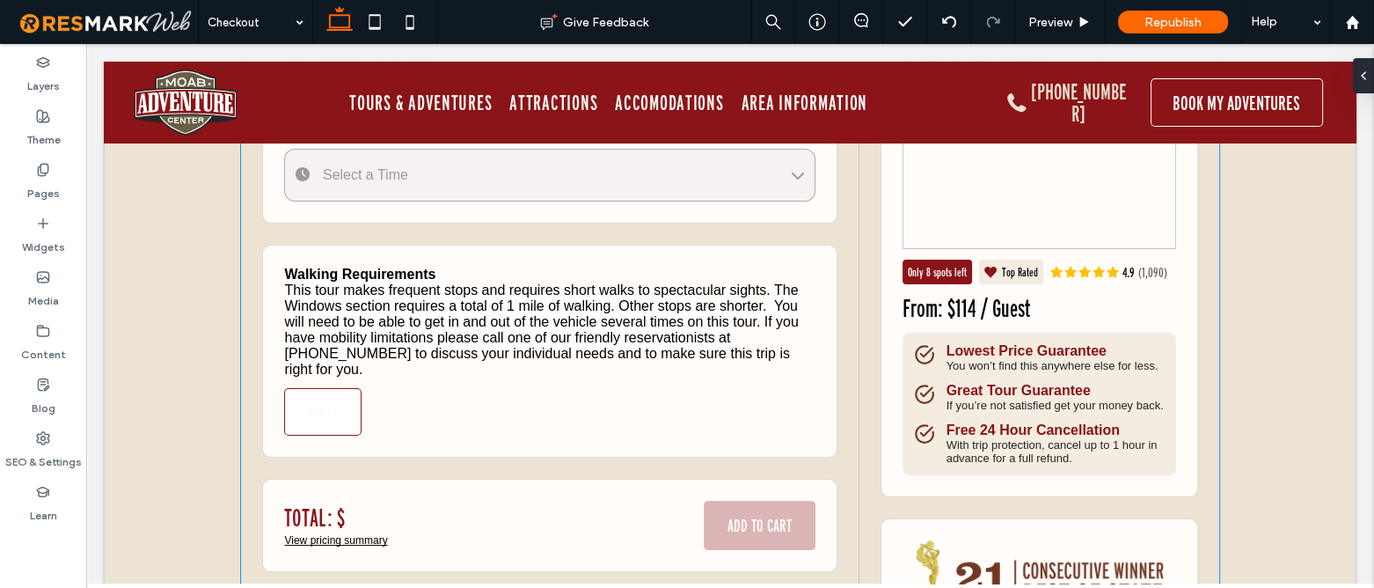
scroll to position [226, 0]
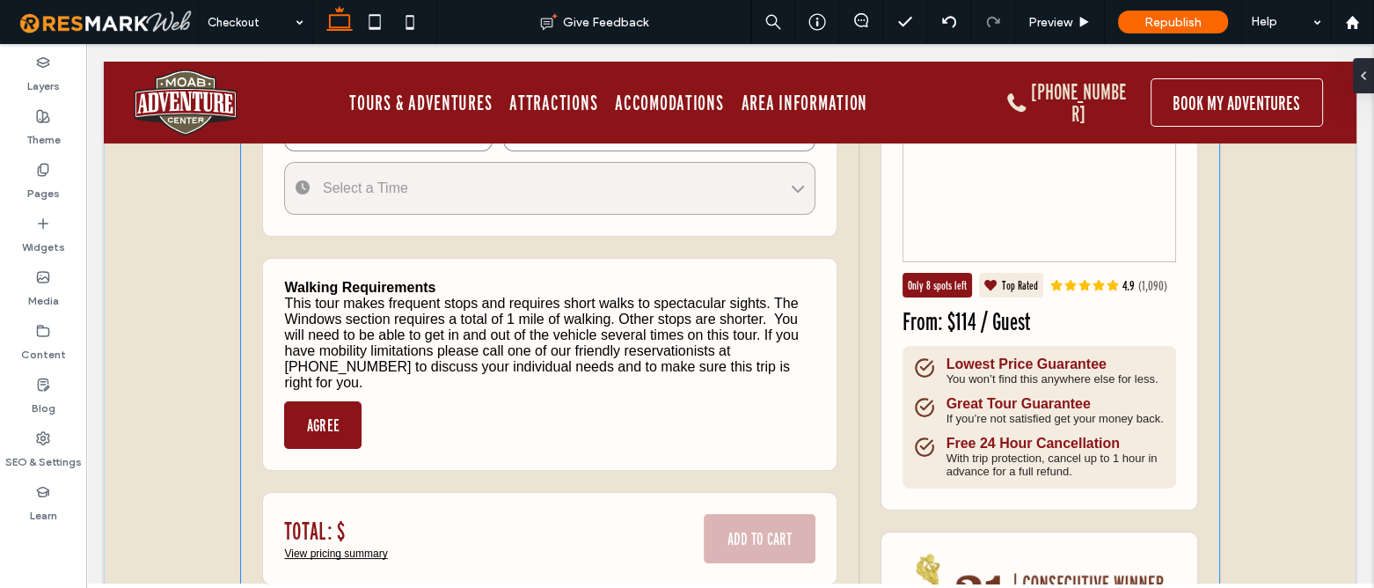
click at [350, 420] on button "AGREE" at bounding box center [322, 424] width 77 height 47
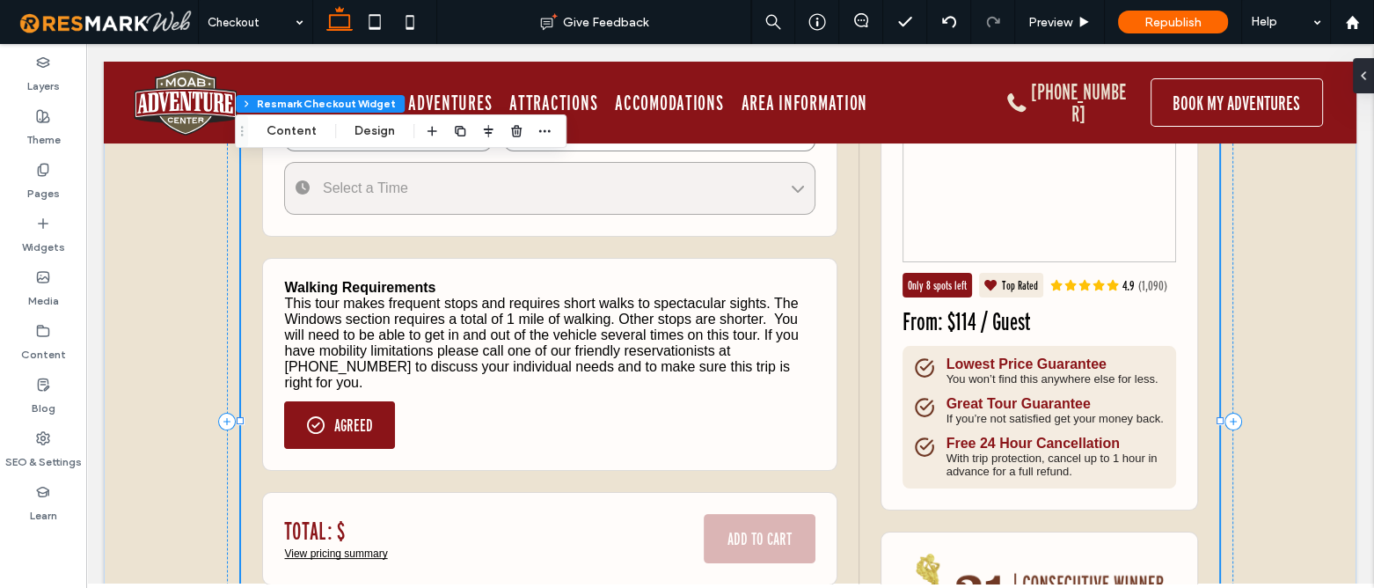
click at [497, 442] on div "Walking Requirements This tour makes frequent stops and requires short walks to…" at bounding box center [549, 364] width 574 height 213
drag, startPoint x: 347, startPoint y: 132, endPoint x: 661, endPoint y: 203, distance: 322.0
click at [347, 132] on button "Design" at bounding box center [374, 131] width 63 height 21
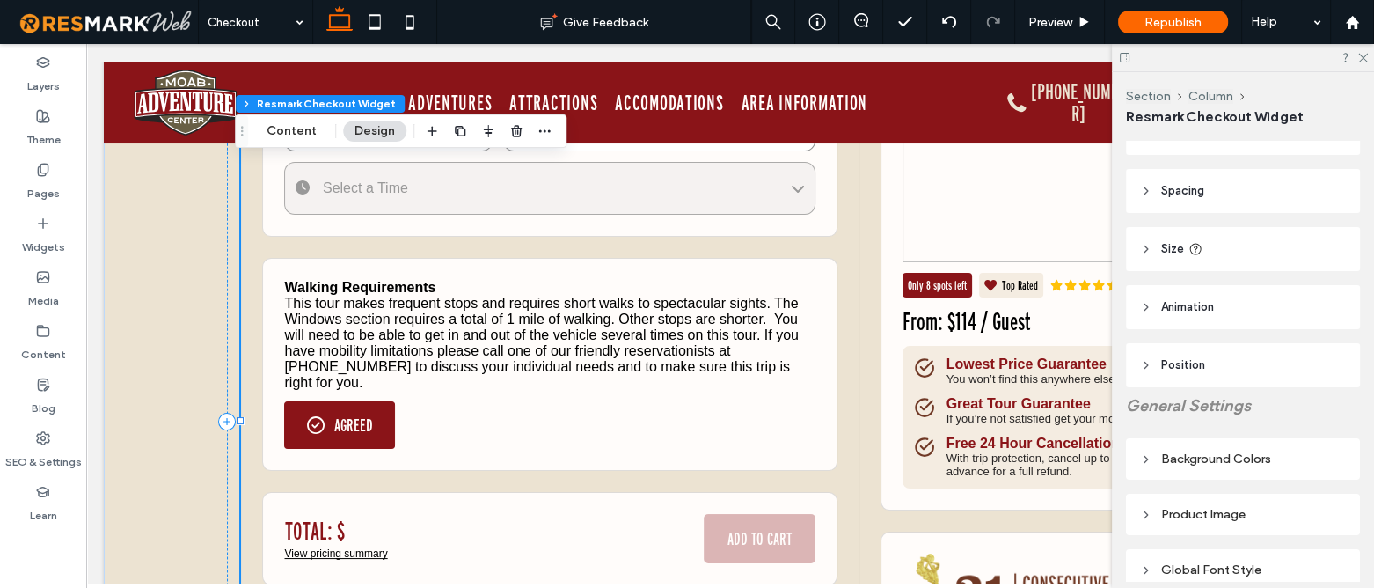
scroll to position [0, 0]
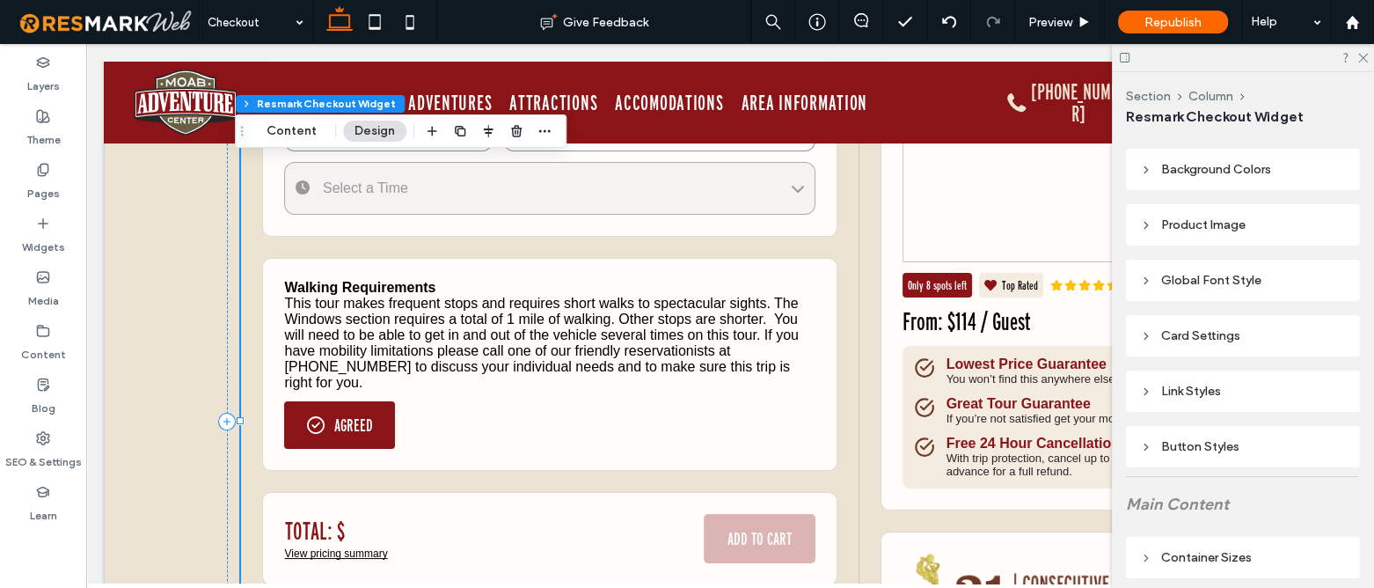
click at [1218, 452] on div "Button Styles" at bounding box center [1243, 446] width 206 height 15
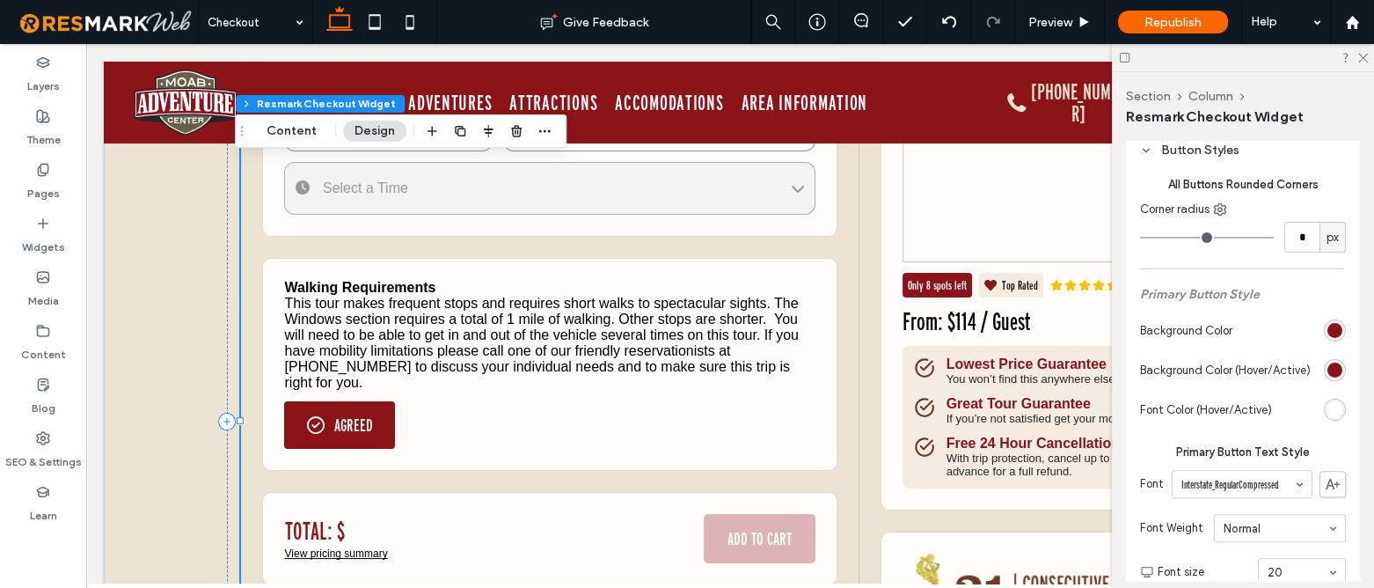
scroll to position [639, 0]
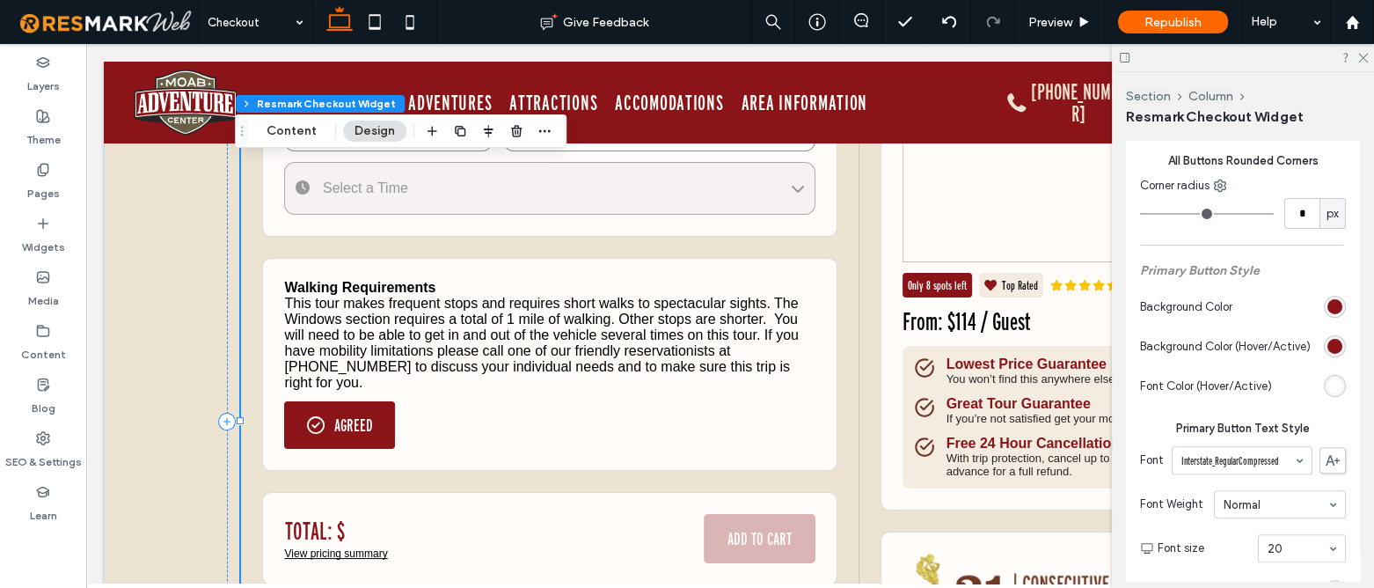
click at [1327, 393] on div "rgb(255, 255, 255)" at bounding box center [1334, 385] width 15 height 15
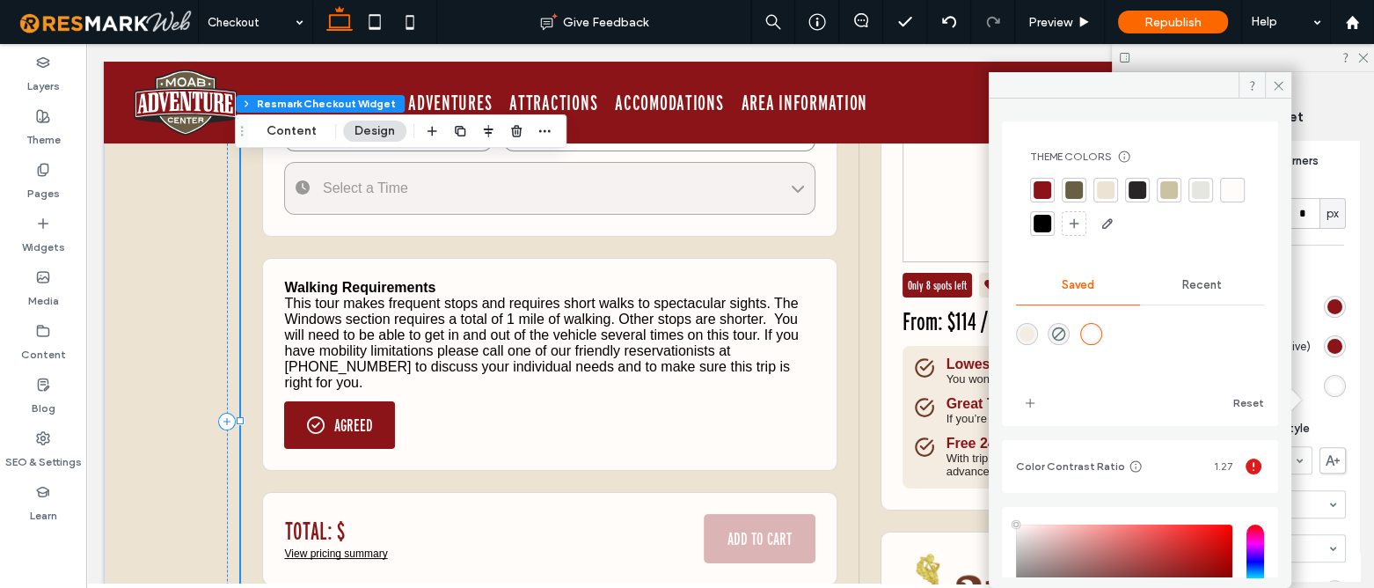
click at [1223, 199] on div at bounding box center [1232, 190] width 18 height 18
click at [1282, 87] on icon at bounding box center [1278, 85] width 13 height 13
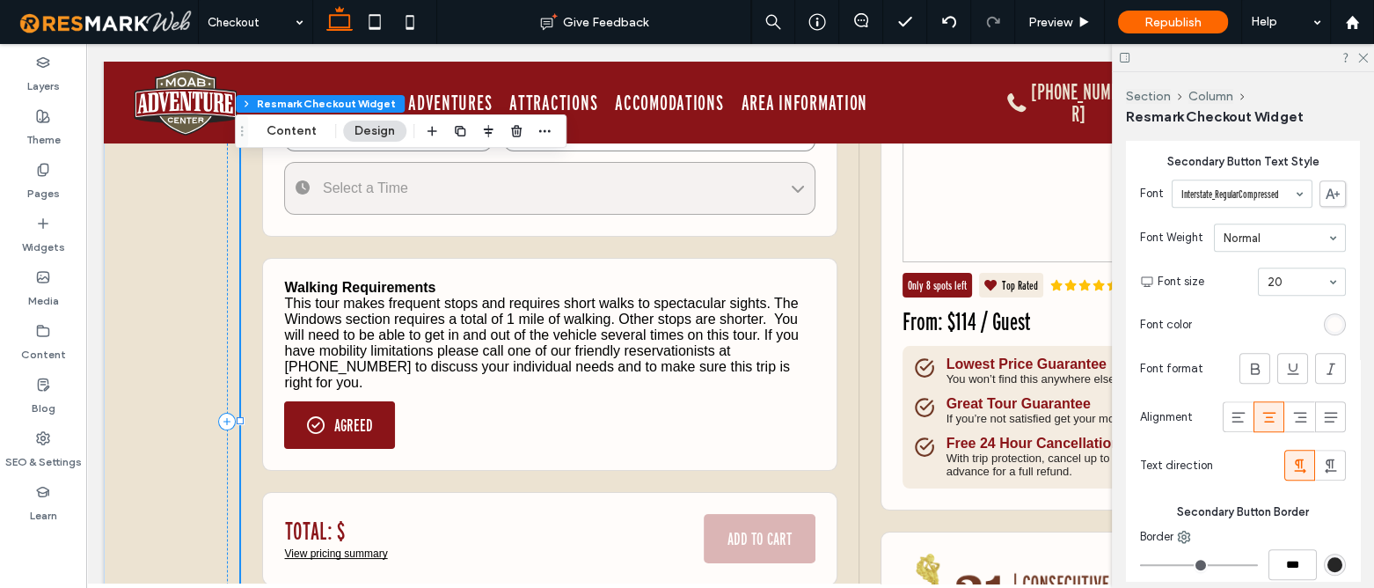
scroll to position [1759, 0]
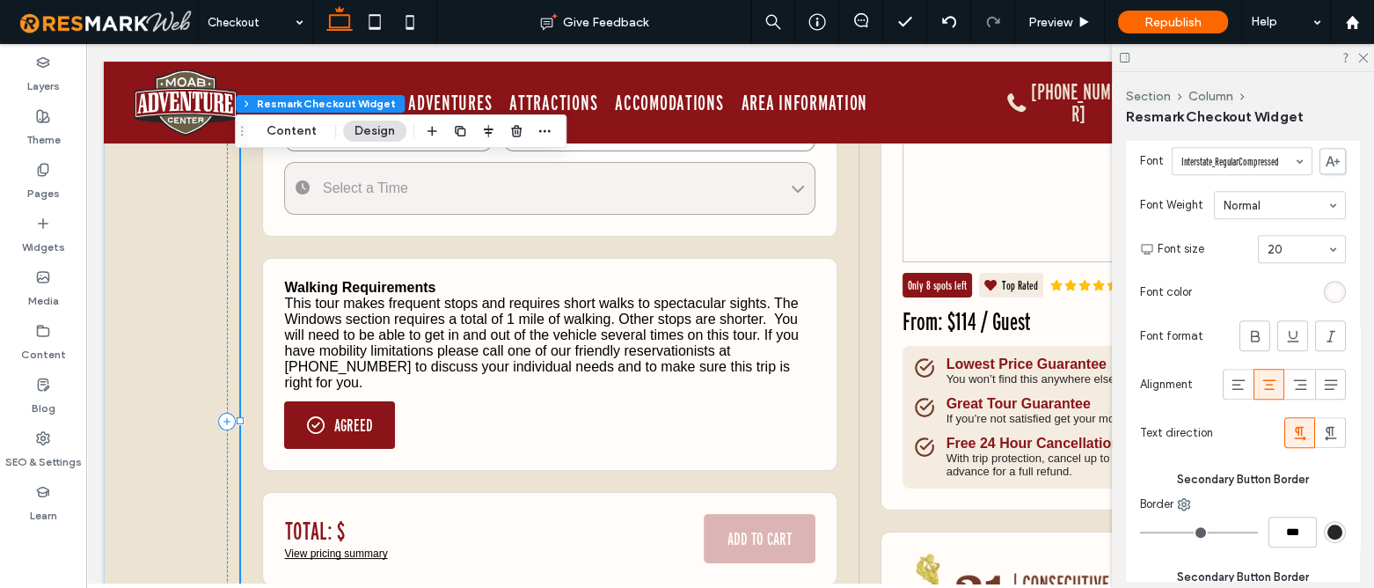
click at [1327, 299] on div "rgb(255, 252, 250)" at bounding box center [1334, 291] width 15 height 15
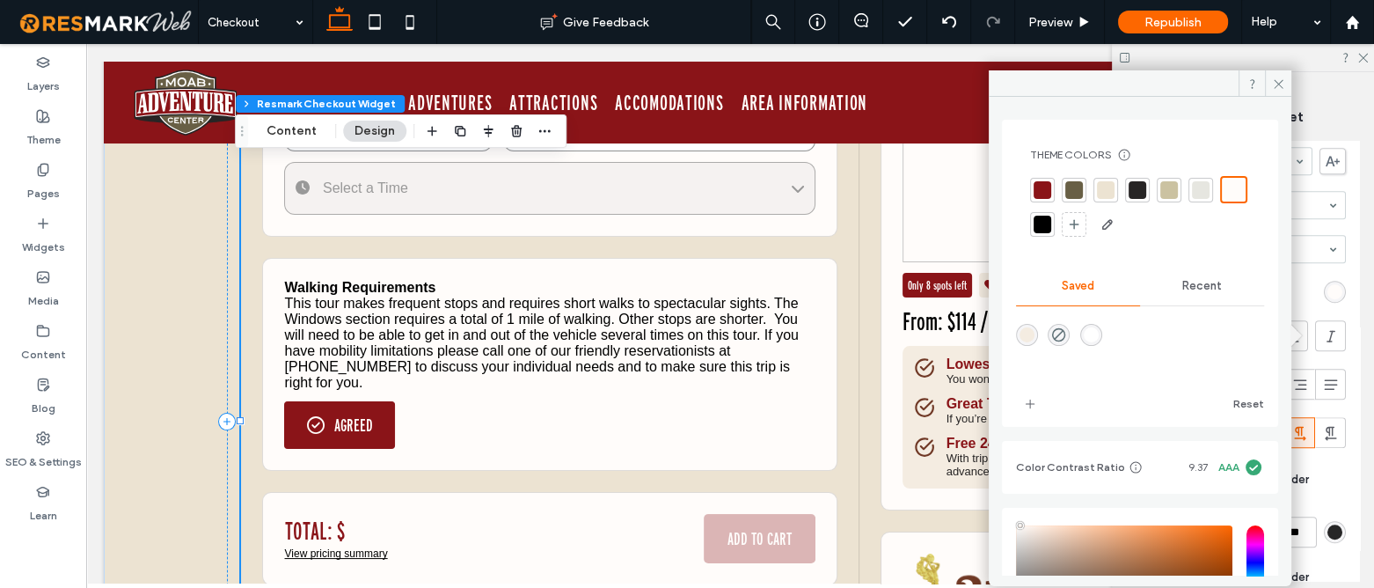
click at [1041, 186] on div at bounding box center [1042, 190] width 18 height 18
type input "*"
click at [1226, 199] on div at bounding box center [1235, 190] width 18 height 18
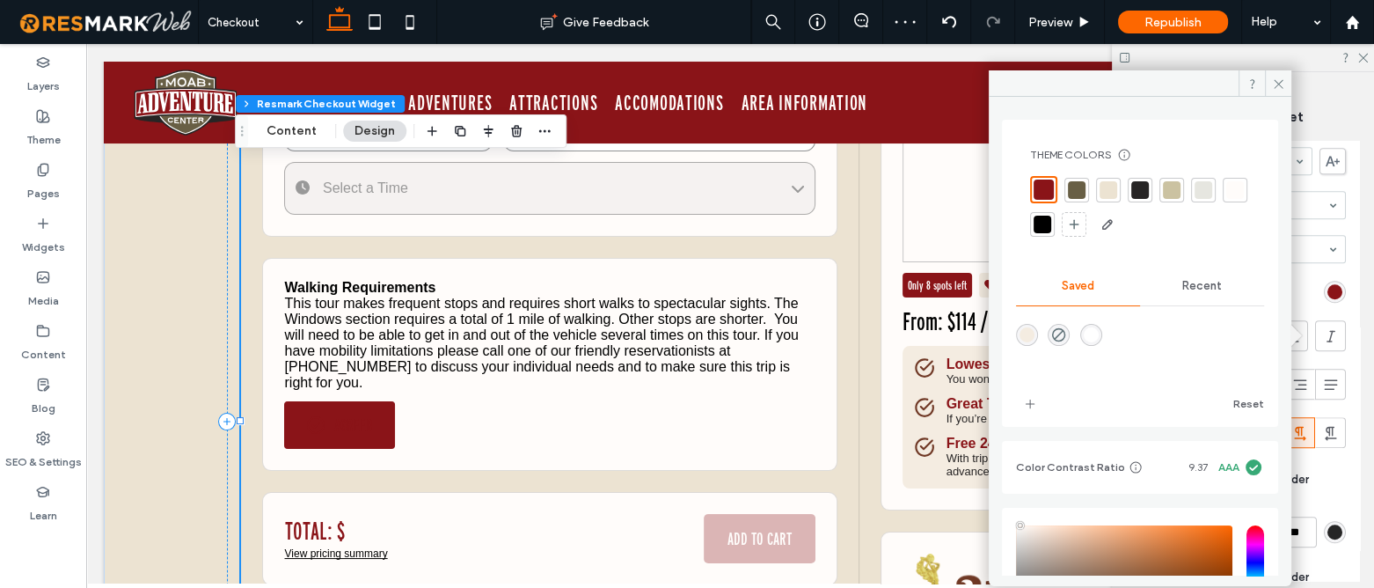
type input "*"
click at [1275, 84] on icon at bounding box center [1278, 83] width 13 height 13
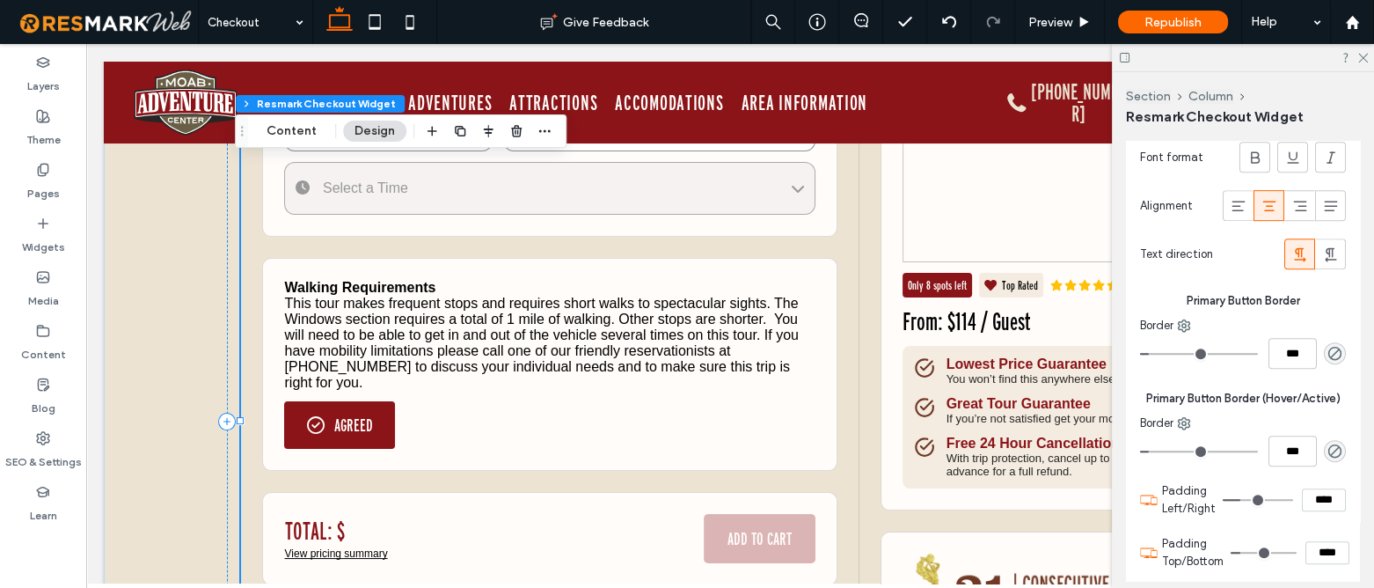
scroll to position [1119, 0]
click at [370, 428] on button "AGREED" at bounding box center [339, 424] width 111 height 47
click at [333, 426] on button "AGREE" at bounding box center [322, 424] width 77 height 47
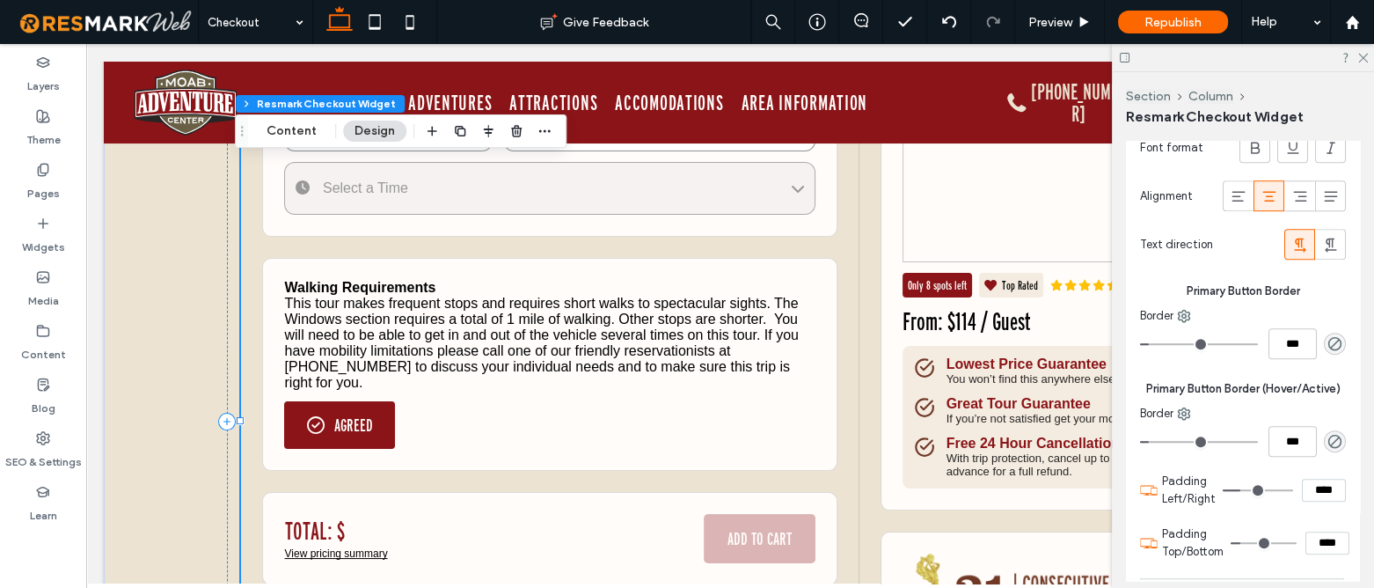
scroll to position [1519, 0]
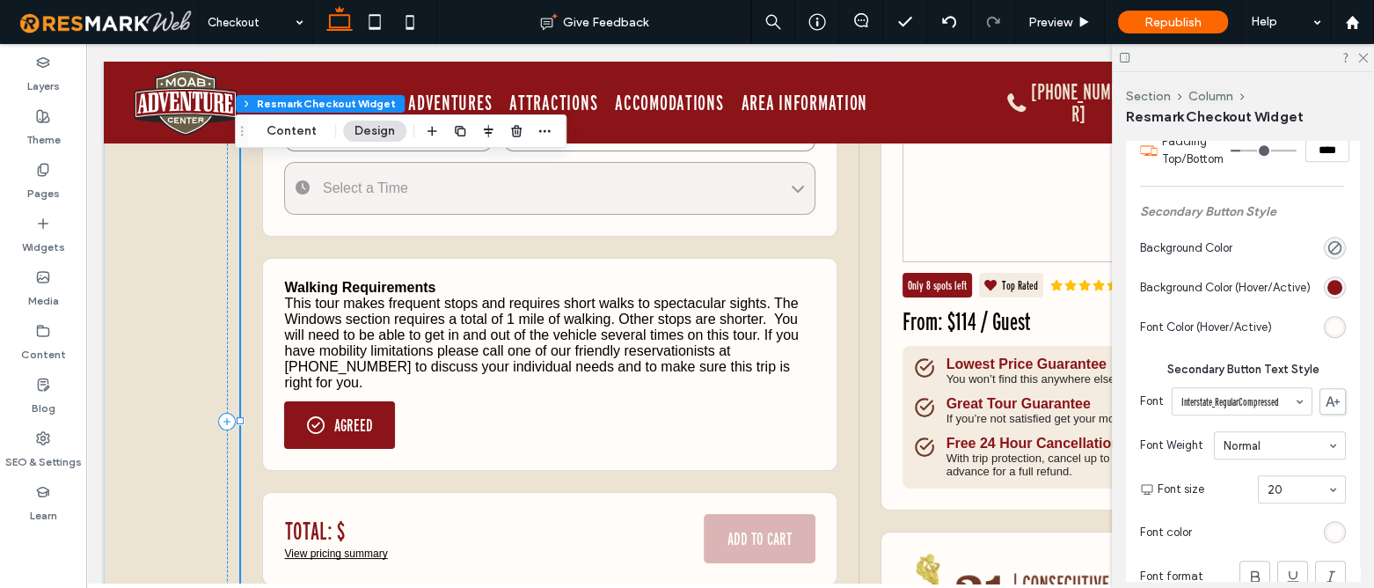
click at [1311, 347] on section "Font Color (Hover/Active)" at bounding box center [1243, 327] width 206 height 40
click at [1327, 334] on div "rgb(255, 252, 250)" at bounding box center [1334, 326] width 15 height 15
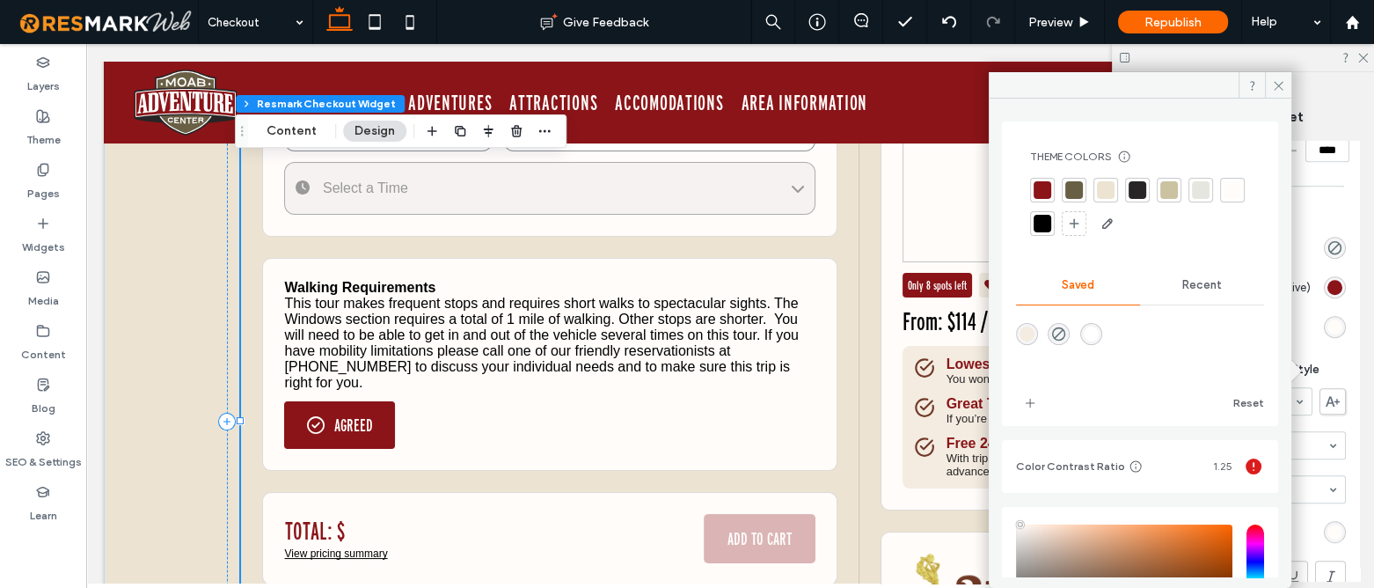
click at [1223, 199] on div at bounding box center [1232, 190] width 18 height 18
click at [1111, 194] on div at bounding box center [1106, 192] width 18 height 18
click at [1284, 89] on icon at bounding box center [1278, 85] width 13 height 13
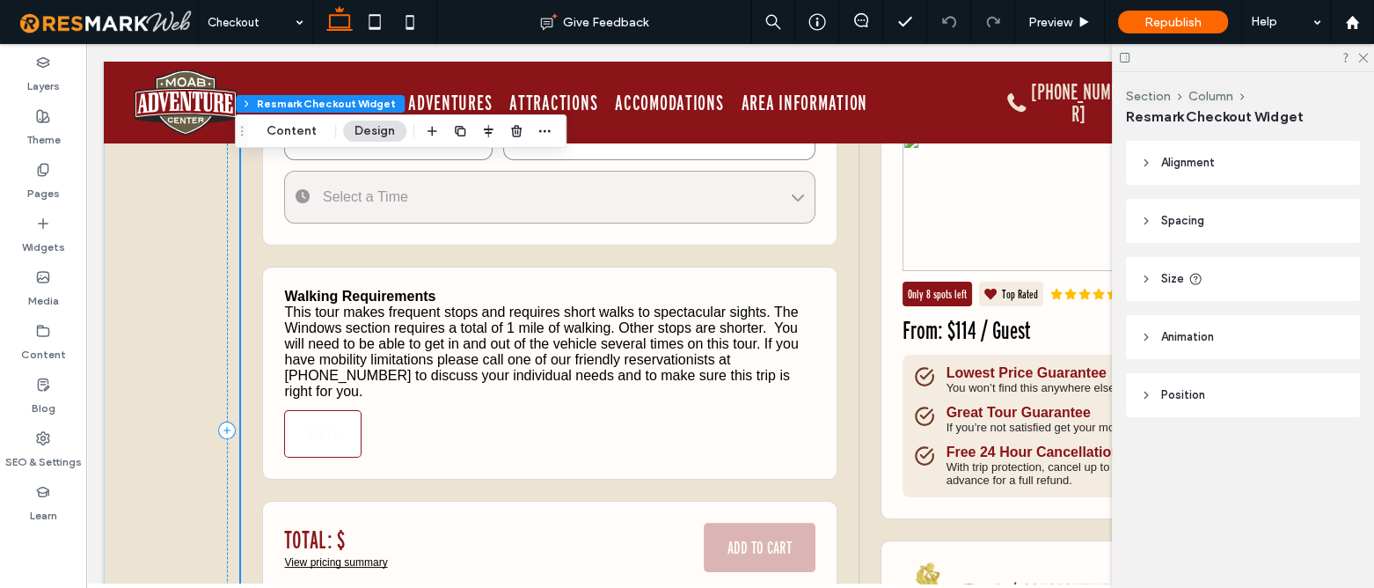
scroll to position [239, 0]
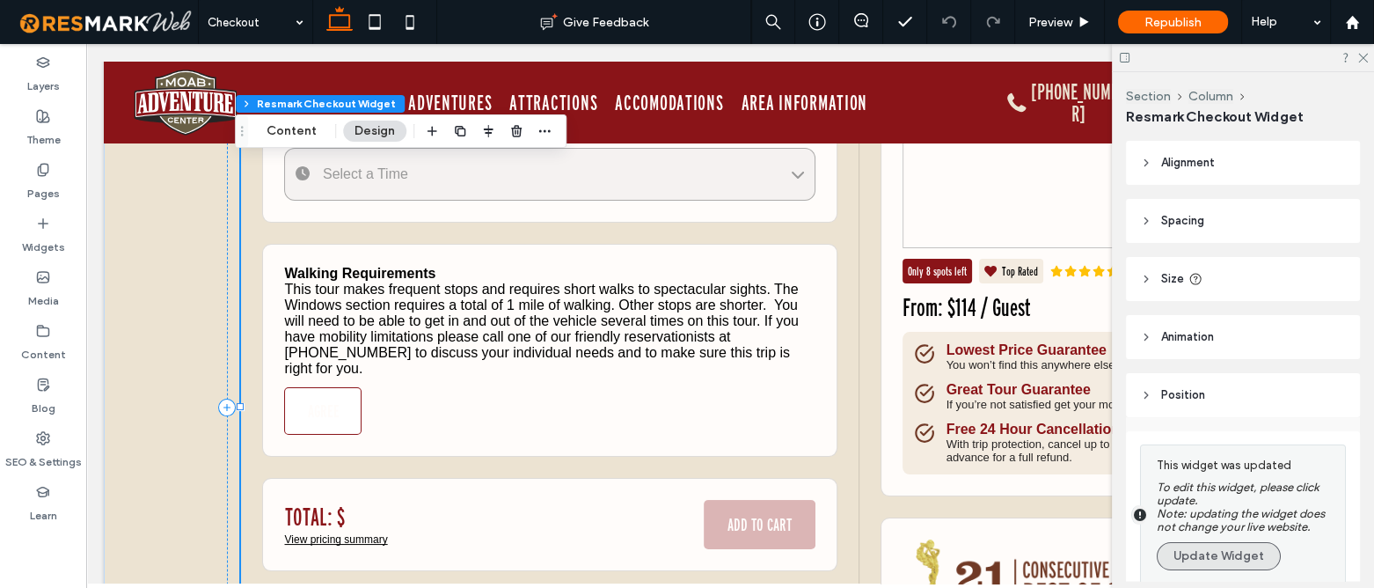
click at [1204, 564] on button "Update Widget" at bounding box center [1219, 556] width 124 height 28
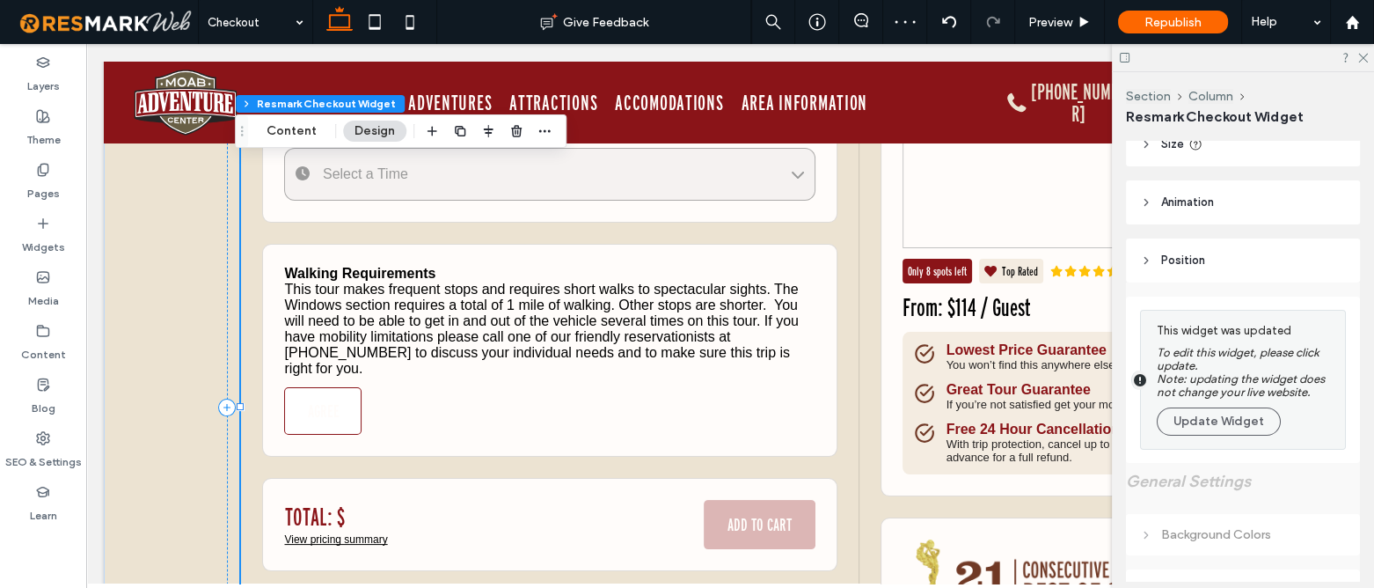
scroll to position [159, 0]
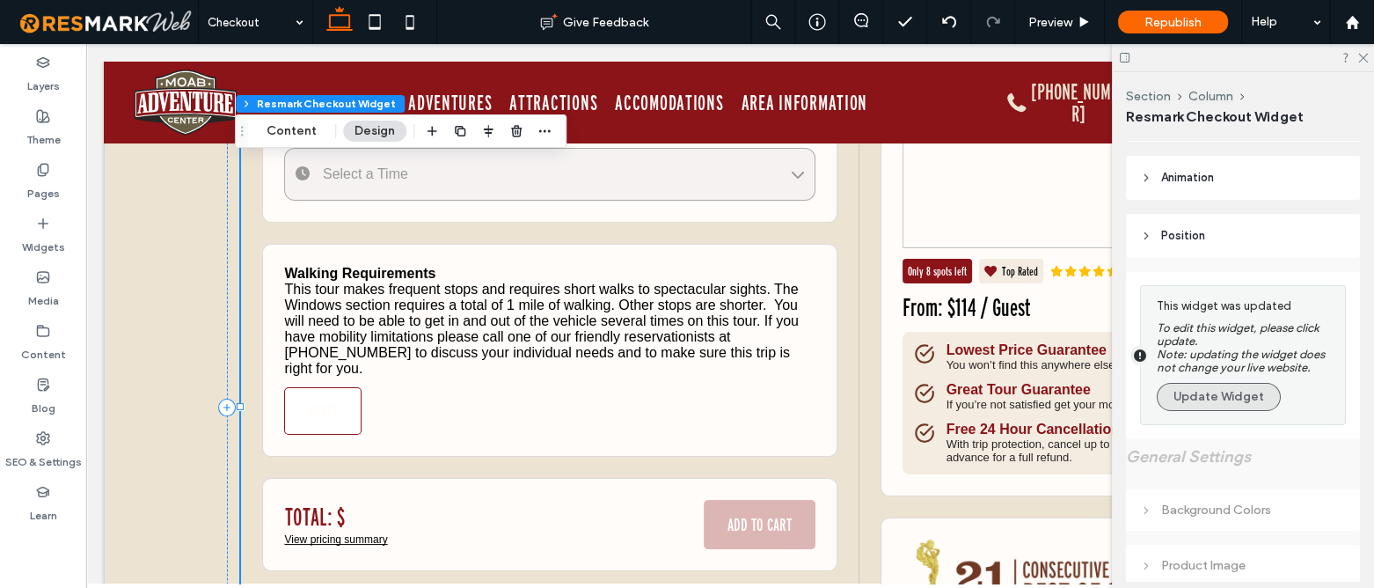
click at [1222, 404] on button "Update Widget" at bounding box center [1219, 397] width 124 height 28
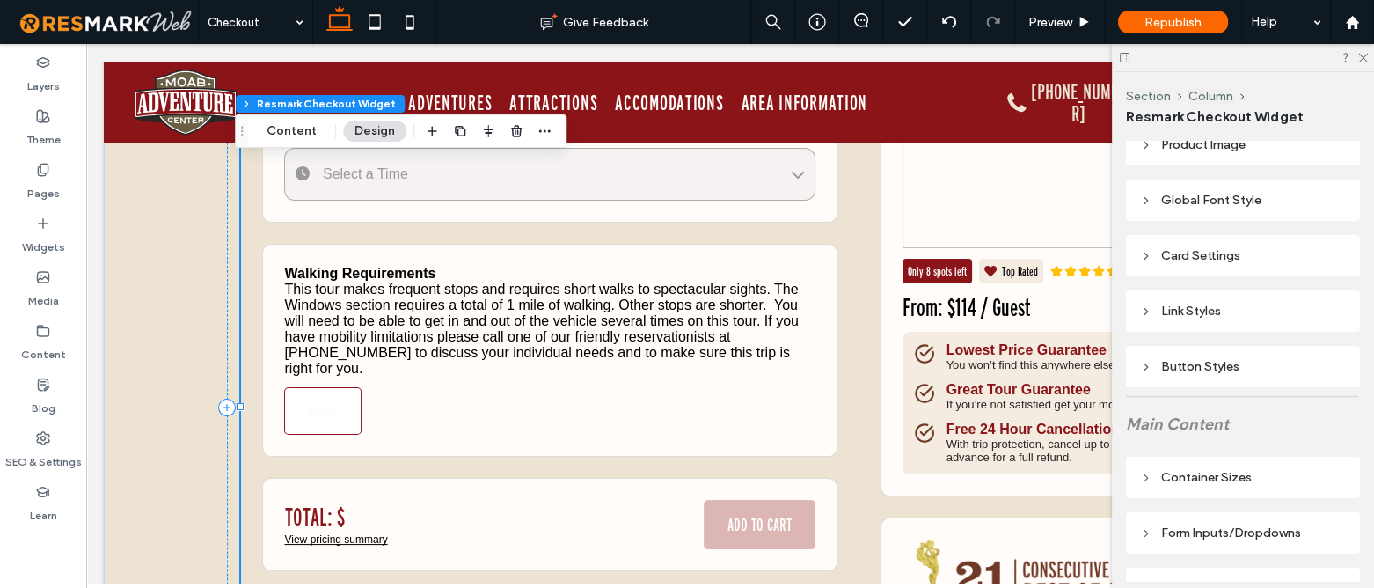
click at [1214, 370] on div "Button Styles" at bounding box center [1243, 366] width 206 height 15
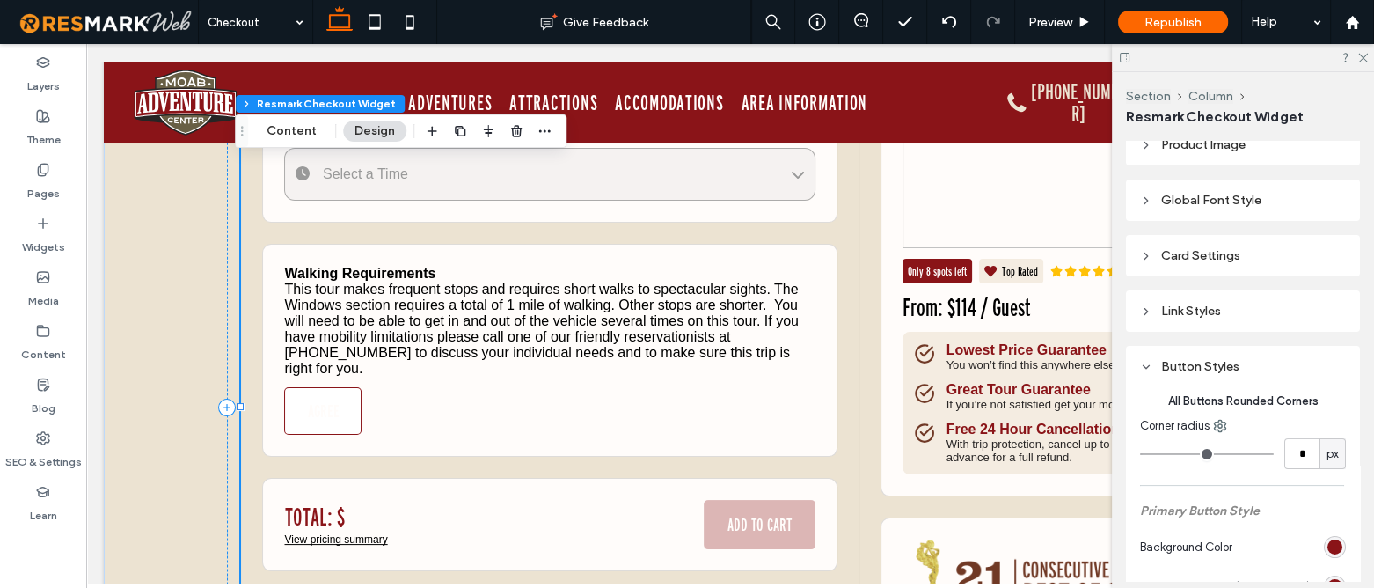
type input "*"
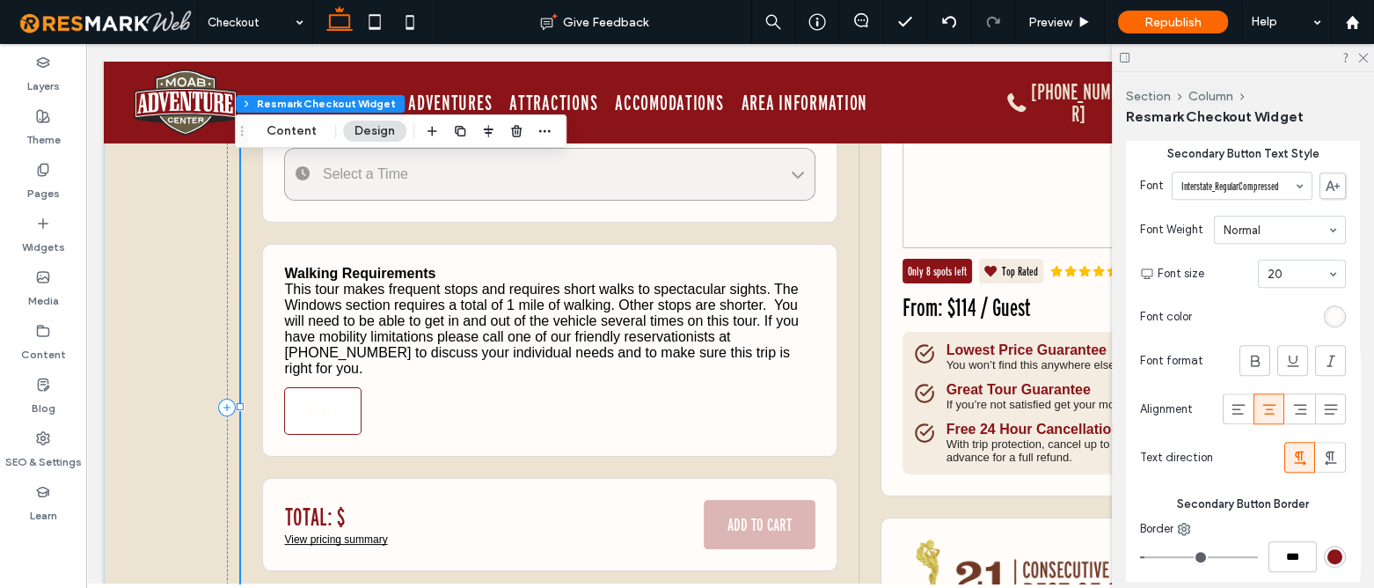
scroll to position [1759, 0]
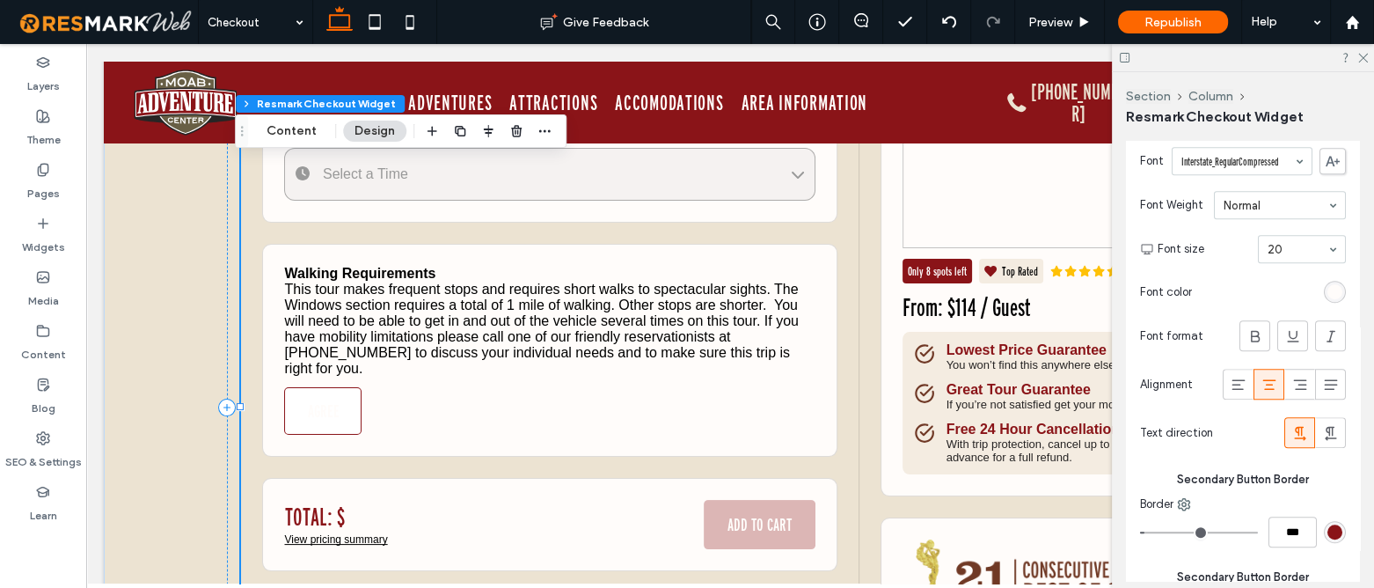
click at [1327, 299] on div "rgb(255, 252, 250)" at bounding box center [1334, 291] width 15 height 15
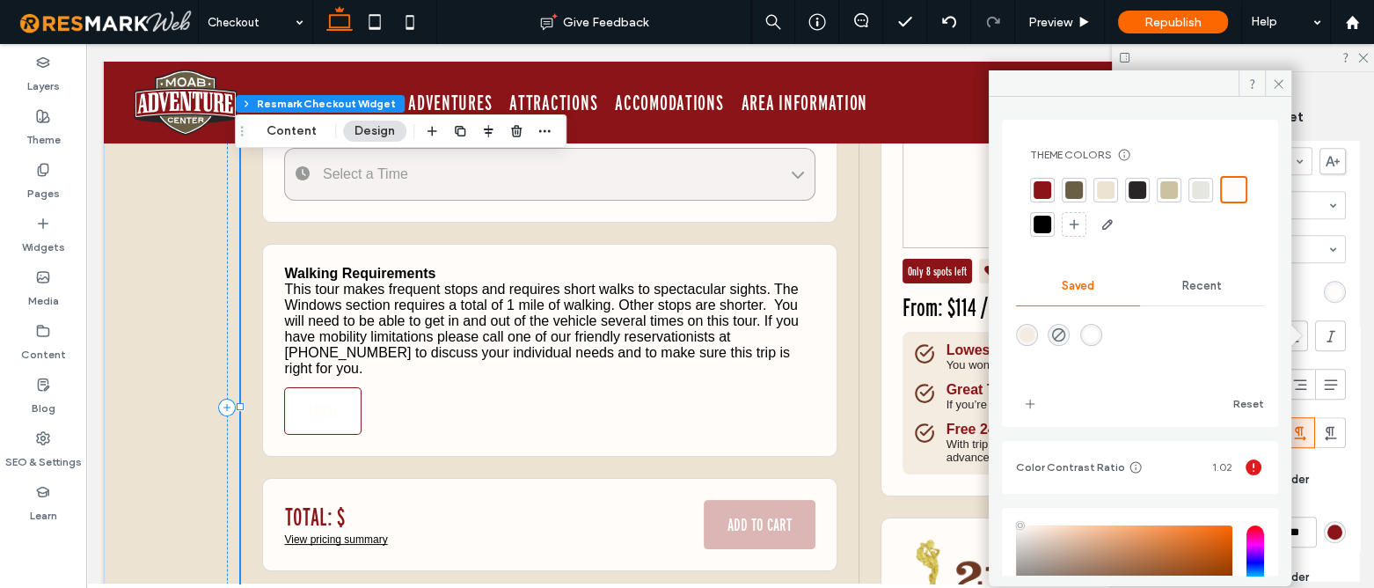
click at [1038, 181] on div at bounding box center [1042, 190] width 18 height 18
type input "*"
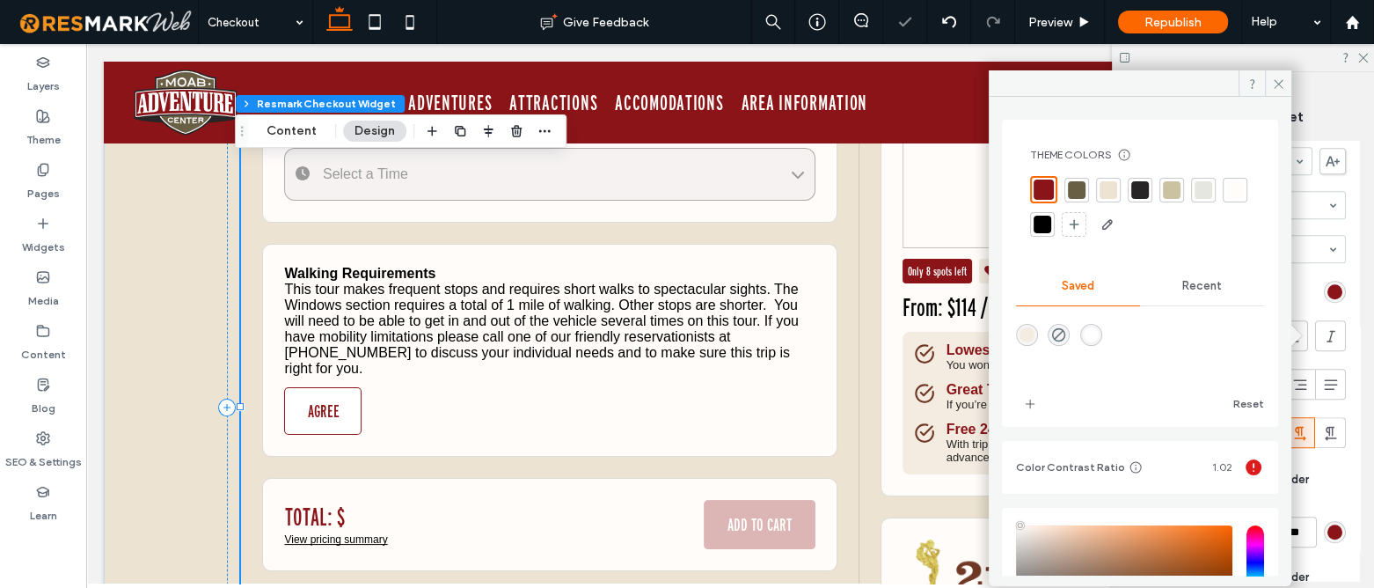
drag, startPoint x: 1276, startPoint y: 84, endPoint x: 1173, endPoint y: 126, distance: 111.2
click at [1277, 84] on icon at bounding box center [1278, 83] width 13 height 13
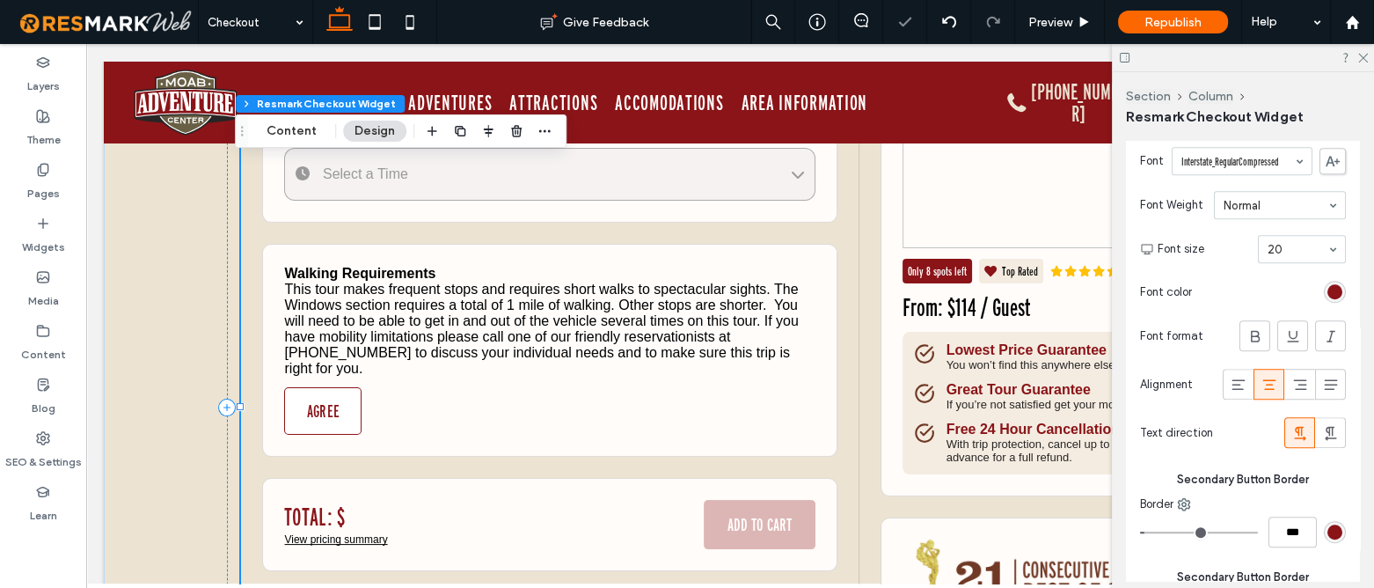
click at [330, 403] on button "AGREE" at bounding box center [322, 410] width 77 height 47
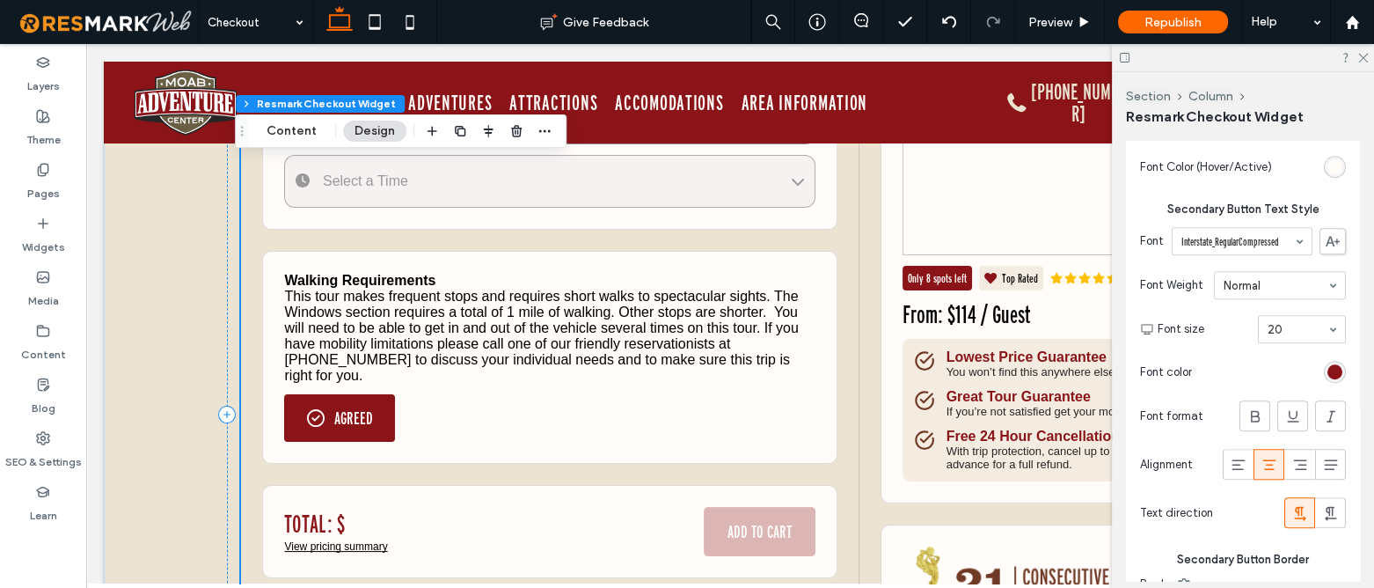
scroll to position [239, 0]
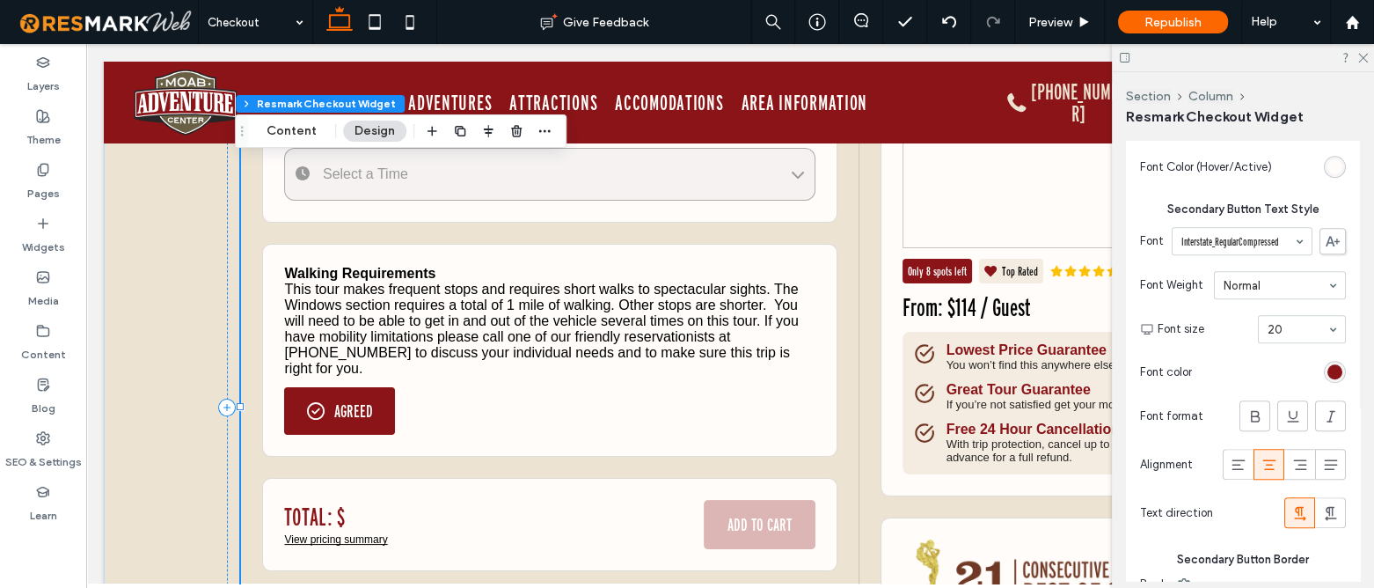
click at [352, 411] on button "AGREED" at bounding box center [339, 410] width 111 height 47
click at [328, 409] on button "AGREE" at bounding box center [322, 410] width 77 height 47
click at [331, 390] on button "AGREED" at bounding box center [339, 410] width 111 height 47
drag, startPoint x: 317, startPoint y: 401, endPoint x: 772, endPoint y: 625, distance: 507.8
click at [317, 401] on button "AGREE" at bounding box center [322, 410] width 77 height 47
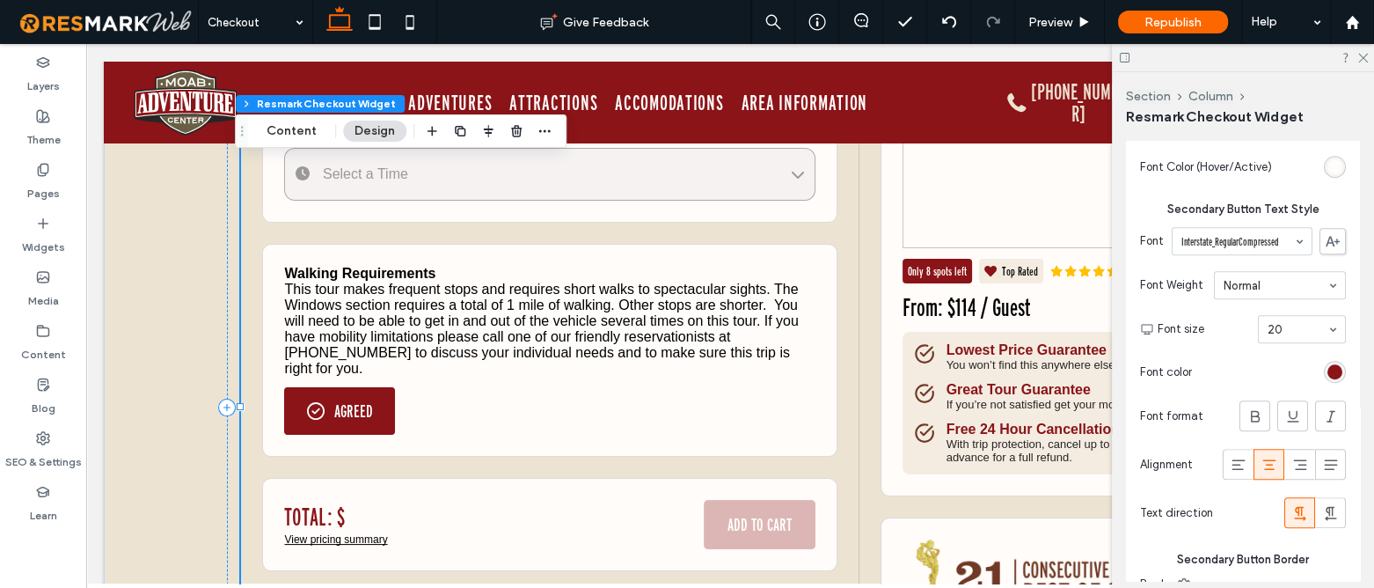
click at [318, 408] on button "AGREED" at bounding box center [339, 410] width 111 height 47
click at [323, 407] on button "AGREE" at bounding box center [322, 410] width 77 height 47
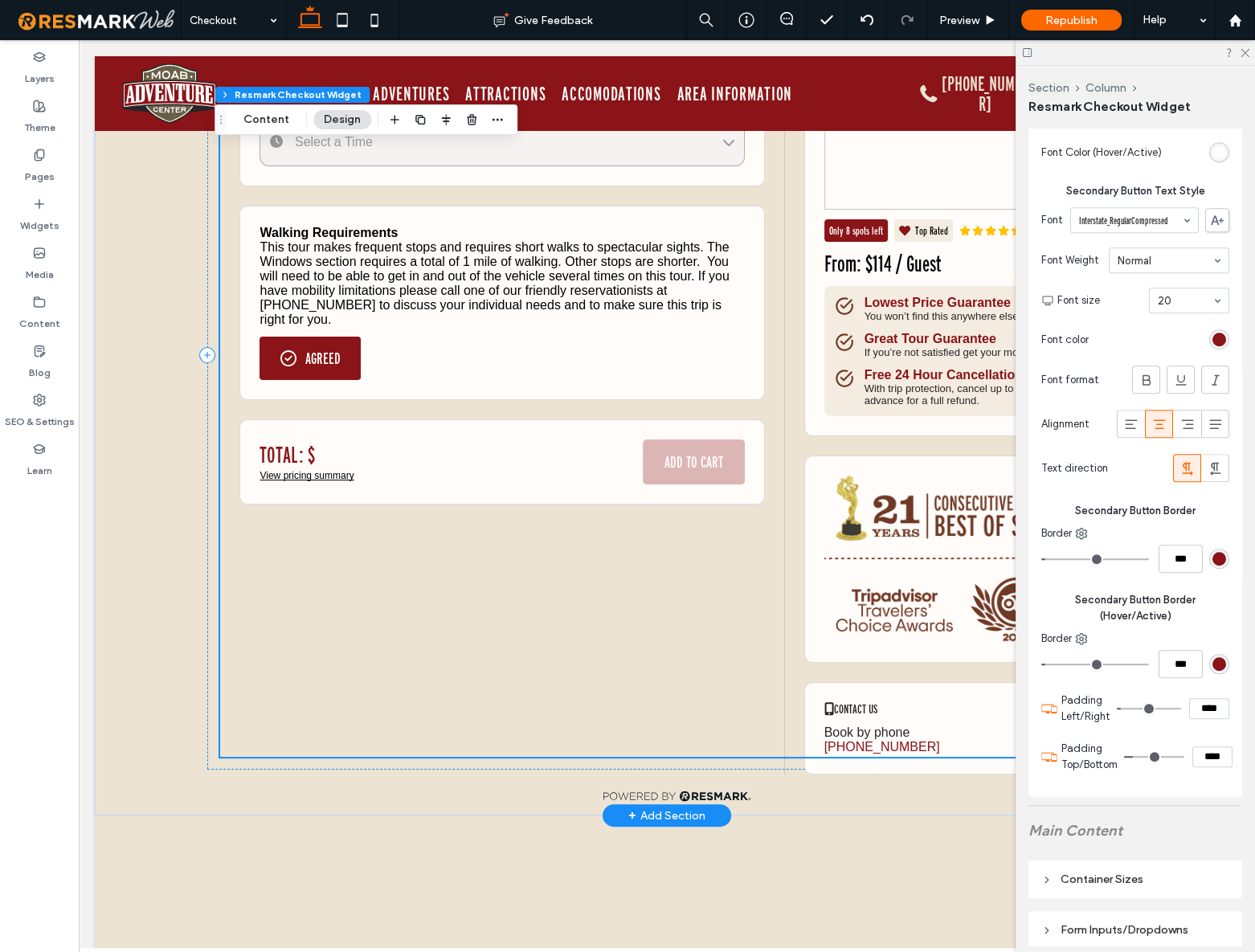
scroll to position [0, 0]
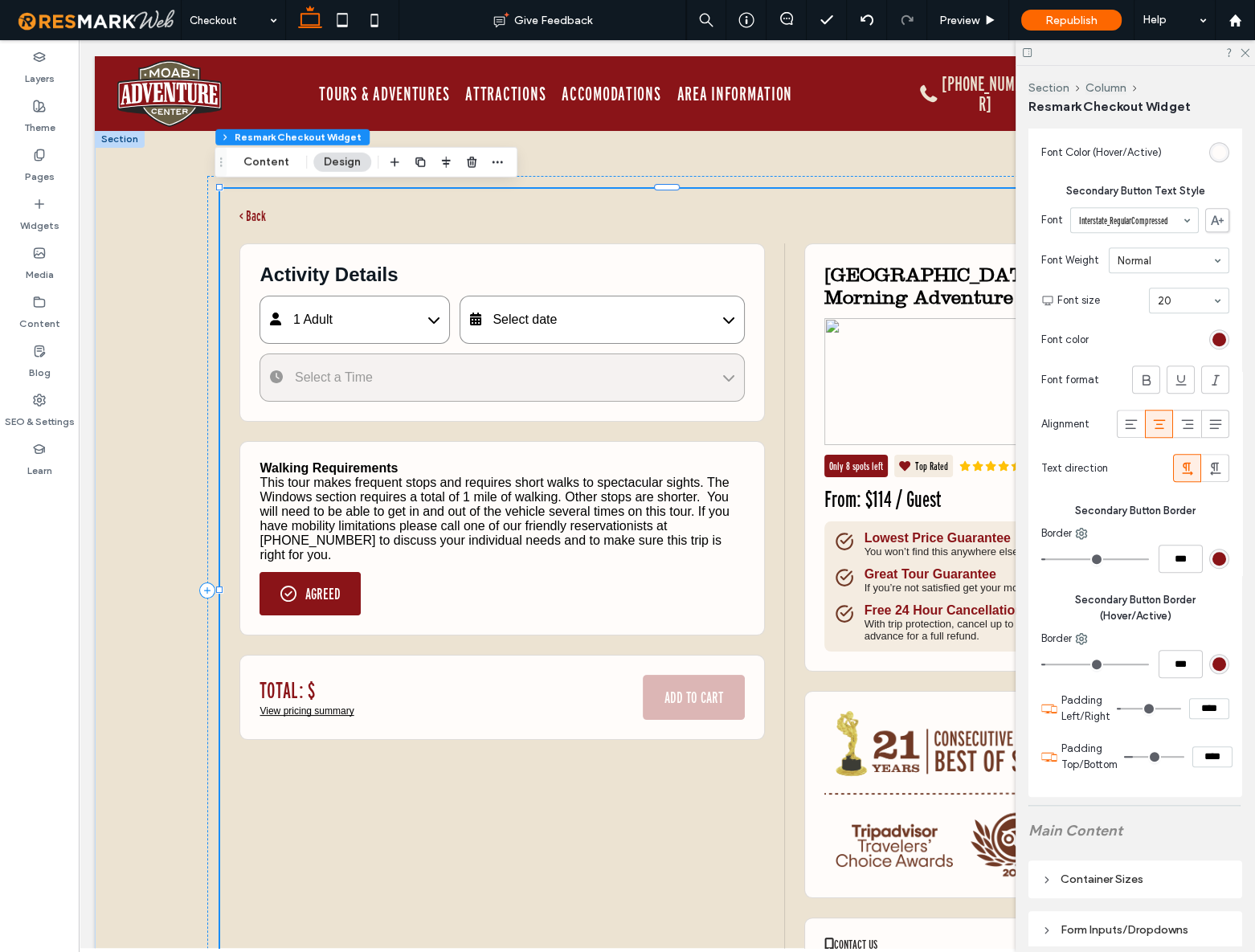
click at [518, 224] on div "< Back Activity Details 1 Adult Adult (13-64) $114 - 1 + Child (5-12) $93 - 0 +…" at bounding box center [676, 609] width 873 height 802
click at [52, 153] on div "Pages" at bounding box center [39, 166] width 79 height 49
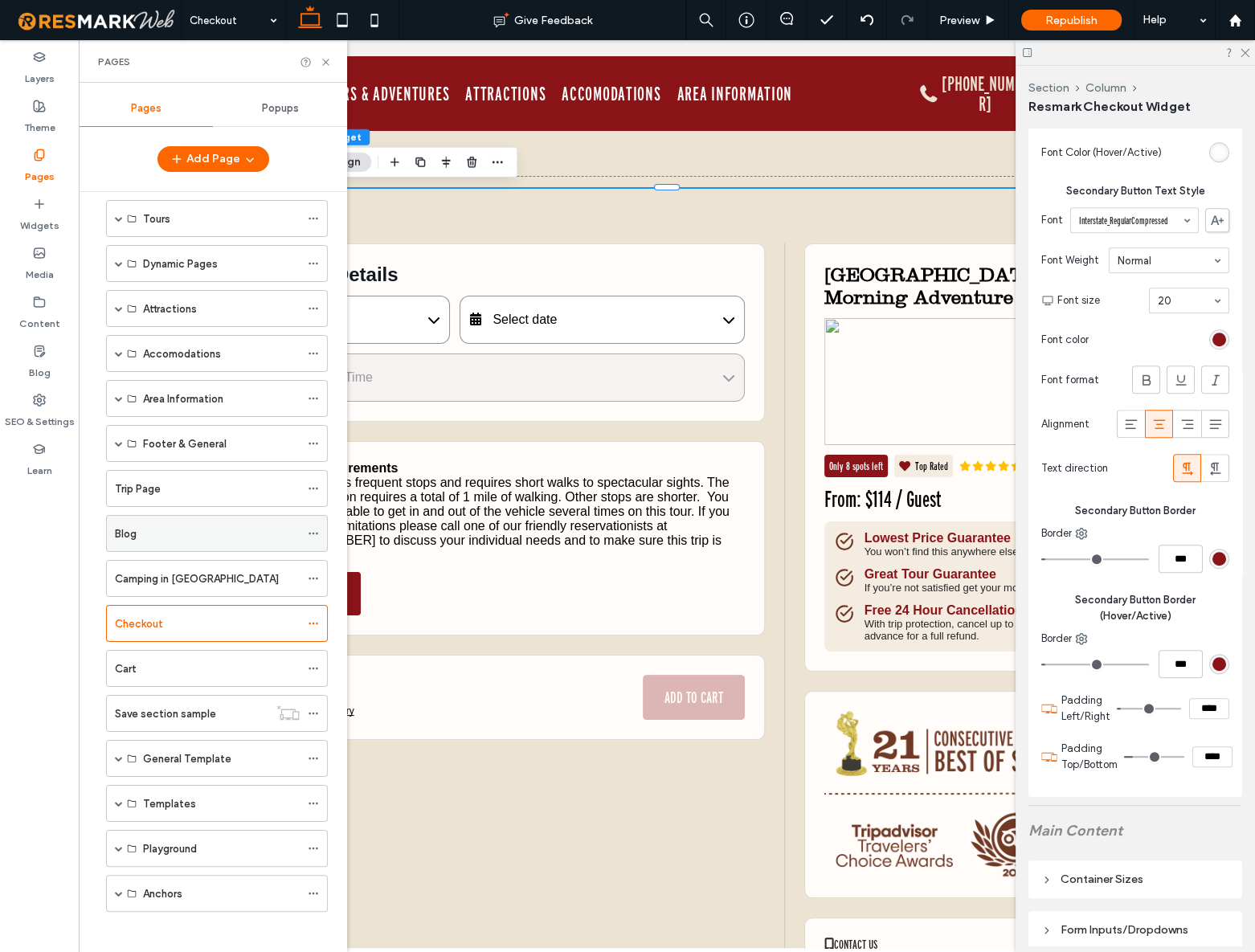
scroll to position [69, 0]
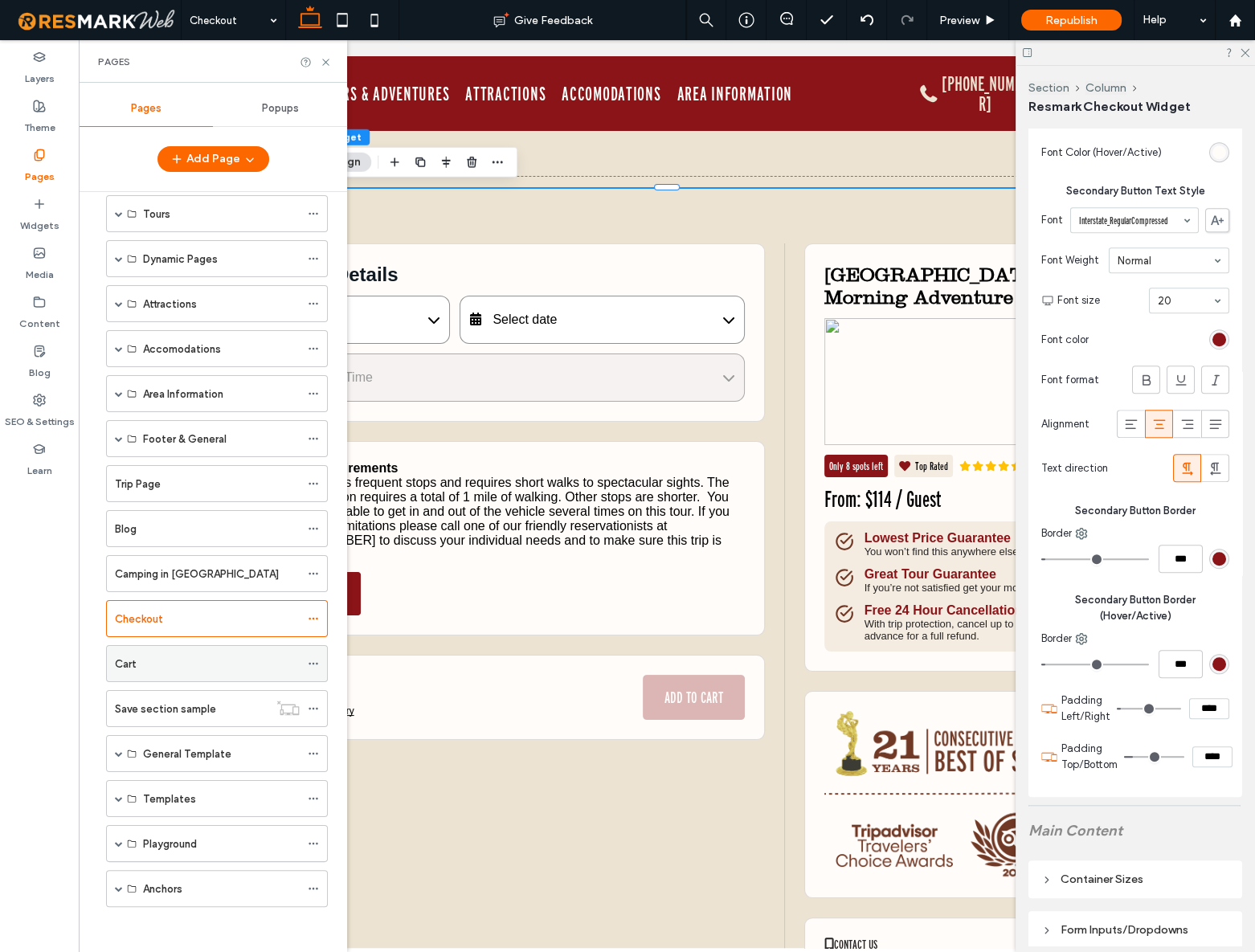
click at [153, 536] on div "Cart" at bounding box center [207, 664] width 185 height 16
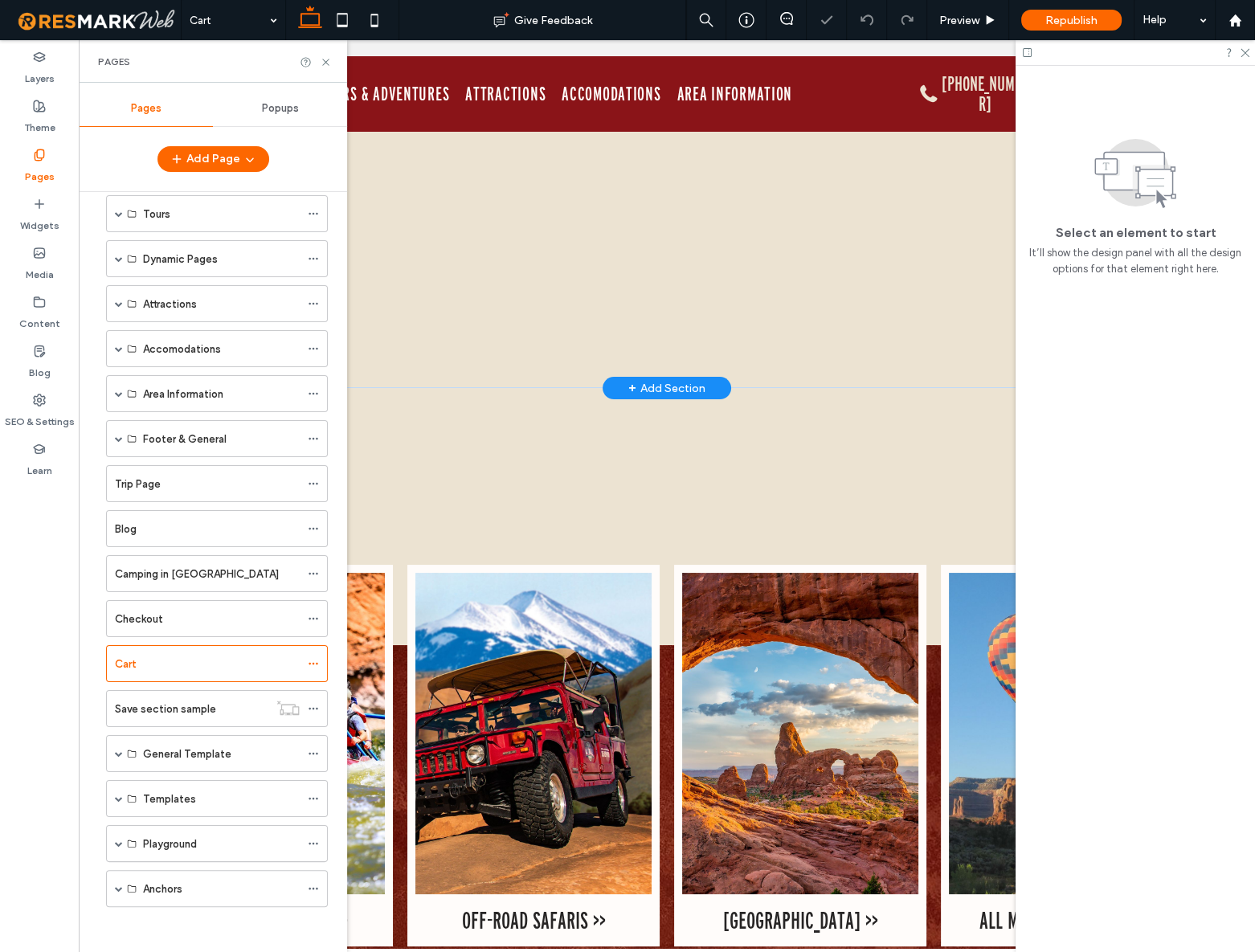
click at [559, 287] on div "< Keep Shopping Start Over Shopping Cart 1 Contact Details Please enter your fi…" at bounding box center [666, 259] width 918 height 165
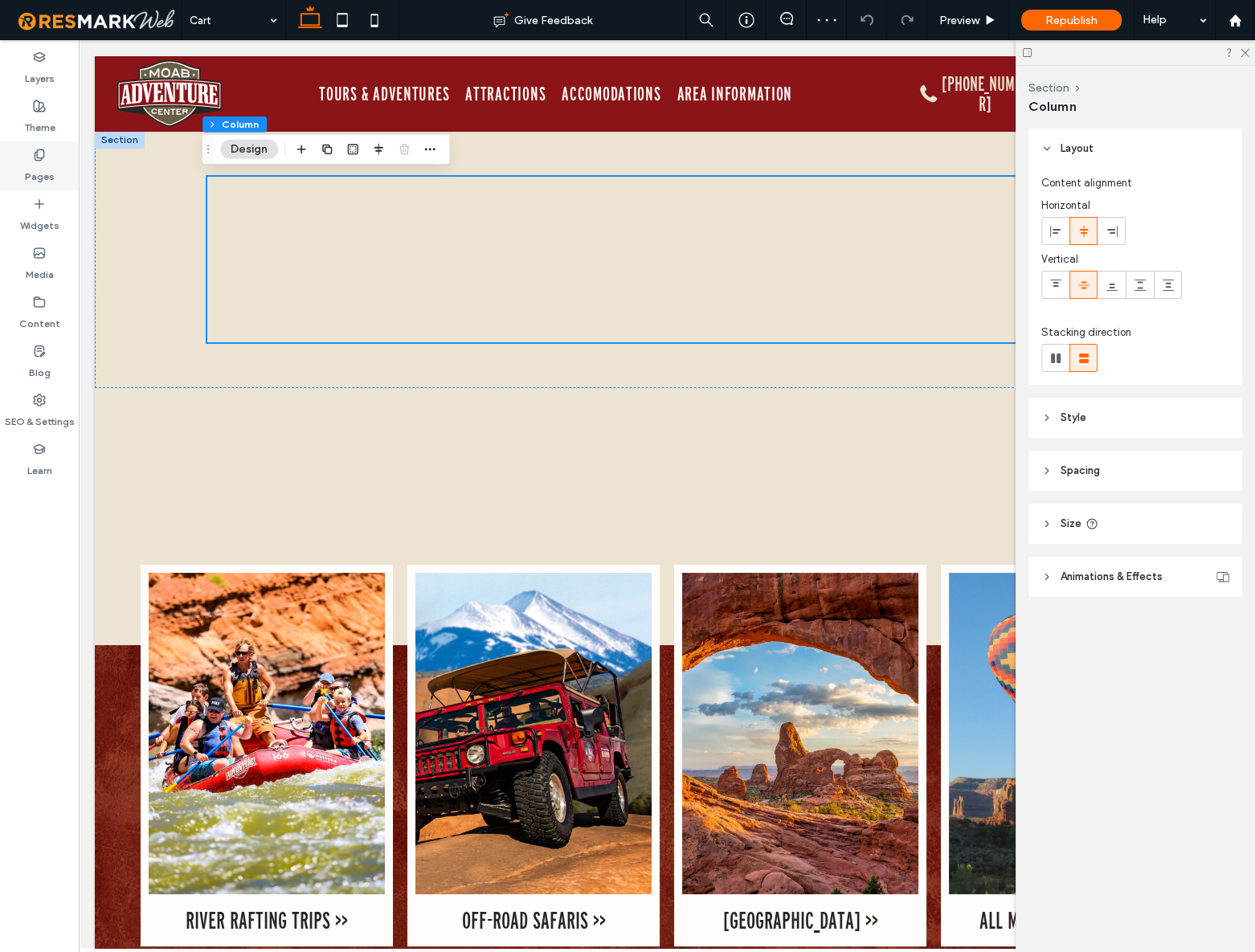
click at [26, 151] on div "Pages" at bounding box center [39, 166] width 79 height 49
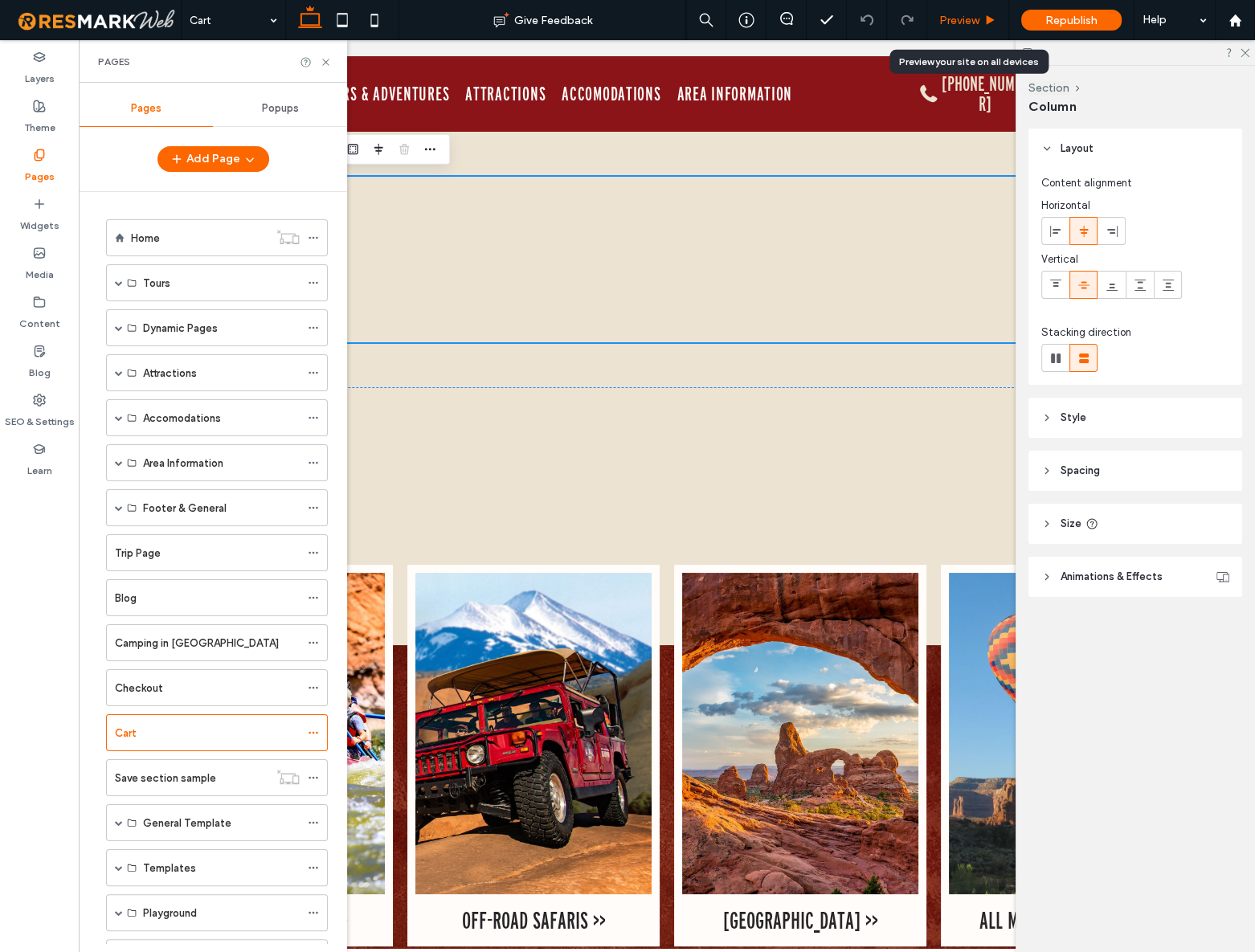
click at [969, 16] on span "Preview" at bounding box center [959, 20] width 40 height 14
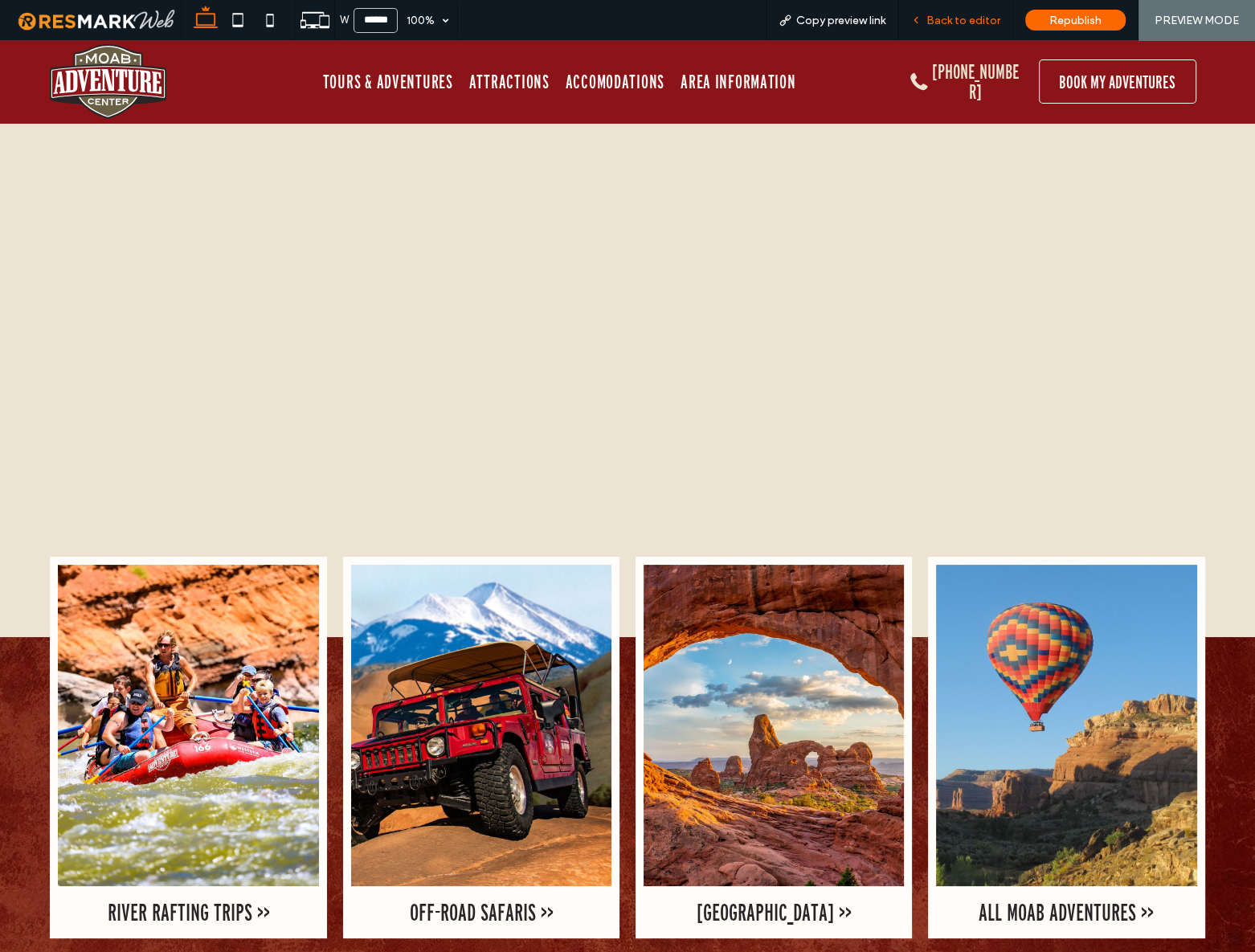
click at [996, 16] on span "Back to editor" at bounding box center [963, 20] width 74 height 14
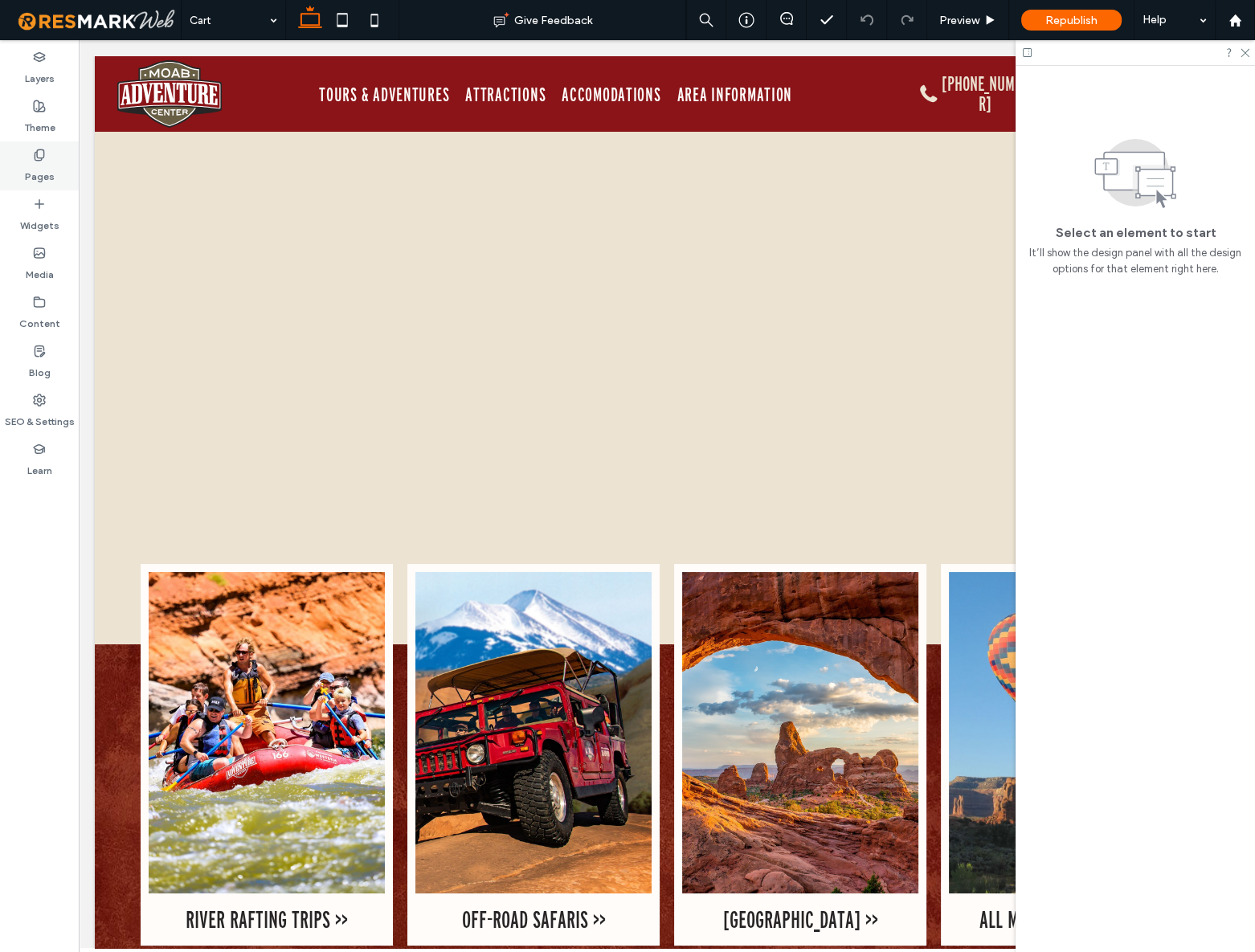
click at [52, 149] on div "Pages" at bounding box center [39, 166] width 79 height 49
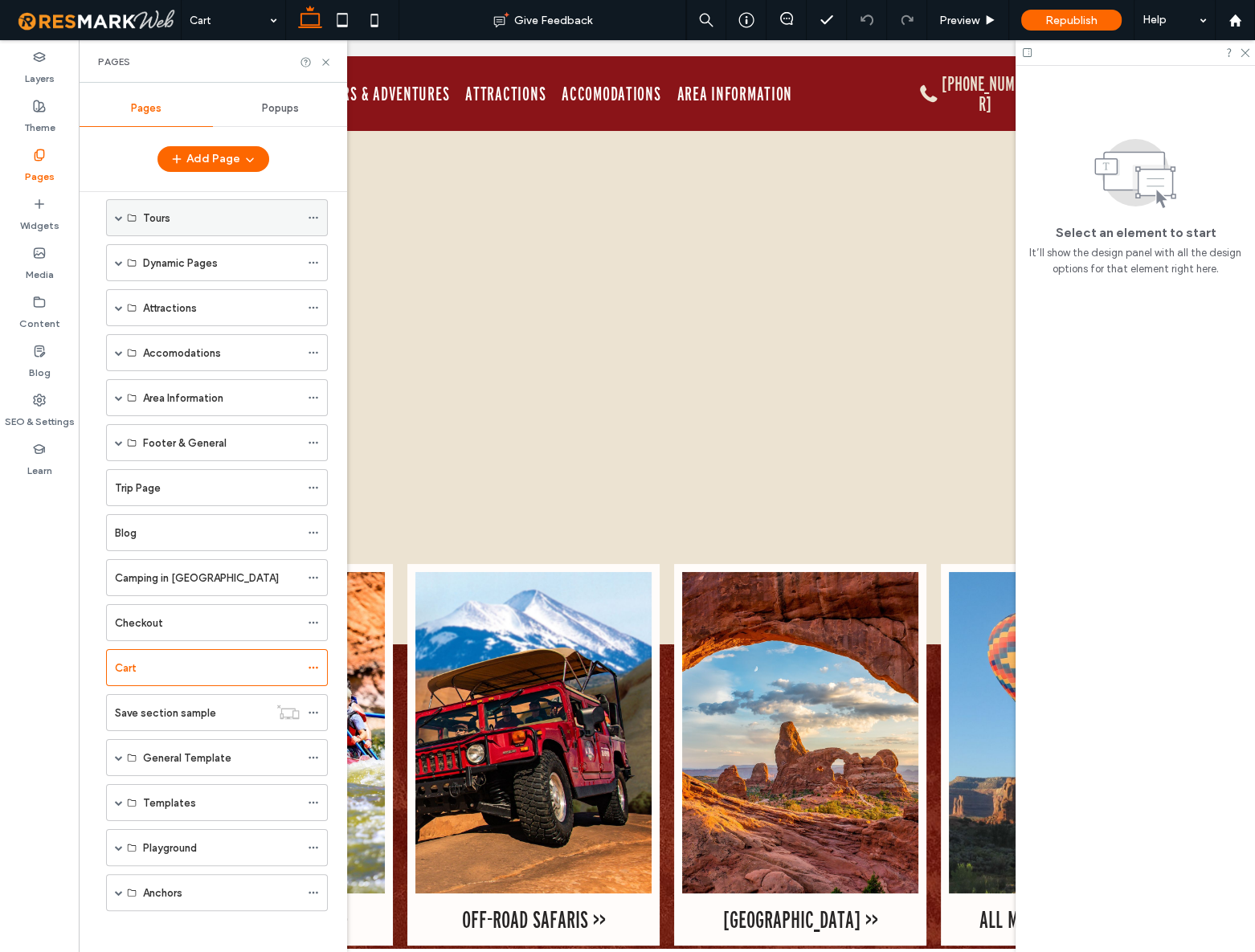
scroll to position [69, 0]
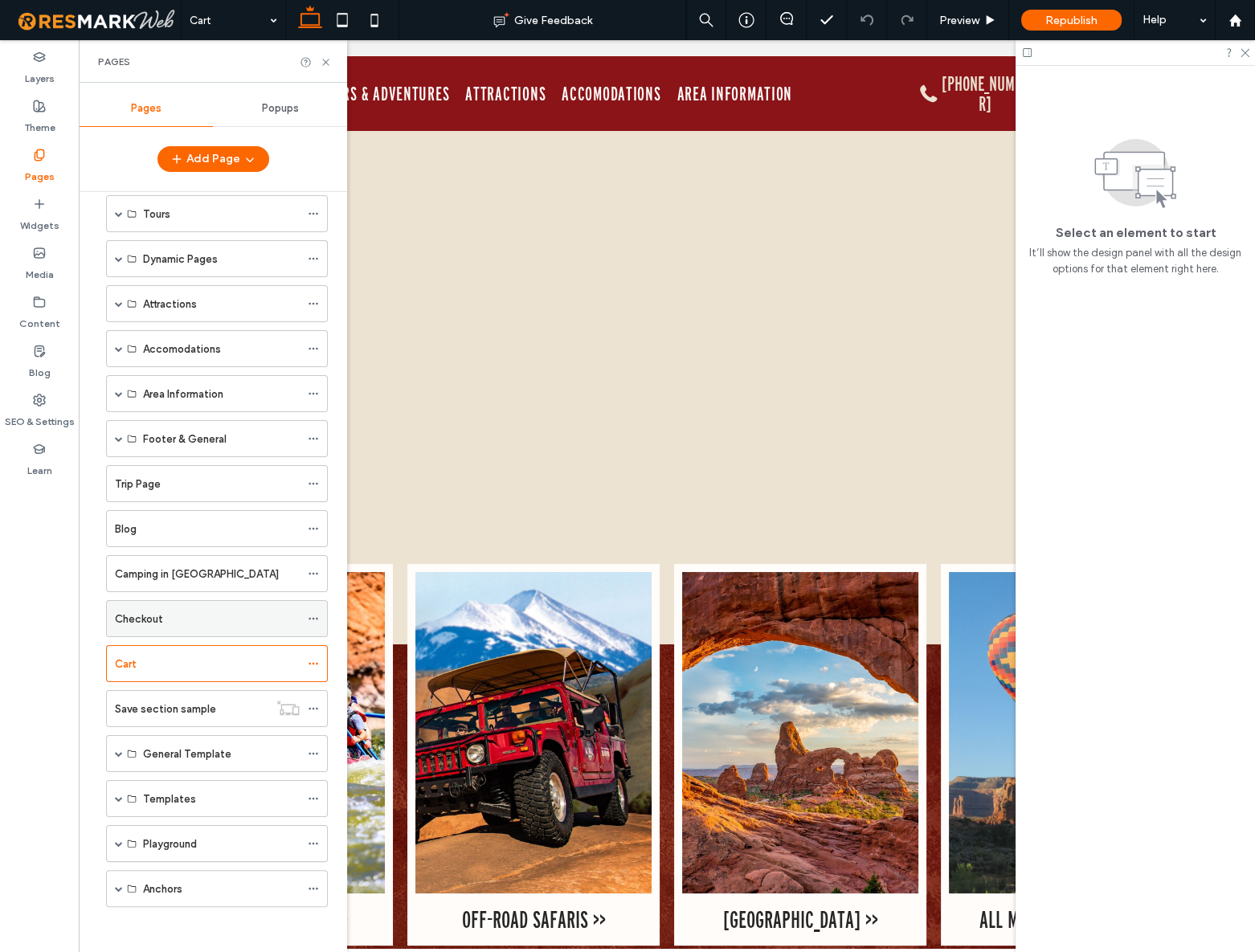
click at [169, 536] on div "Checkout" at bounding box center [207, 619] width 185 height 16
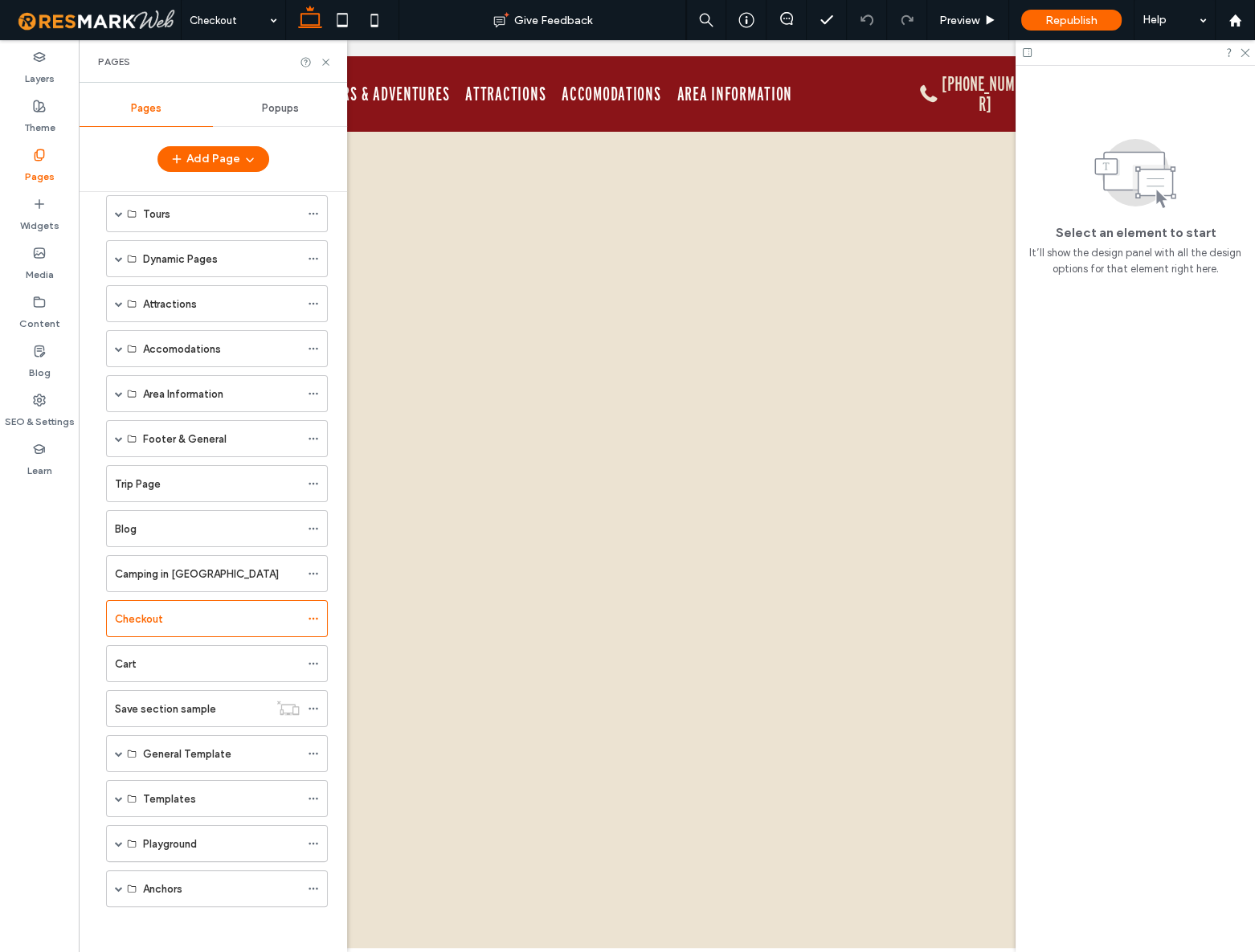
scroll to position [0, 0]
click at [325, 60] on icon at bounding box center [325, 62] width 12 height 12
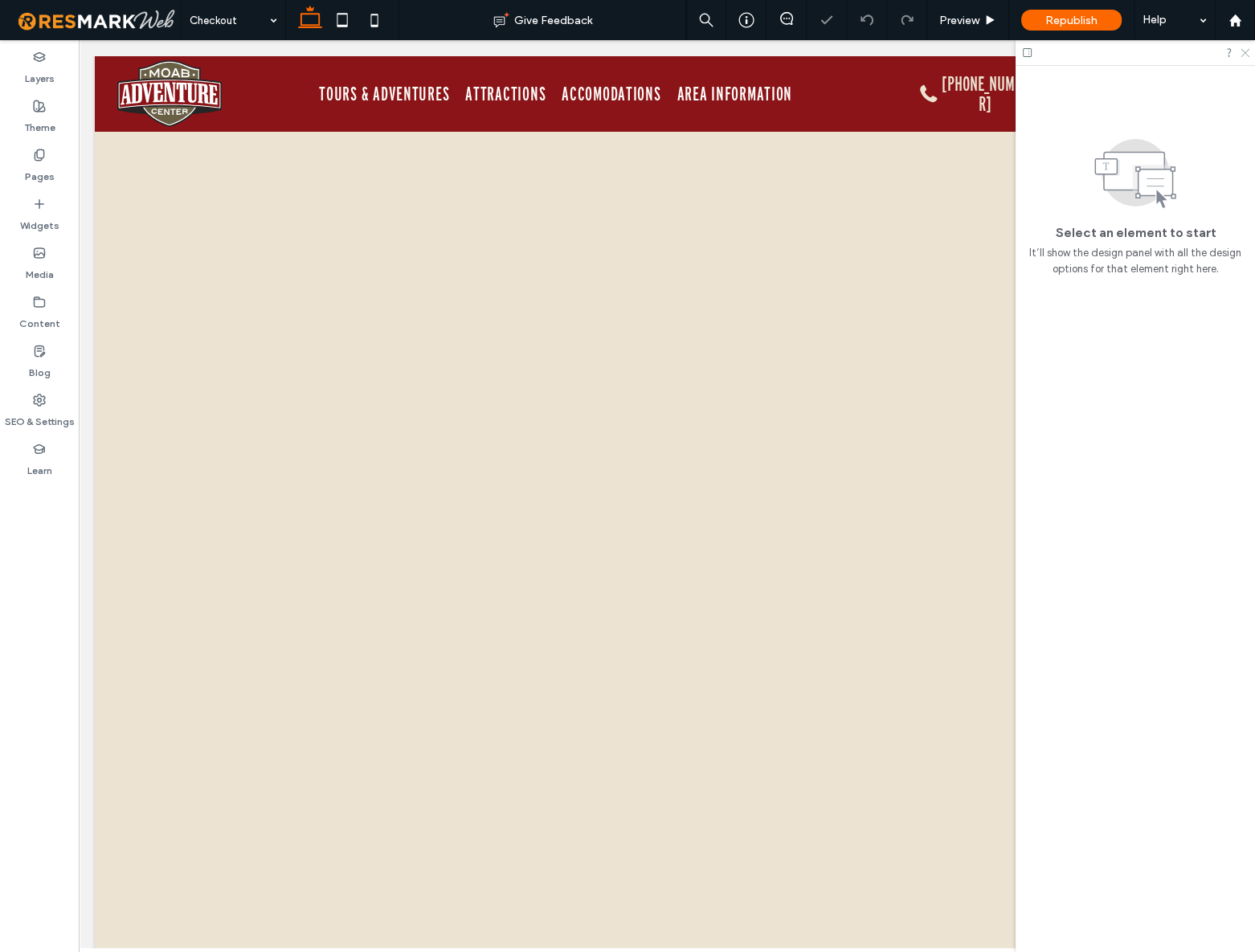
click at [1243, 55] on use at bounding box center [1245, 54] width 9 height 9
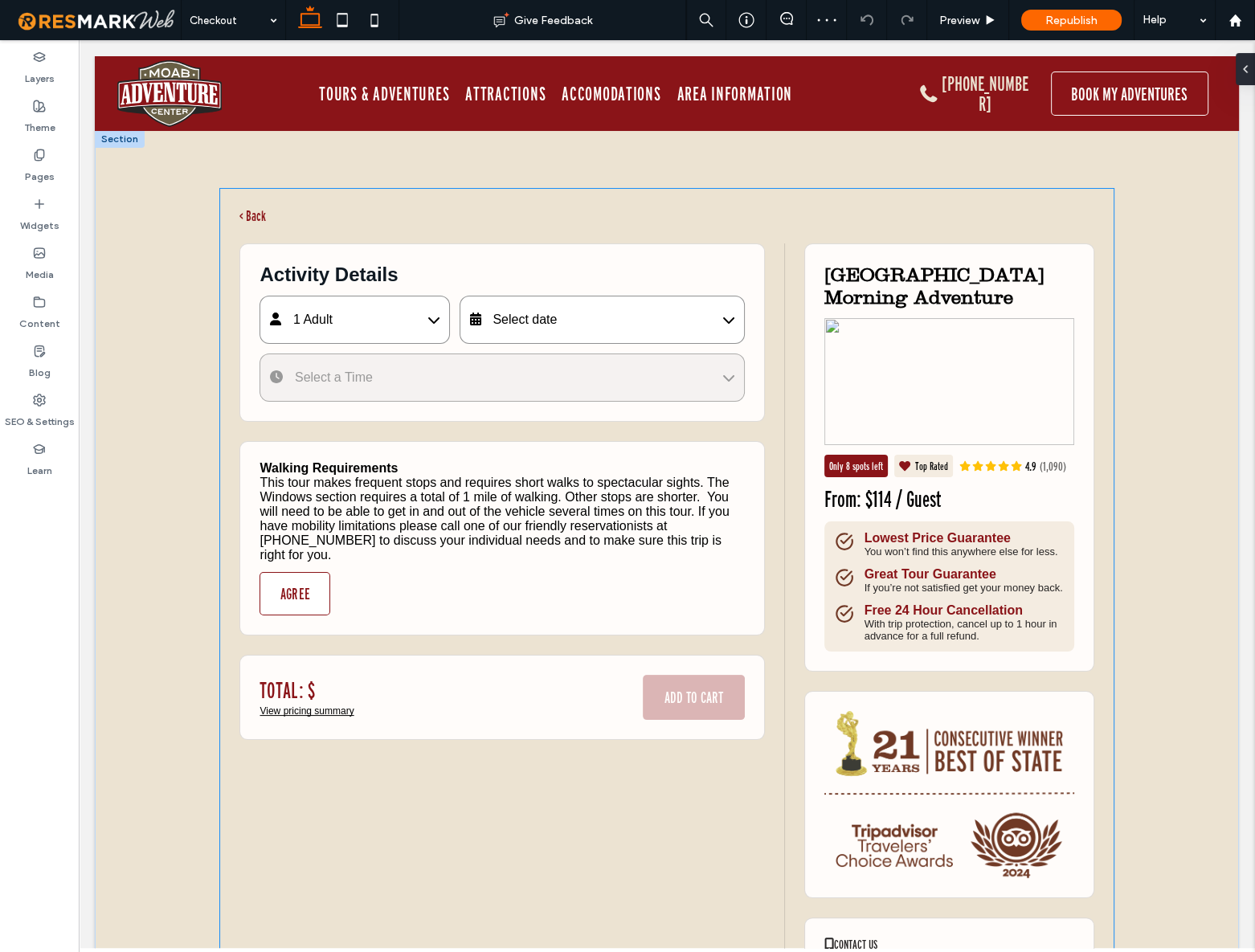
click at [466, 413] on div "Activity Details 1 Adult Adult (13-64) $114 - 1 + Child (5-12) $93 - 0 + Senior…" at bounding box center [501, 333] width 524 height 178
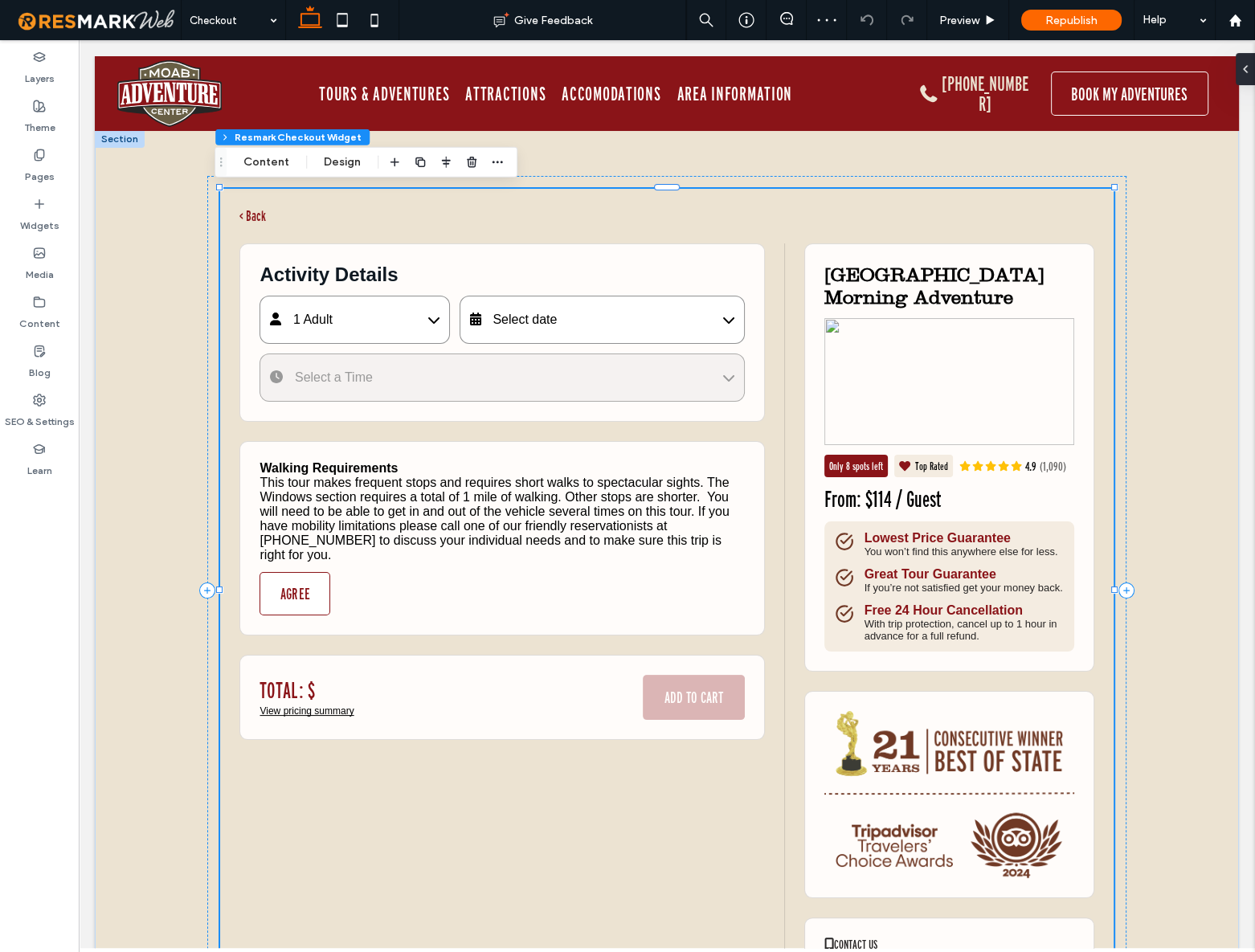
click at [546, 331] on div "Select date" at bounding box center [602, 320] width 285 height 48
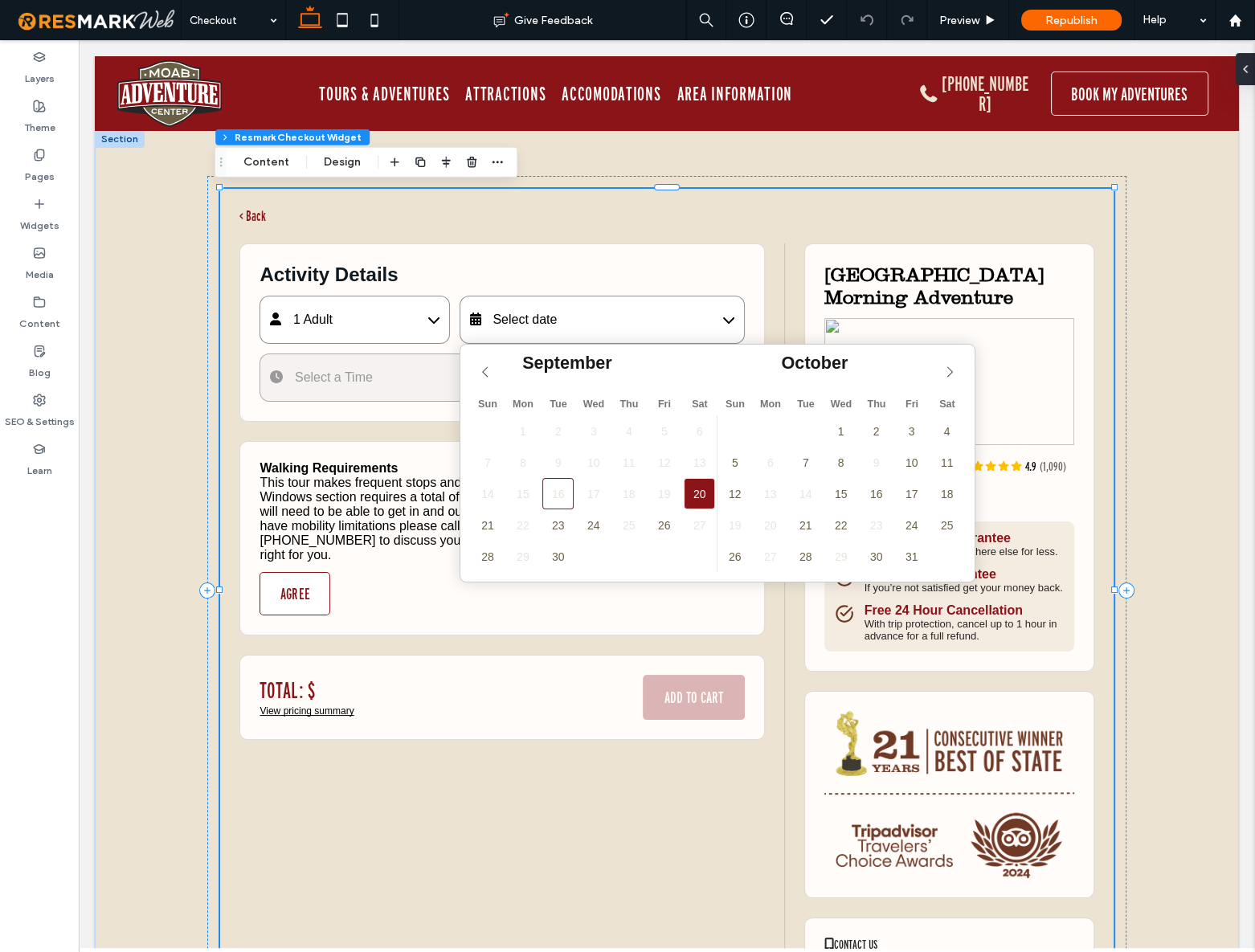
click at [692, 500] on span "20" at bounding box center [700, 493] width 31 height 31
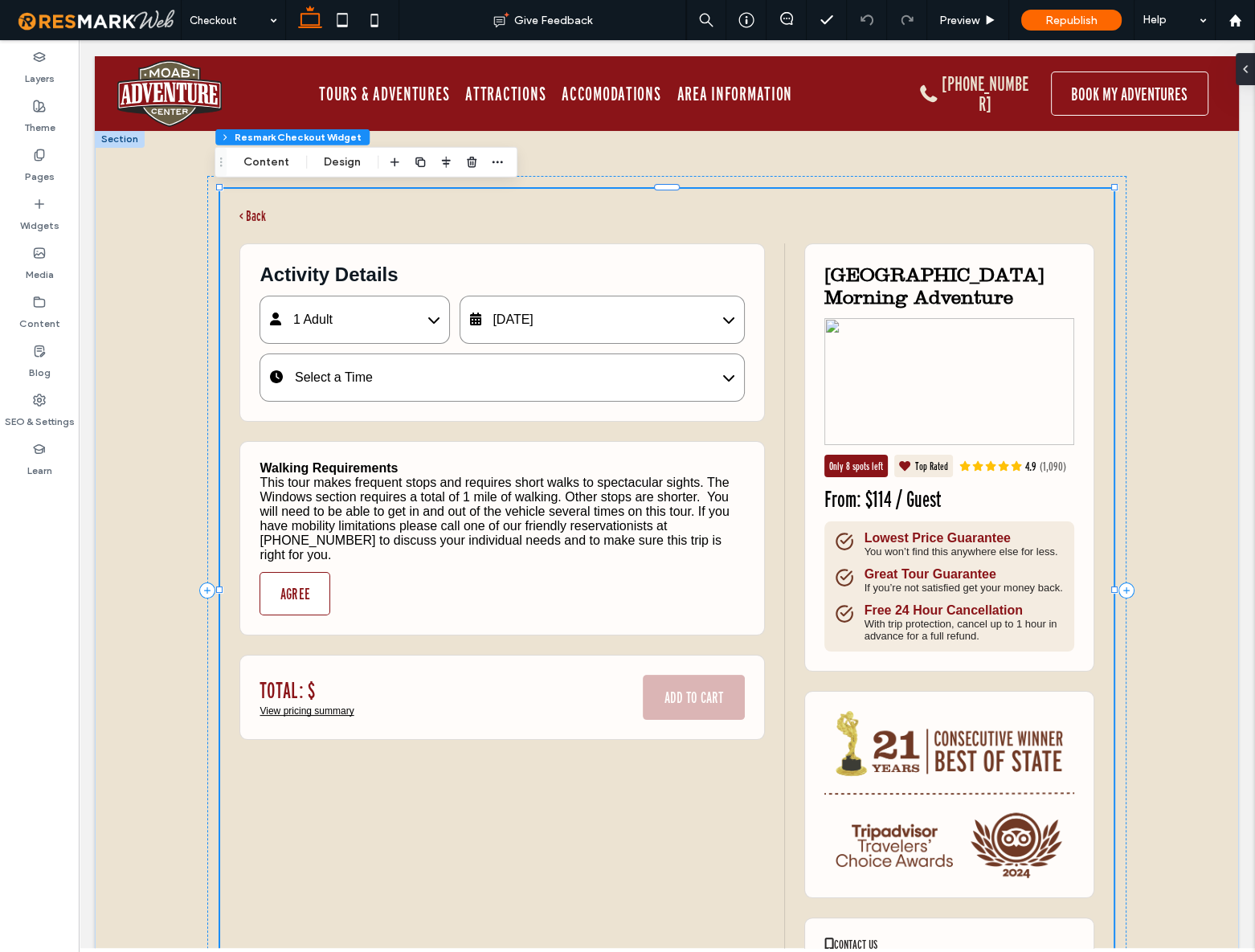
click at [337, 383] on span "Select a Time" at bounding box center [333, 376] width 78 height 14
click at [341, 429] on div "7:30 AM" at bounding box center [440, 421] width 360 height 23
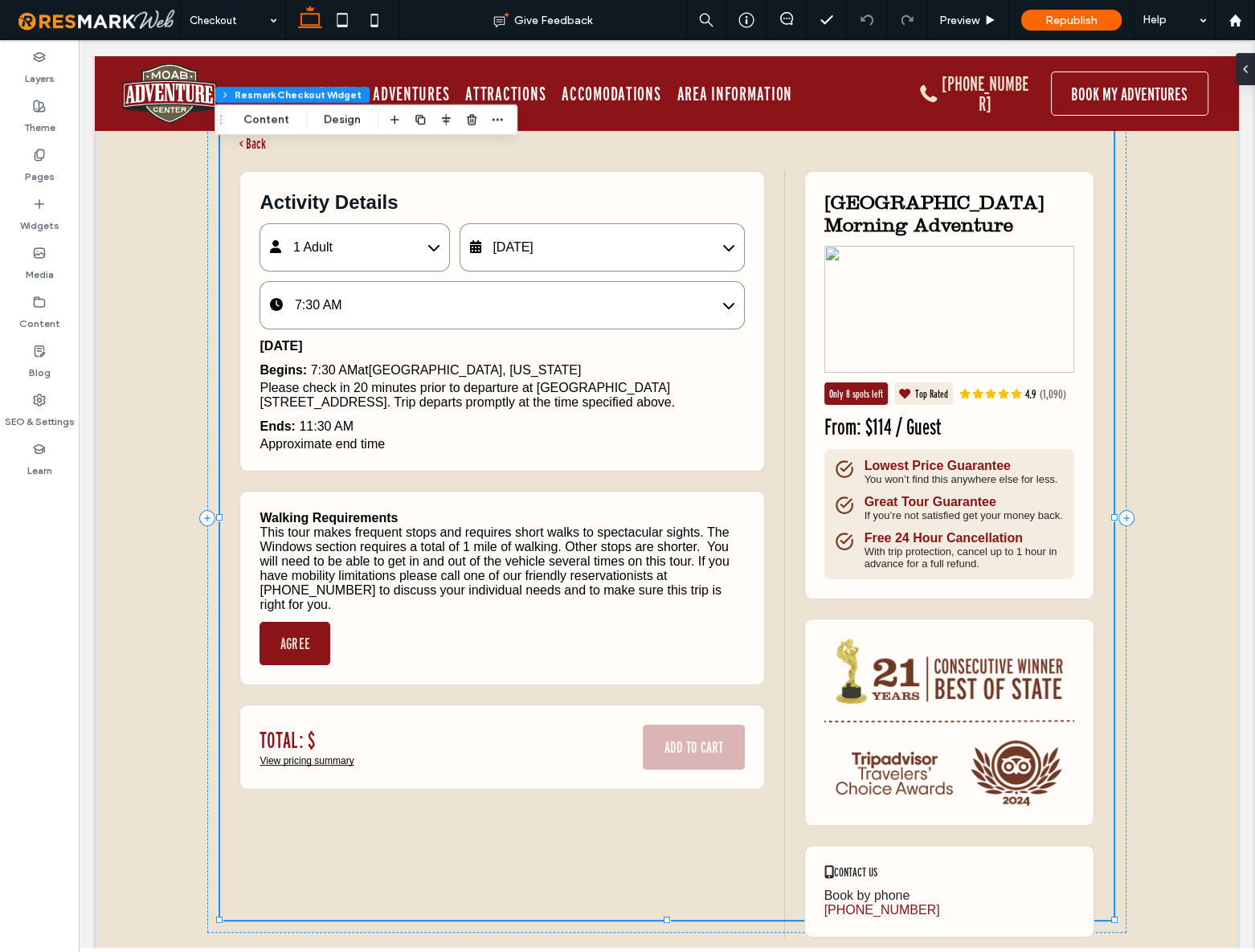
click at [300, 536] on button "AGREE" at bounding box center [294, 643] width 70 height 43
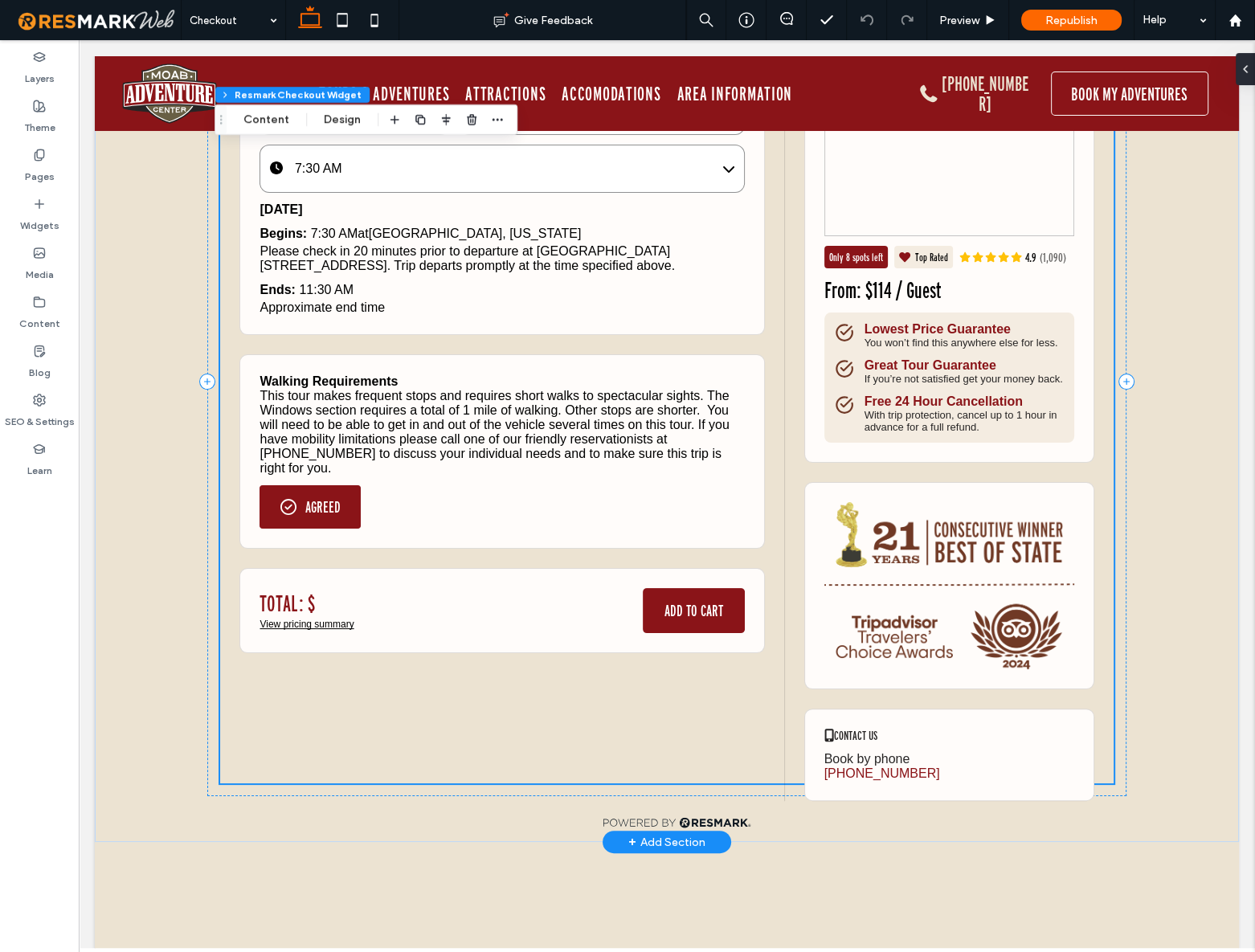
scroll to position [291, 0]
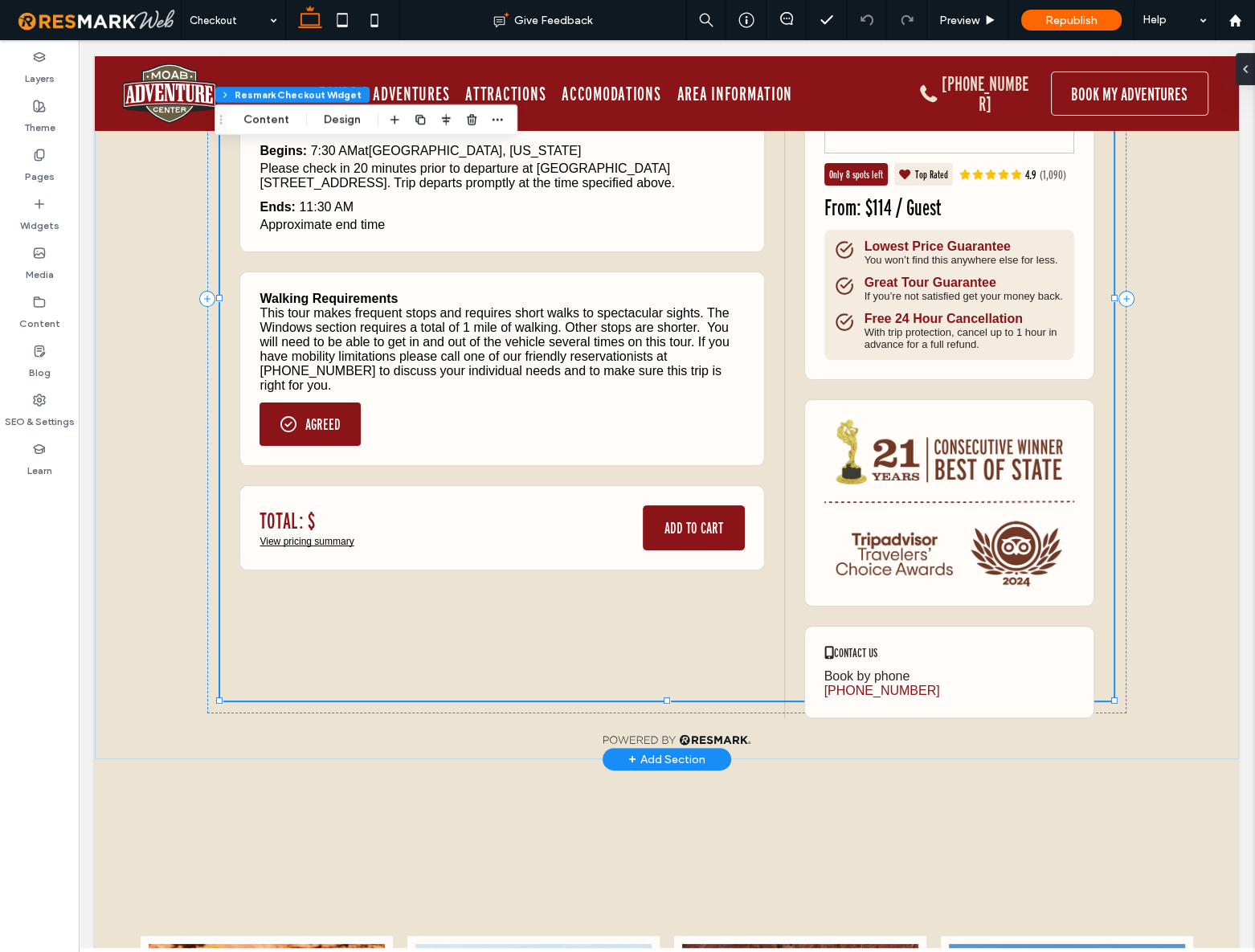
click at [691, 524] on button "ADD TO CART" at bounding box center [694, 527] width 102 height 45
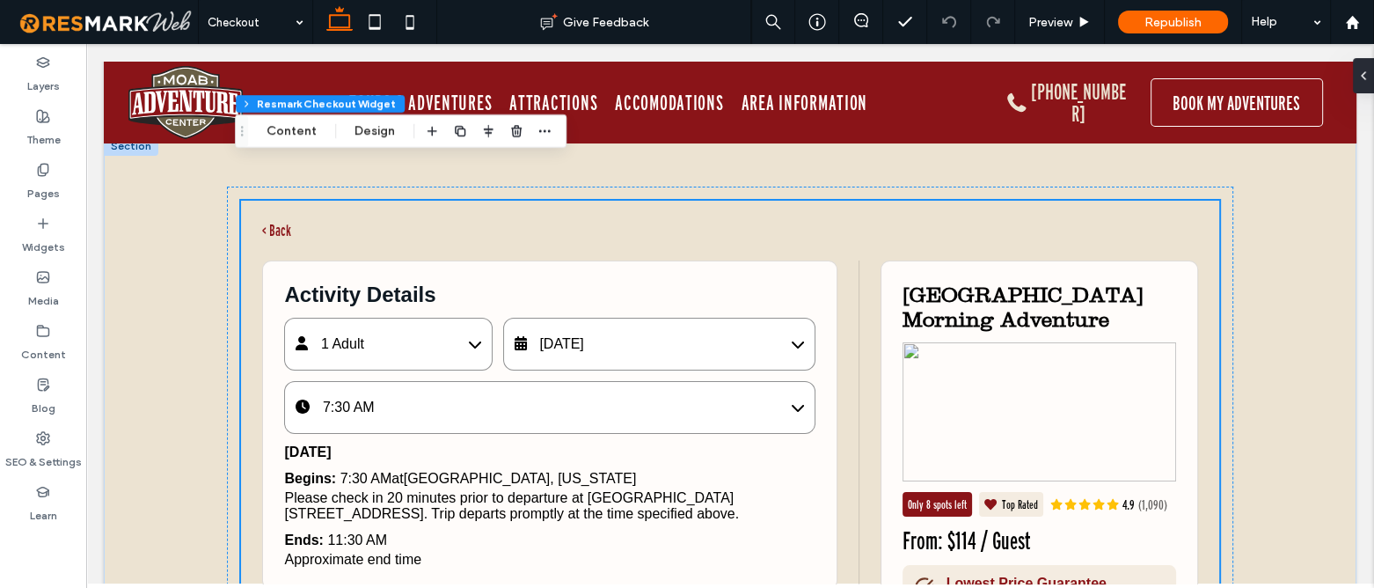
scroll to position [0, 0]
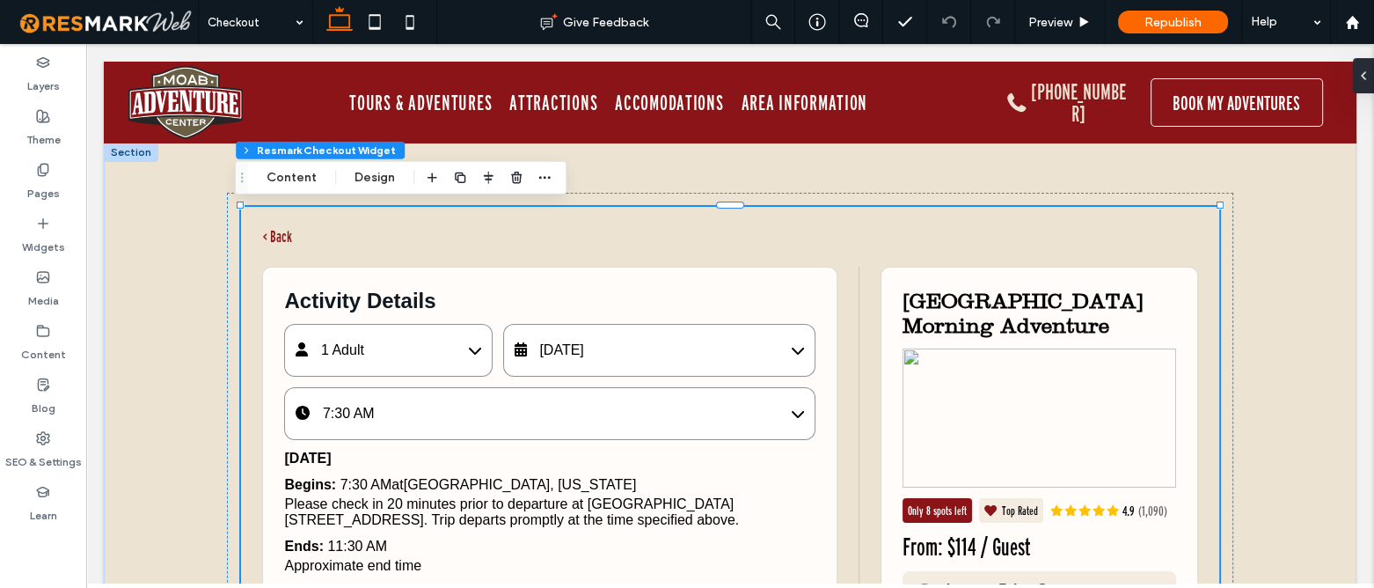
click at [362, 354] on div "1 Adult" at bounding box center [388, 350] width 208 height 53
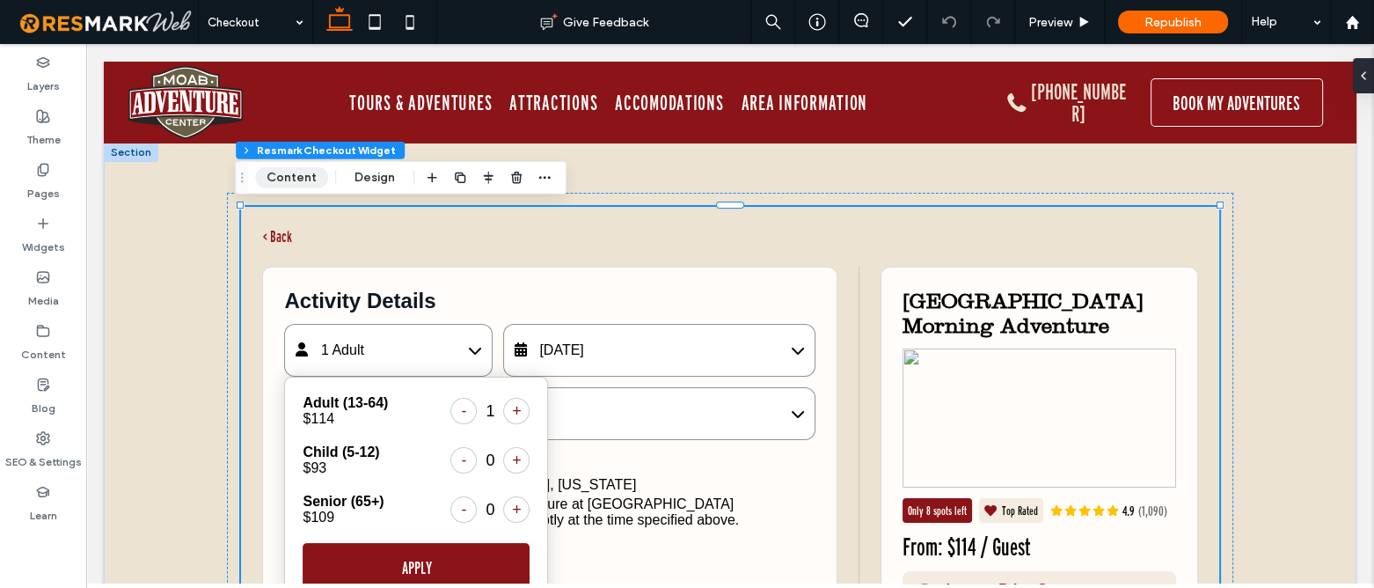
drag, startPoint x: 284, startPoint y: 185, endPoint x: 741, endPoint y: 265, distance: 464.3
click at [284, 185] on button "Content" at bounding box center [291, 177] width 73 height 21
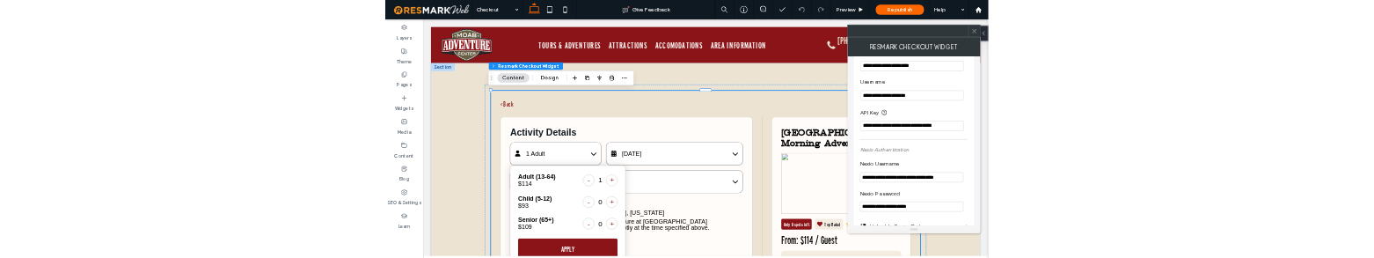
scroll to position [239, 0]
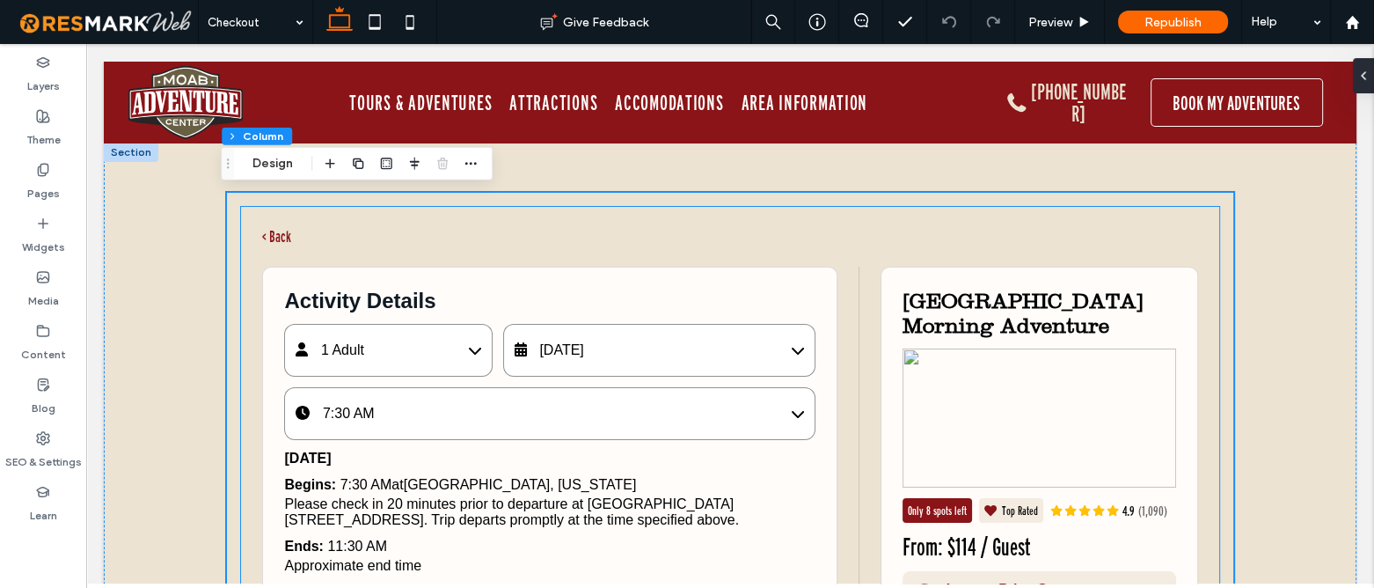
click at [373, 351] on div "1 Adult" at bounding box center [388, 350] width 208 height 53
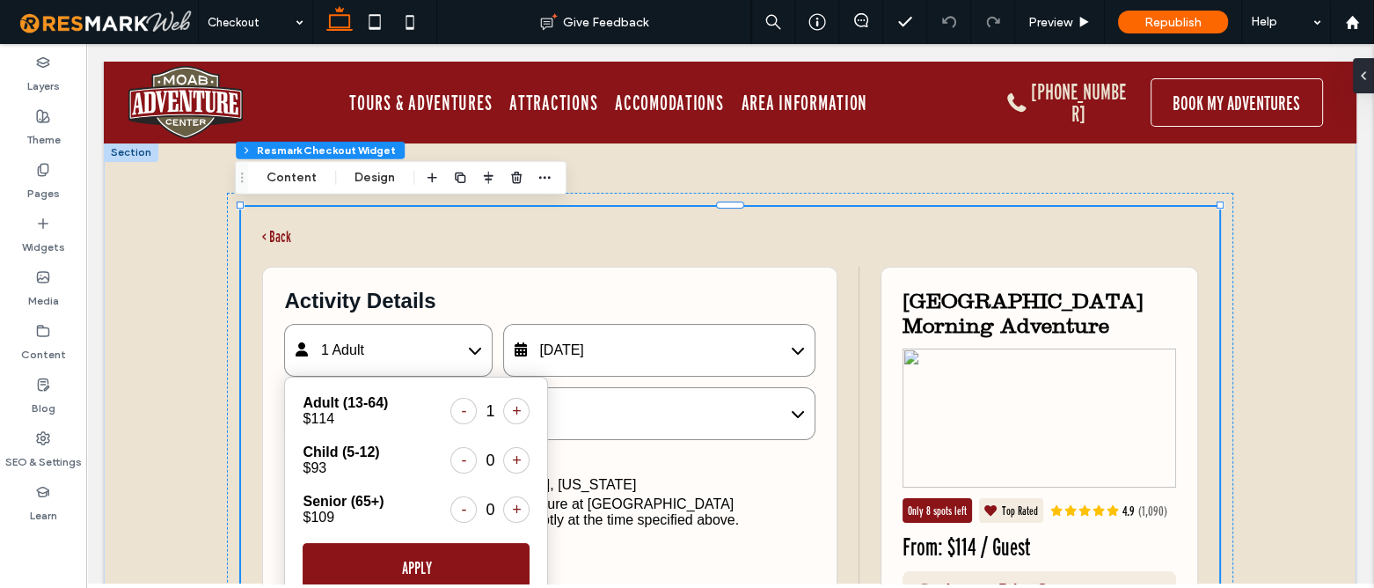
click at [399, 344] on div "1 Adult" at bounding box center [388, 350] width 208 height 53
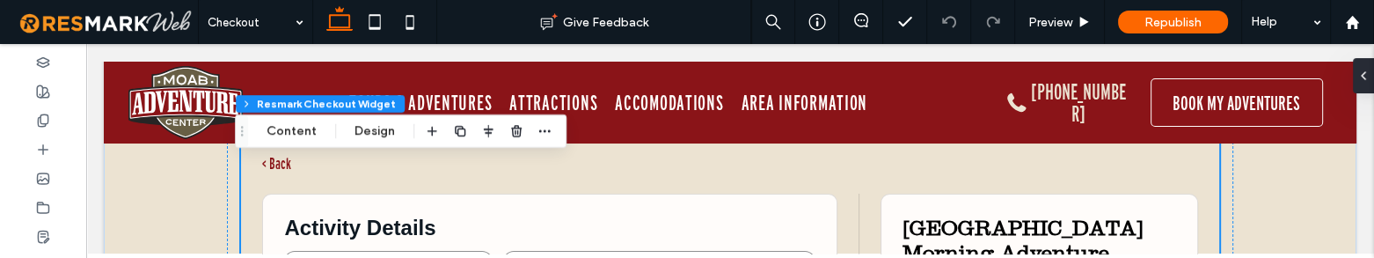
scroll to position [79, 0]
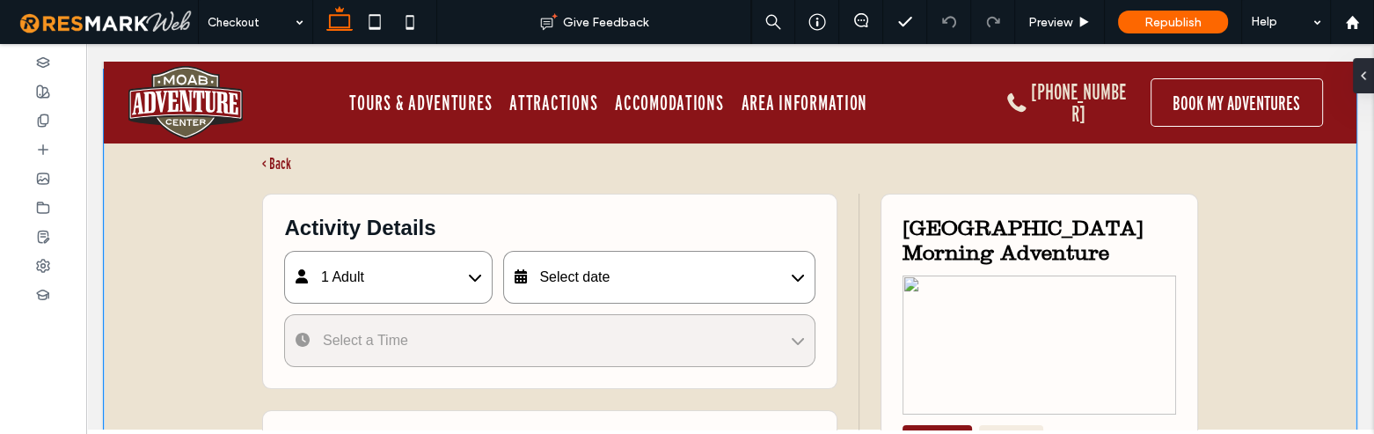
scroll to position [79, 0]
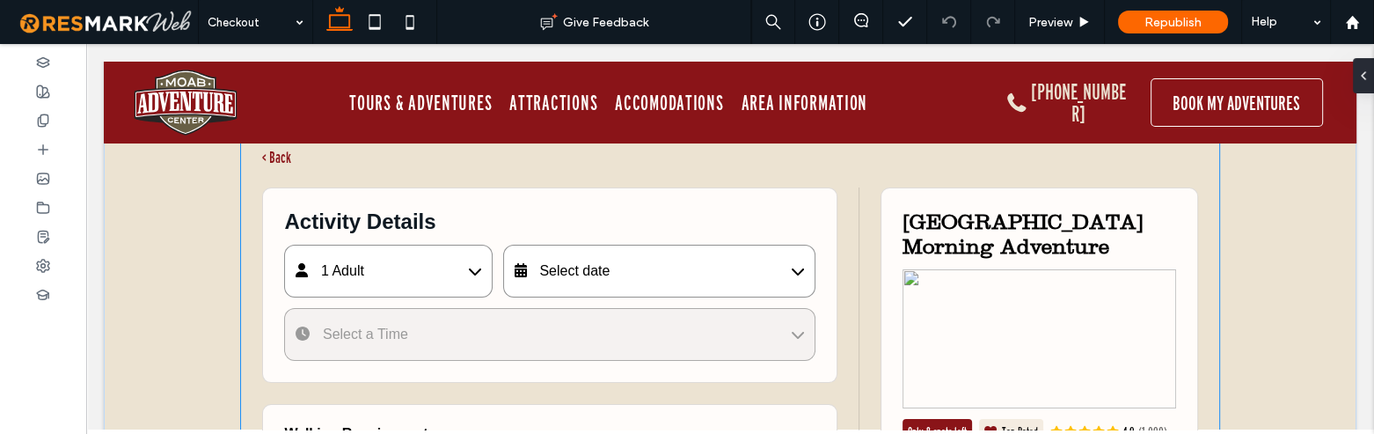
click at [588, 267] on span "Select date" at bounding box center [574, 270] width 70 height 15
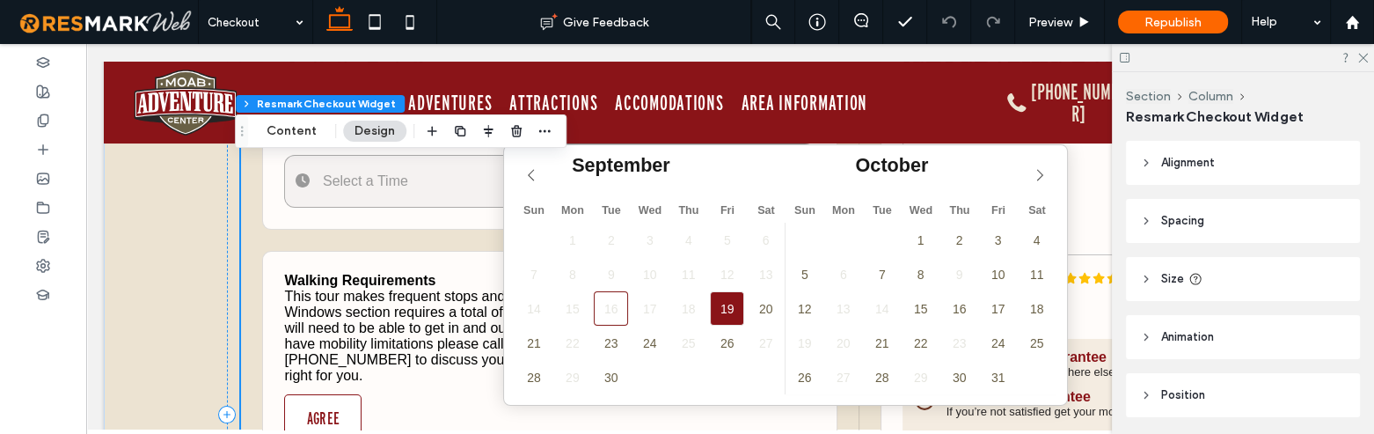
scroll to position [239, 0]
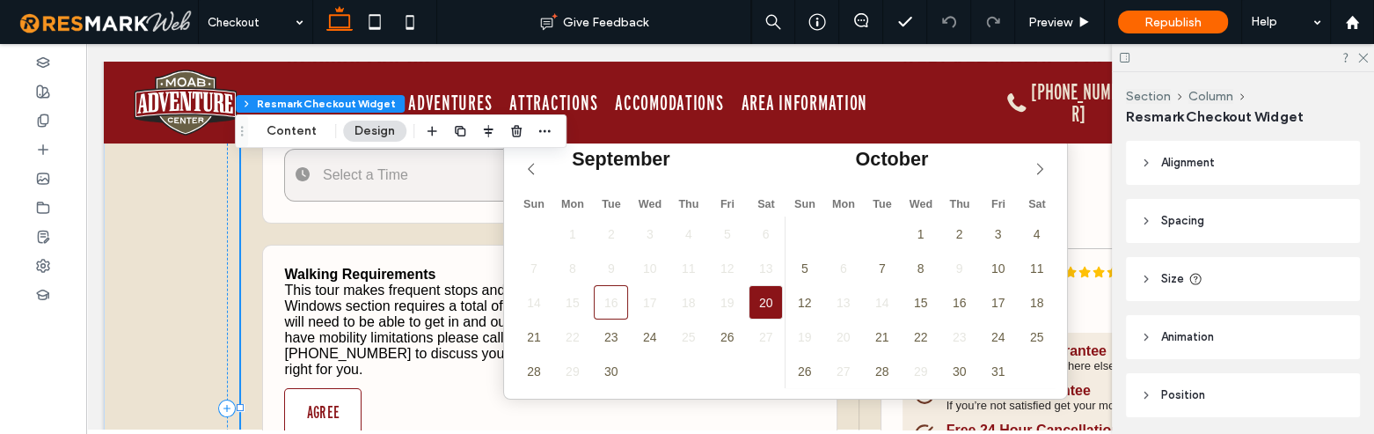
click at [749, 300] on span "20" at bounding box center [766, 302] width 34 height 34
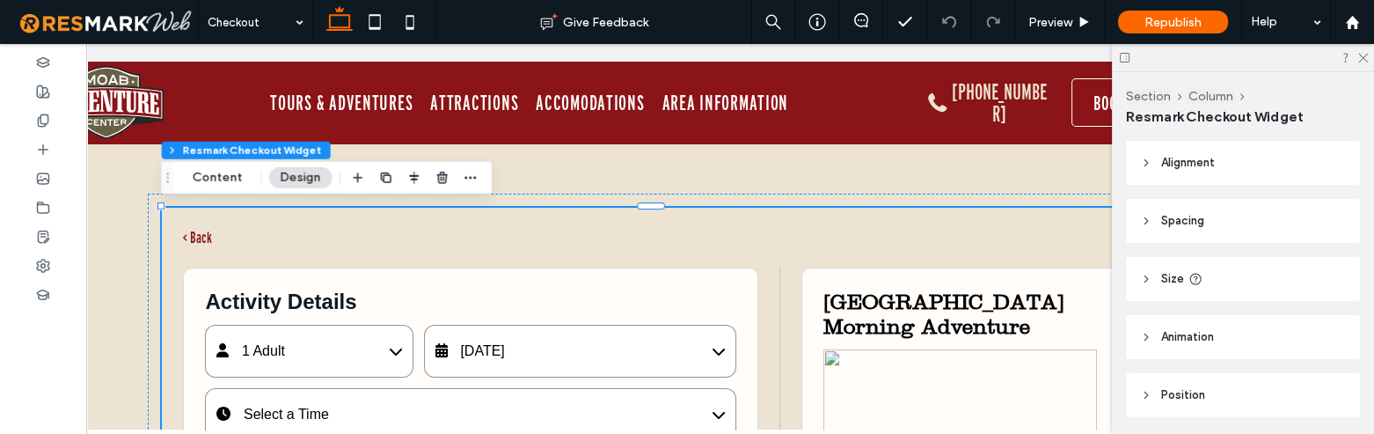
scroll to position [0, 0]
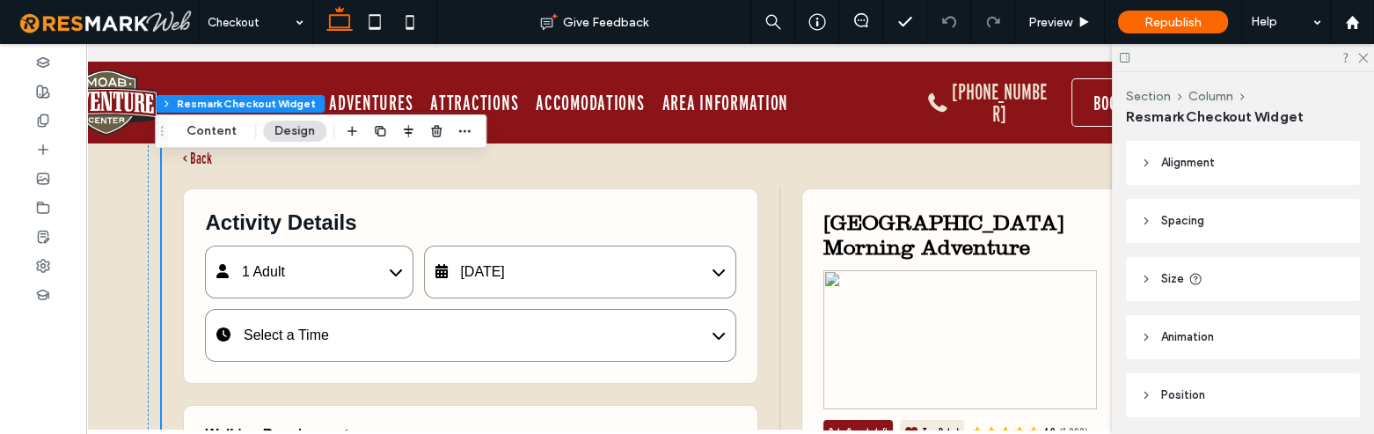
click at [421, 331] on div "Select a Time" at bounding box center [470, 335] width 530 height 53
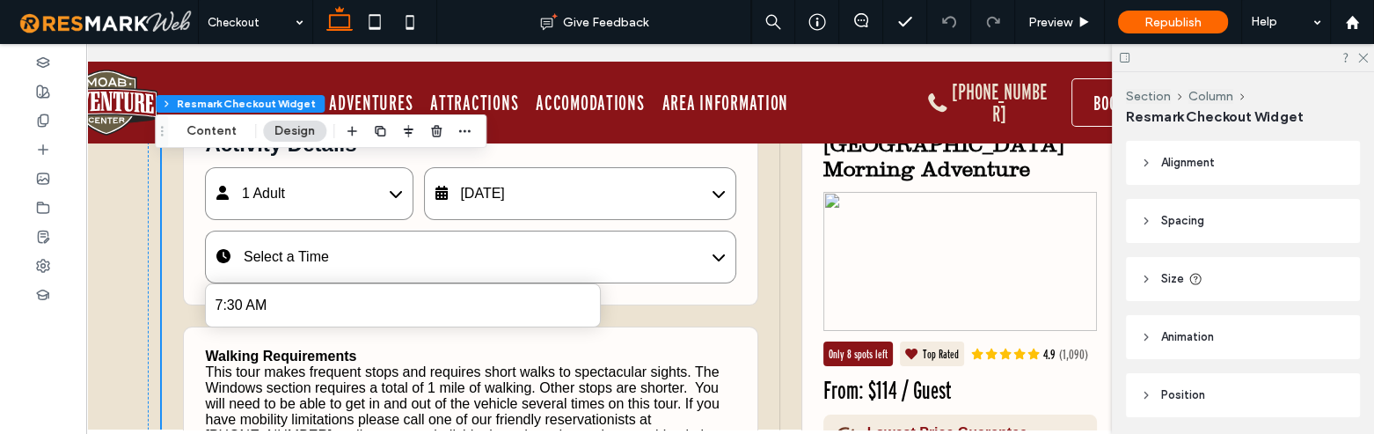
scroll to position [159, 0]
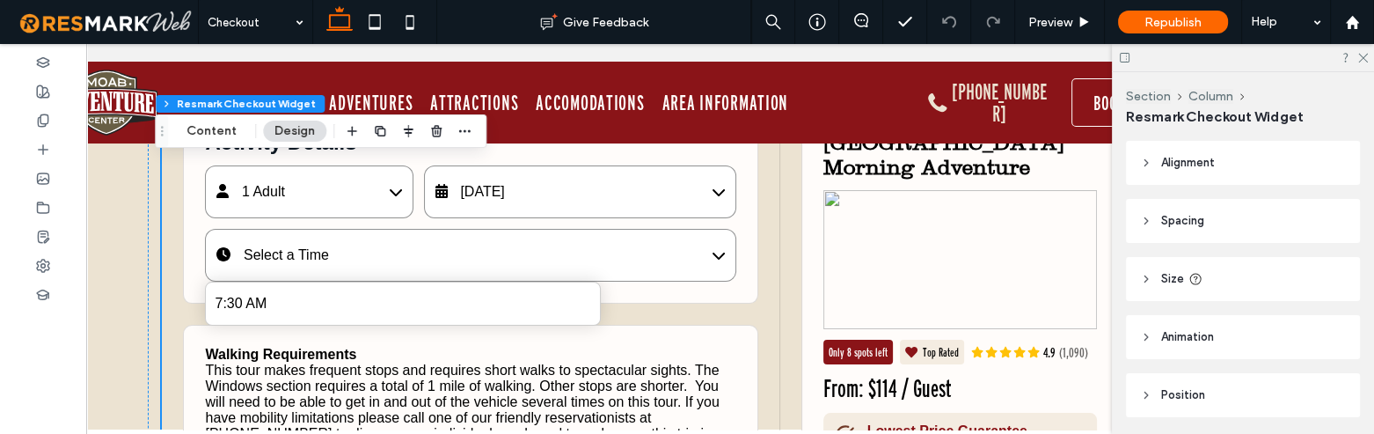
click at [378, 317] on div "7:30 AM" at bounding box center [403, 303] width 396 height 44
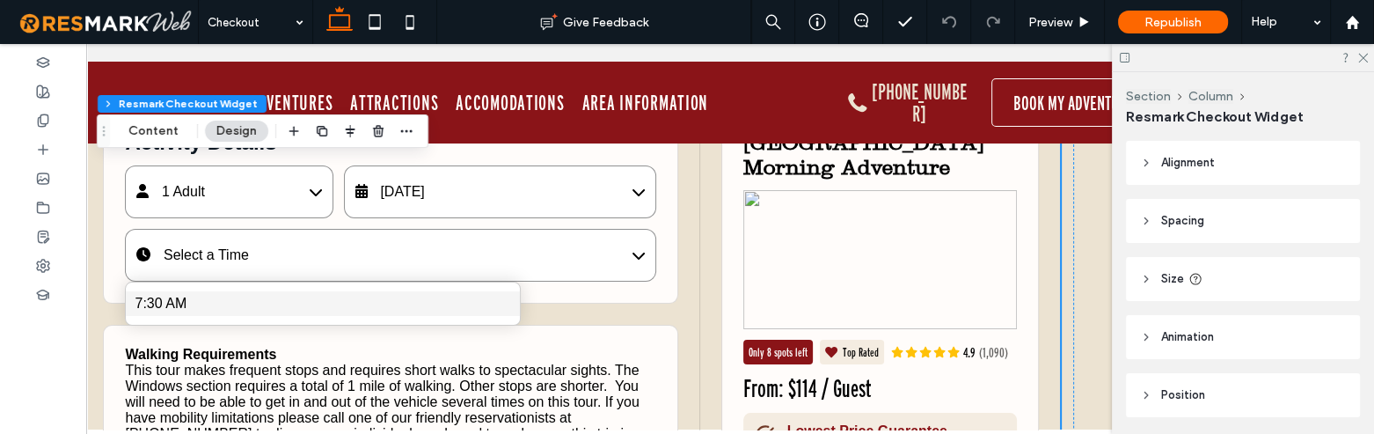
click at [378, 310] on div "7:30 AM" at bounding box center [323, 303] width 394 height 25
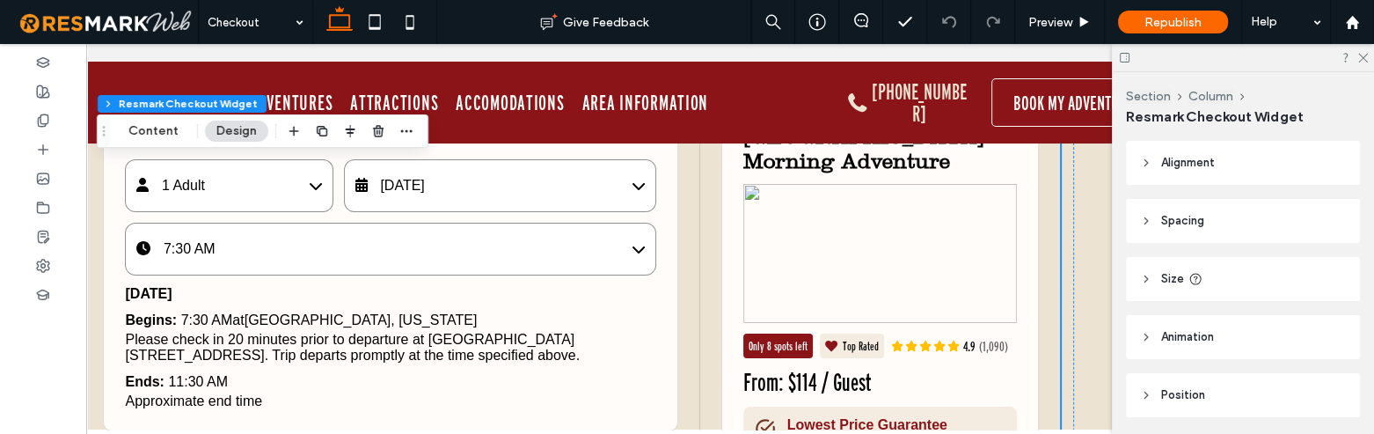
scroll to position [399, 0]
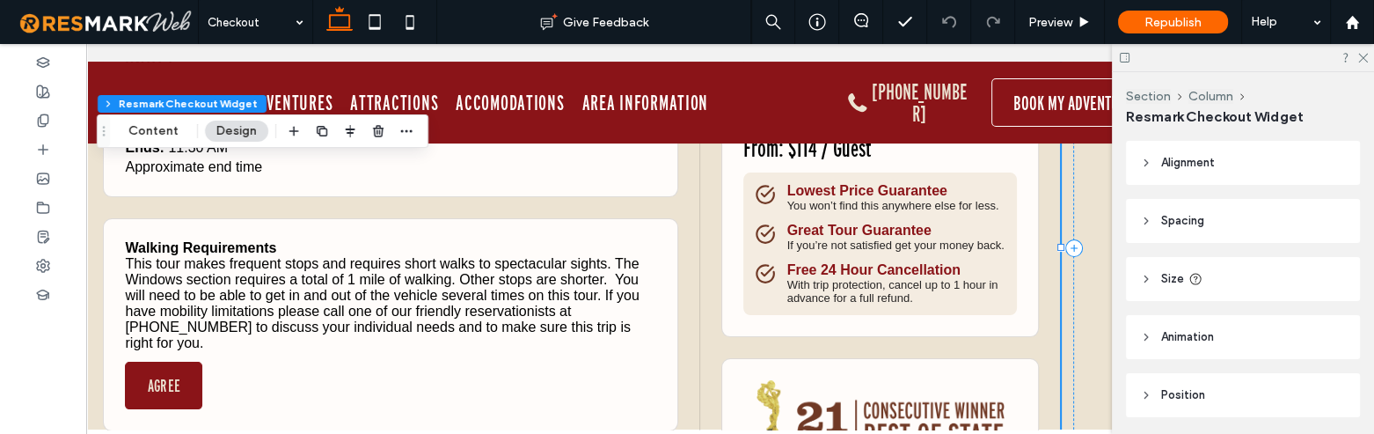
click at [177, 396] on button "AGREE" at bounding box center [163, 385] width 77 height 47
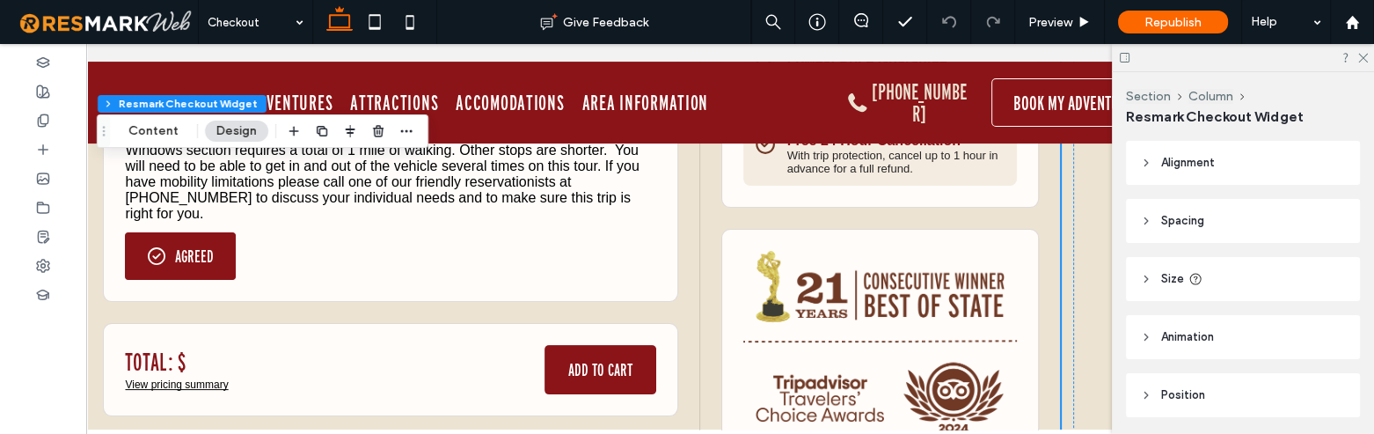
scroll to position [559, 0]
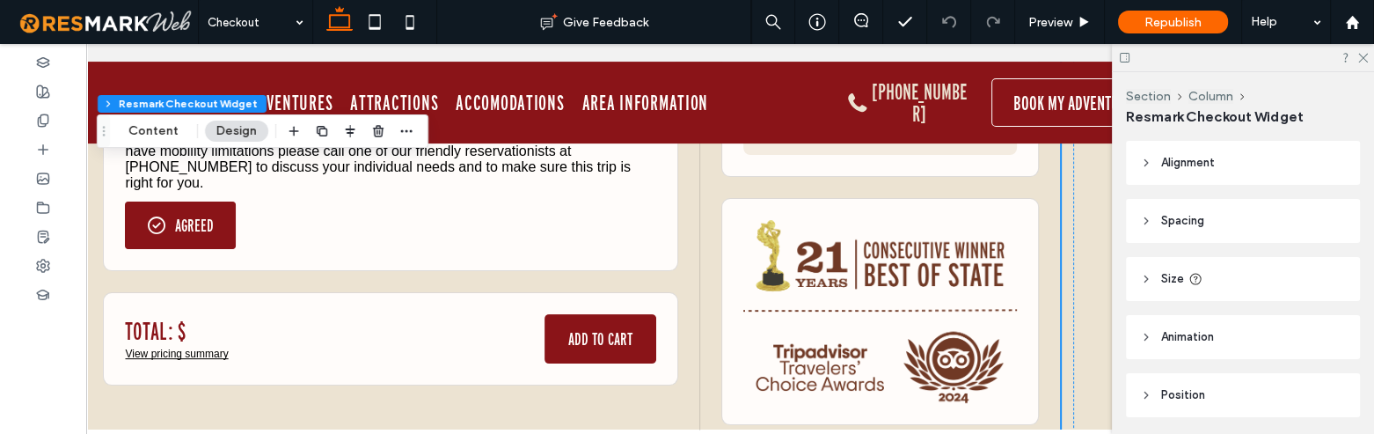
click at [592, 328] on button "ADD TO CART" at bounding box center [600, 338] width 112 height 49
